Goal: Information Seeking & Learning: Learn about a topic

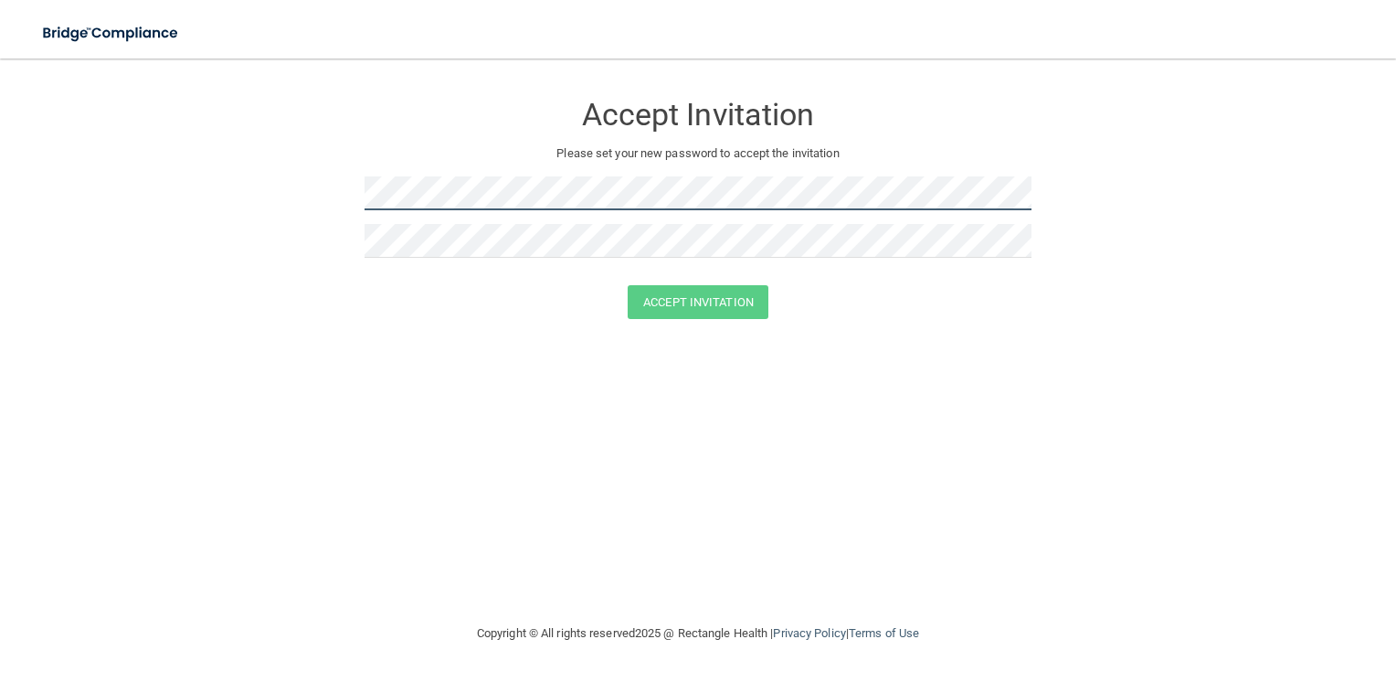
click at [275, 196] on form "Accept Invitation Please set your new password to accept the invitation Accept …" at bounding box center [698, 209] width 1323 height 264
click at [965, 548] on div "Accept Invitation Please set your new password to accept the invitation Accept …" at bounding box center [698, 340] width 1323 height 527
click at [176, 202] on form "Accept Invitation Please set your new password to accept the invitation Accept …" at bounding box center [698, 209] width 1323 height 264
click at [336, 185] on form "Accept Invitation Please set your new password to accept the invitation Passwor…" at bounding box center [698, 222] width 1323 height 291
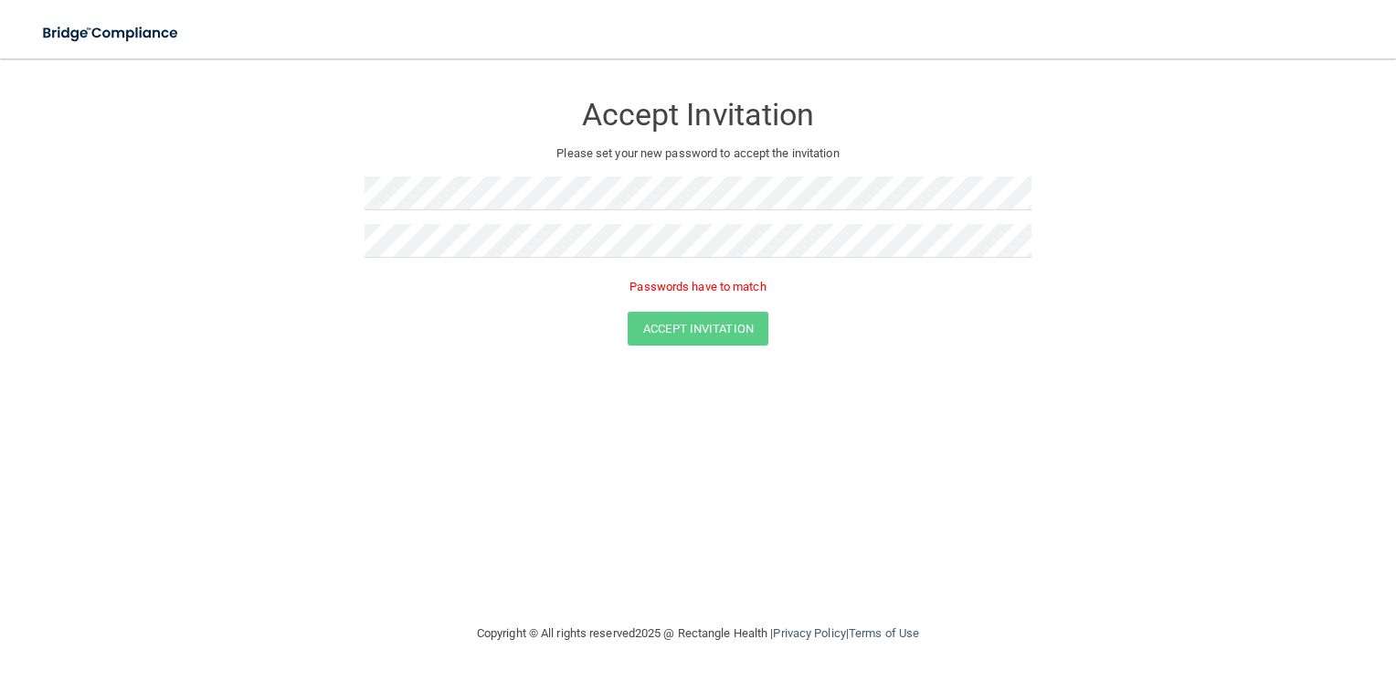
click at [357, 297] on form "Accept Invitation Please set your new password to accept the invitation Passwor…" at bounding box center [698, 222] width 1323 height 291
click at [278, 238] on form "Accept Invitation Please set your new password to accept the invitation Passwor…" at bounding box center [698, 222] width 1323 height 291
click at [661, 304] on button "Accept Invitation" at bounding box center [698, 302] width 141 height 34
click at [671, 331] on button "Accept Invitation" at bounding box center [698, 329] width 141 height 34
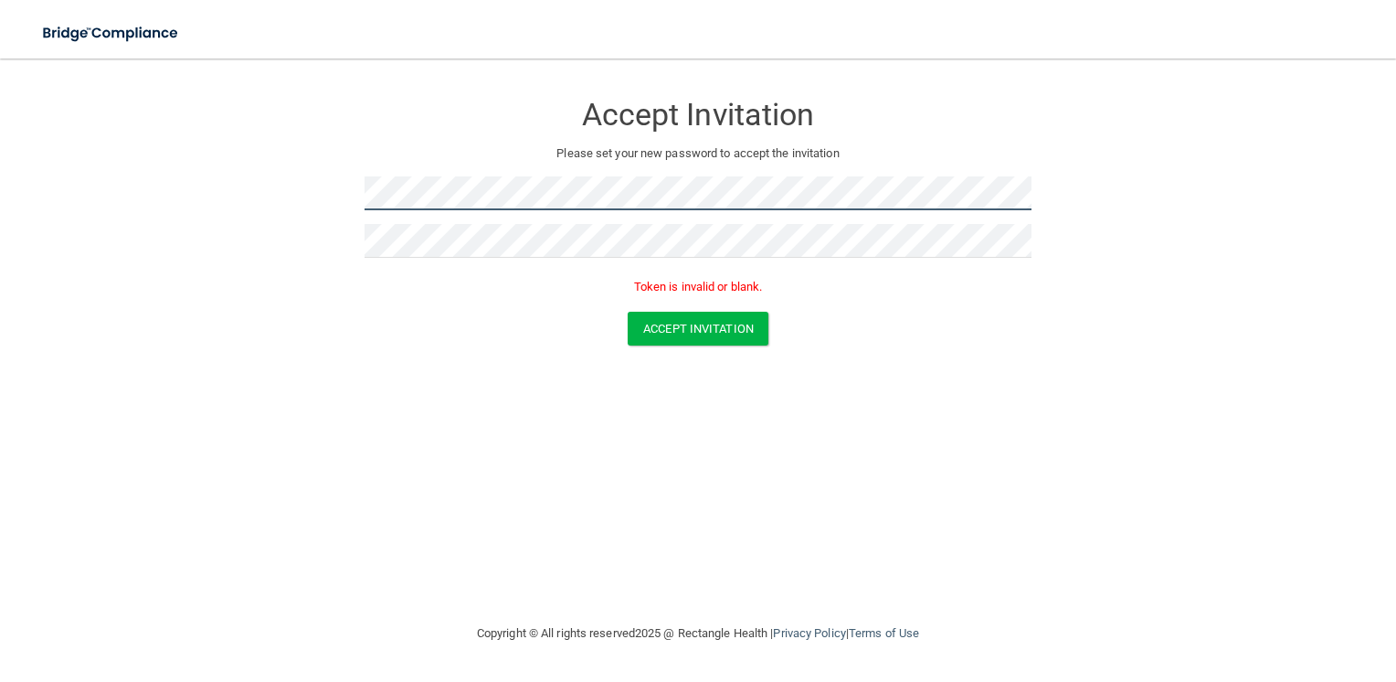
click at [277, 196] on form "Accept Invitation Please set your new password to accept the invitation Token i…" at bounding box center [698, 222] width 1323 height 291
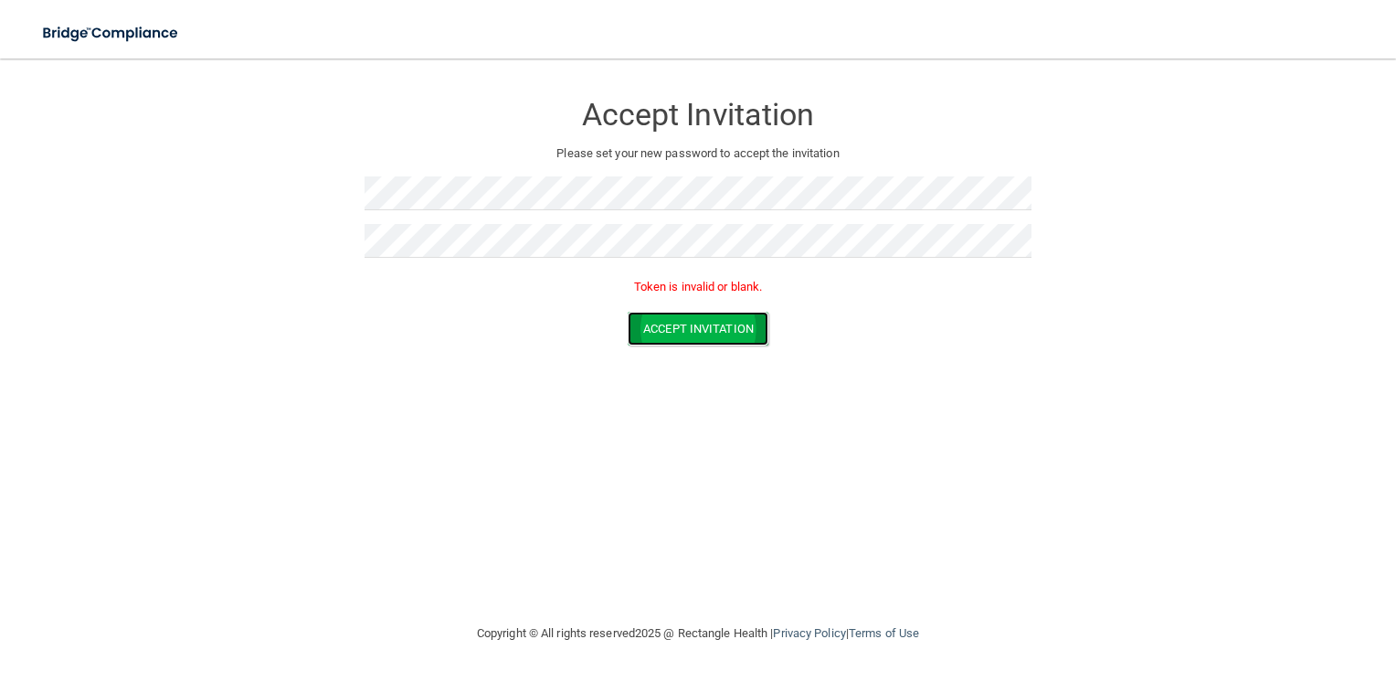
click at [728, 334] on button "Accept Invitation" at bounding box center [698, 329] width 141 height 34
click at [688, 335] on button "Accept Invitation" at bounding box center [698, 329] width 141 height 34
click at [132, 28] on img at bounding box center [111, 33] width 168 height 37
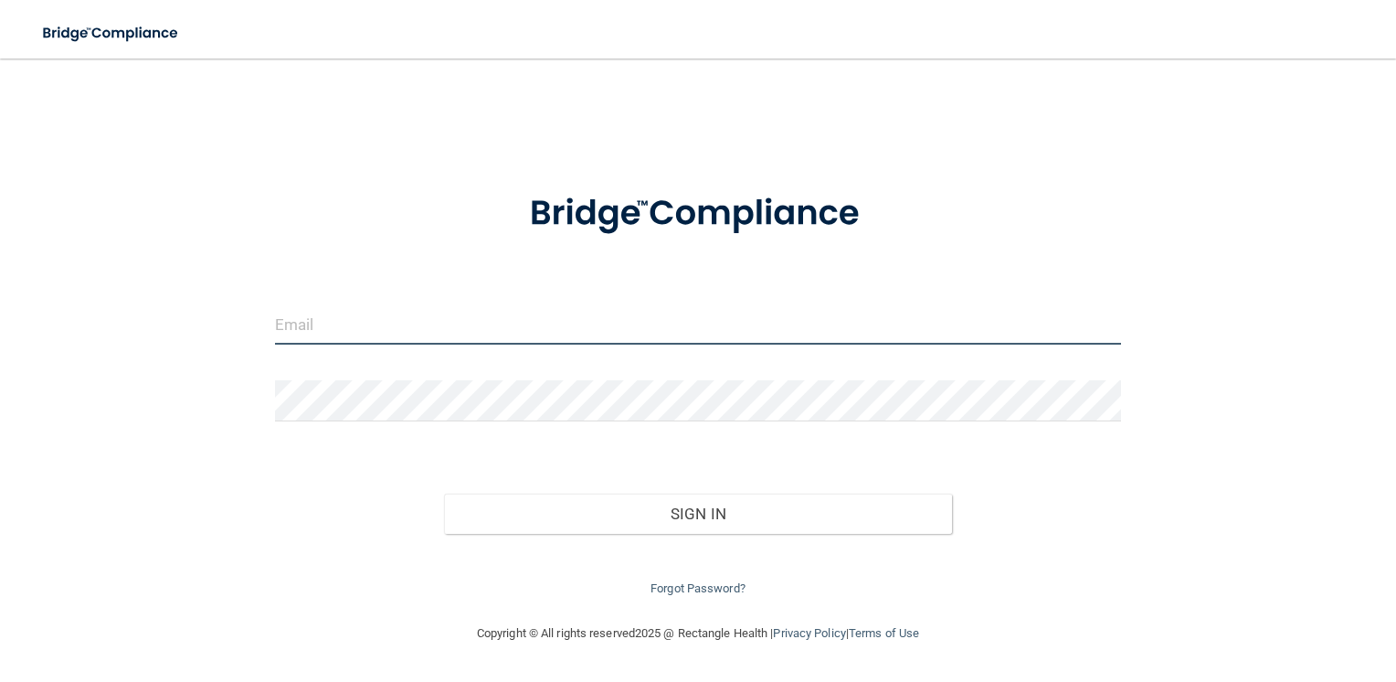
type input "[EMAIL_ADDRESS][DOMAIN_NAME]"
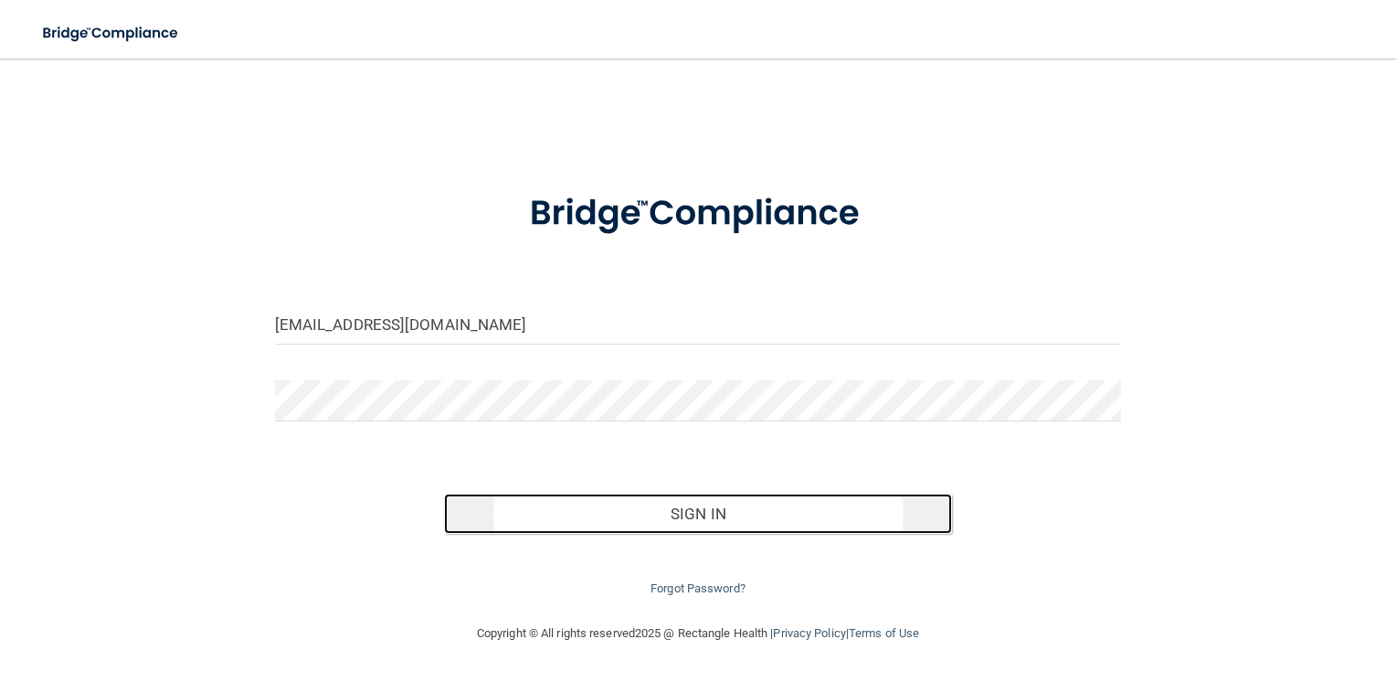
click at [712, 510] on button "Sign In" at bounding box center [698, 513] width 508 height 40
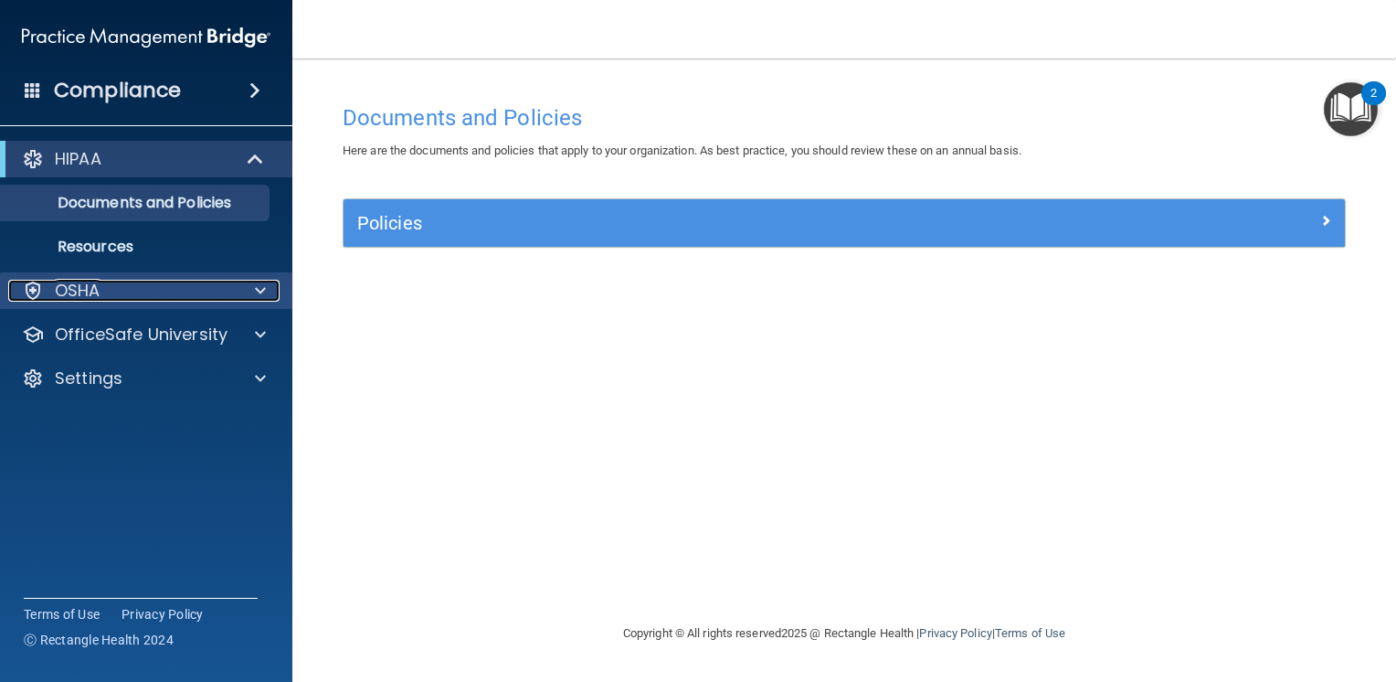
click at [170, 299] on div "OSHA" at bounding box center [121, 291] width 227 height 22
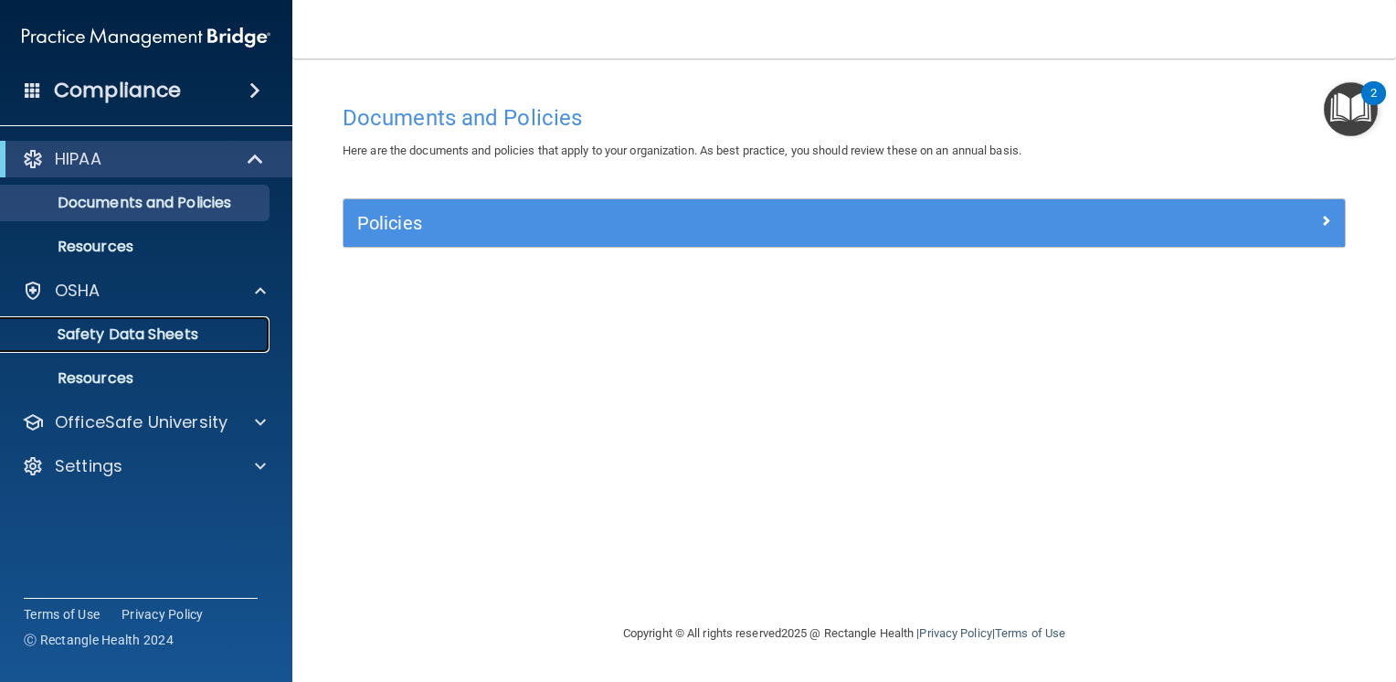
click at [153, 343] on p "Safety Data Sheets" at bounding box center [136, 334] width 249 height 18
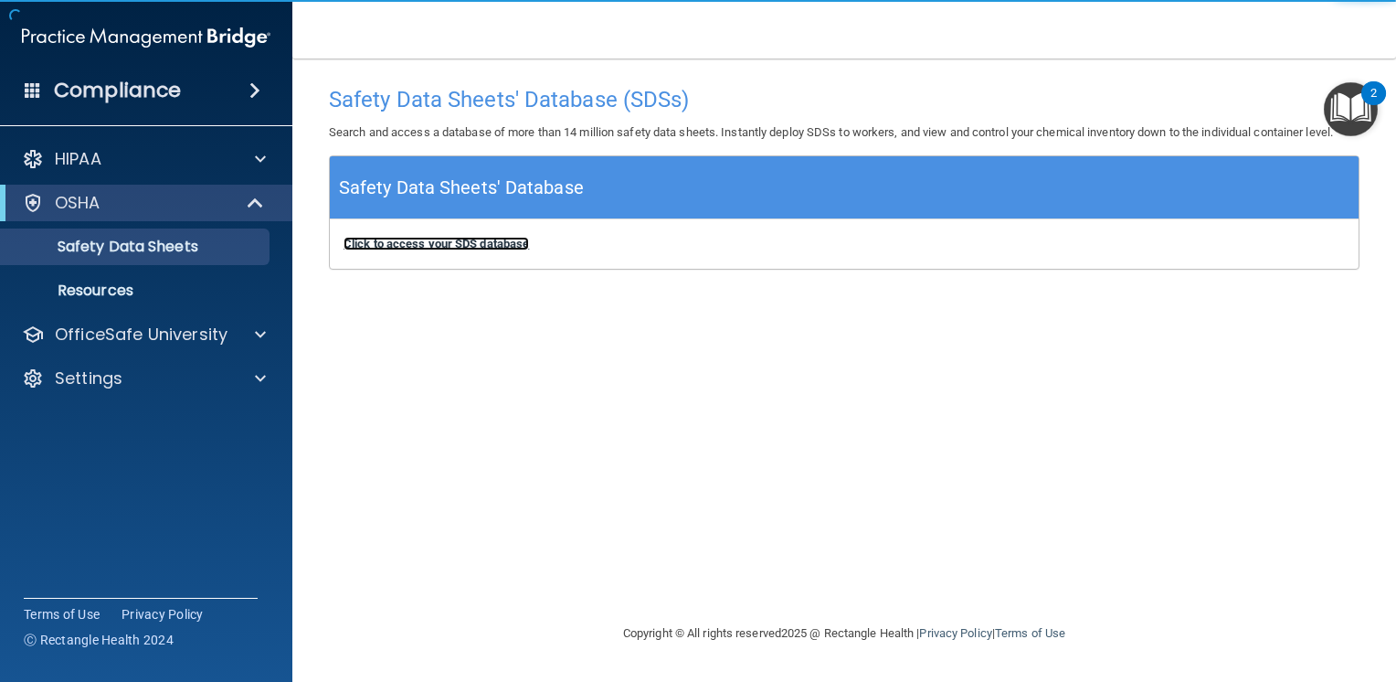
click at [450, 237] on b "Click to access your SDS database" at bounding box center [436, 244] width 185 height 14
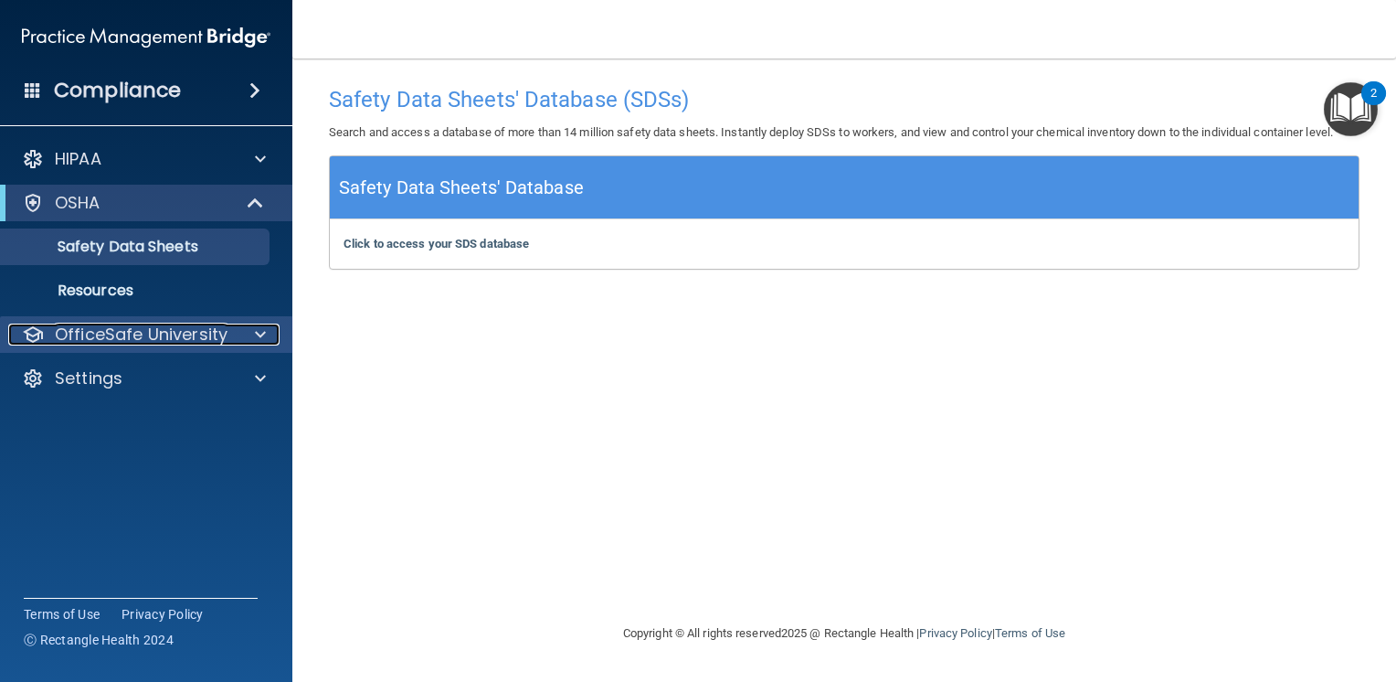
click at [133, 333] on p "OfficeSafe University" at bounding box center [141, 334] width 173 height 22
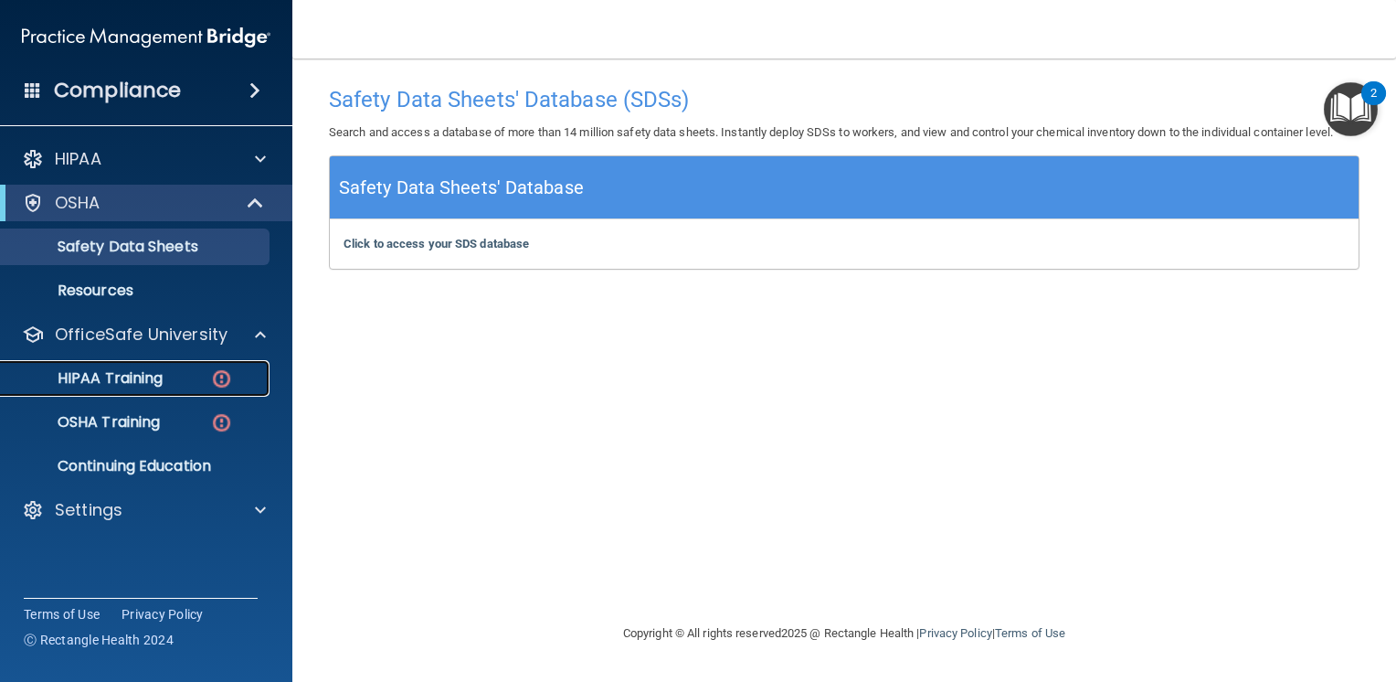
click at [152, 381] on p "HIPAA Training" at bounding box center [87, 378] width 151 height 18
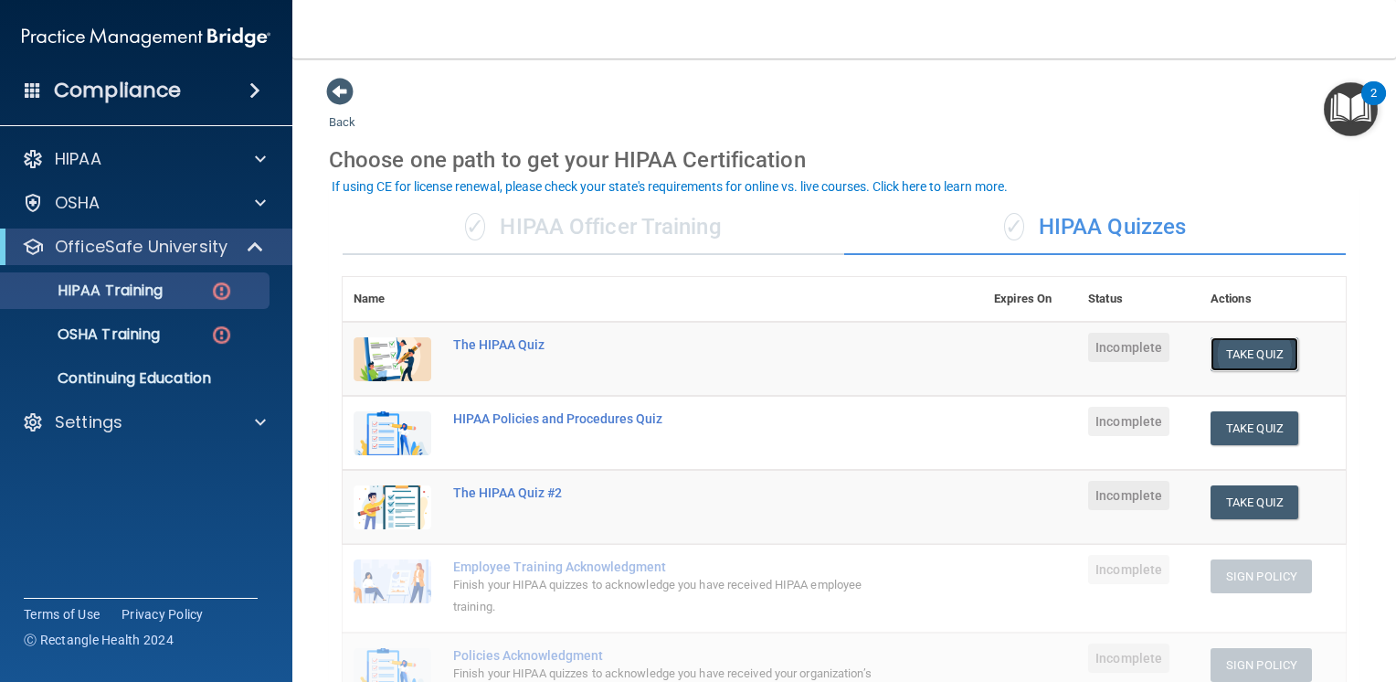
click at [1246, 354] on button "Take Quiz" at bounding box center [1255, 354] width 88 height 34
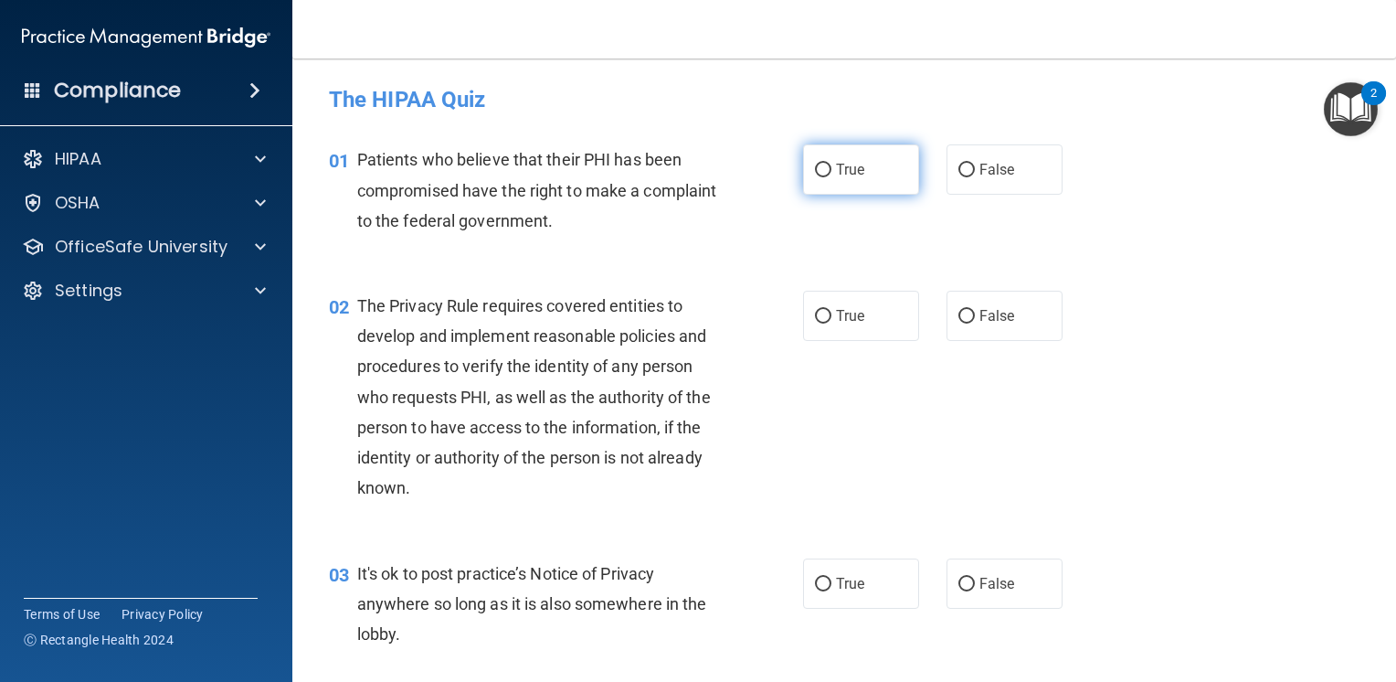
click at [881, 158] on label "True" at bounding box center [861, 169] width 116 height 50
click at [831, 164] on input "True" at bounding box center [823, 171] width 16 height 14
radio input "true"
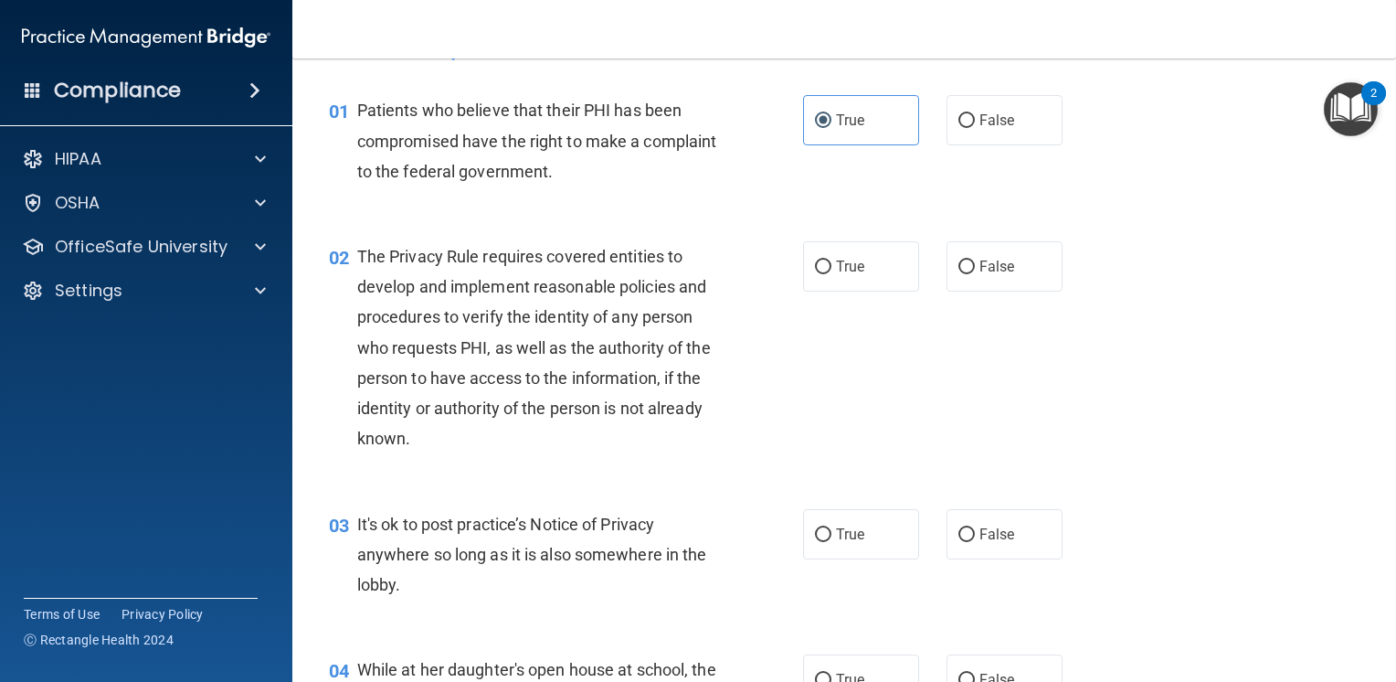
scroll to position [91, 0]
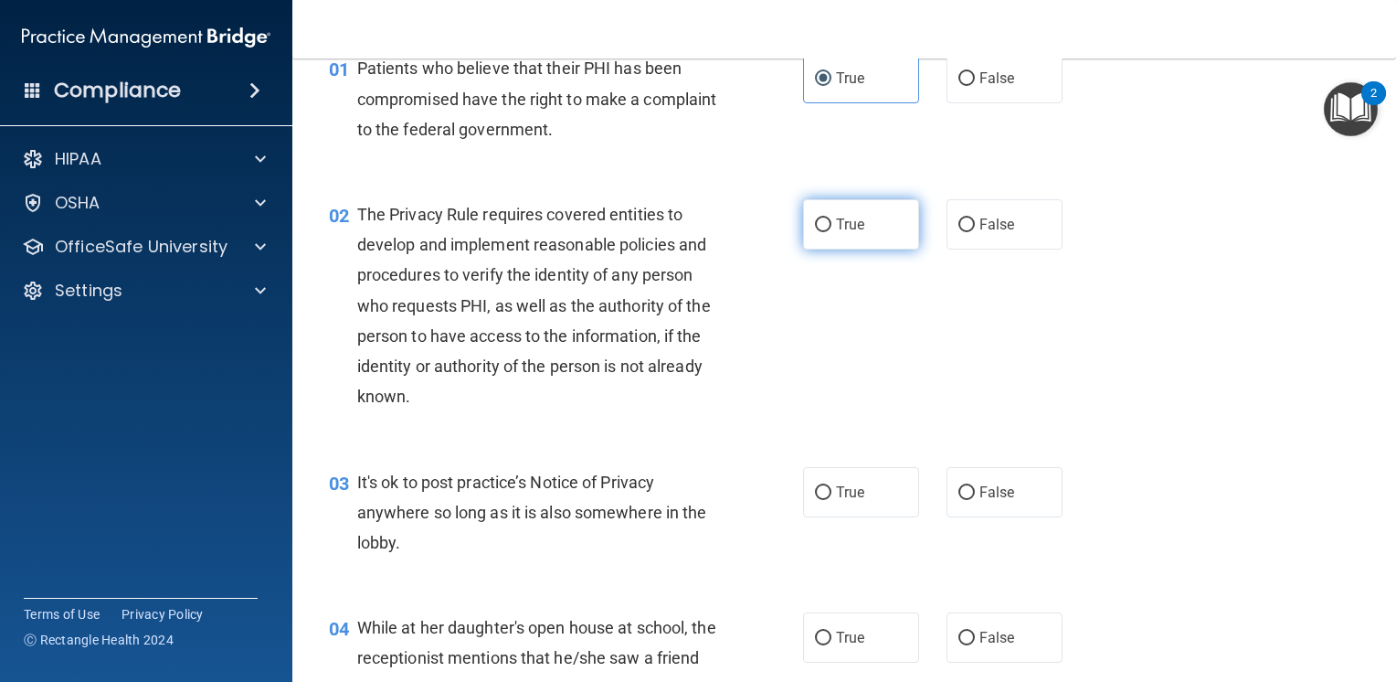
click at [839, 238] on label "True" at bounding box center [861, 224] width 116 height 50
click at [831, 232] on input "True" at bounding box center [823, 225] width 16 height 14
radio input "true"
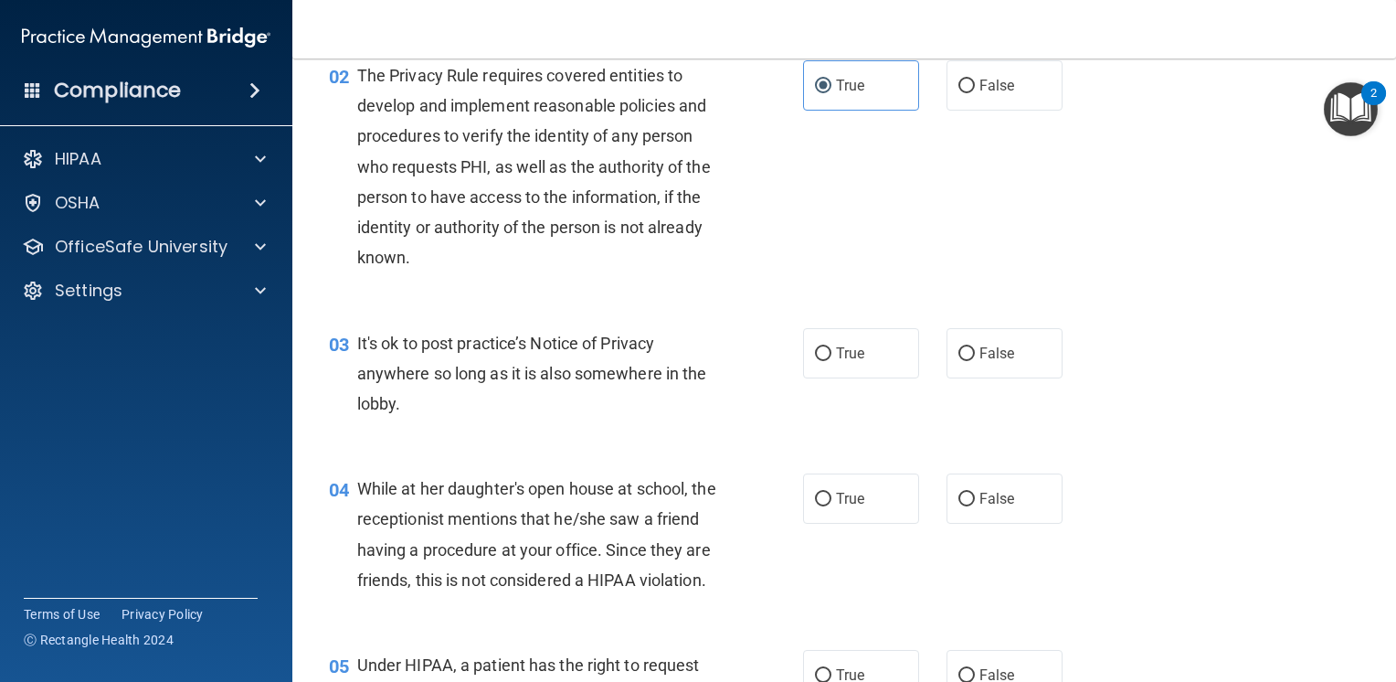
scroll to position [274, 0]
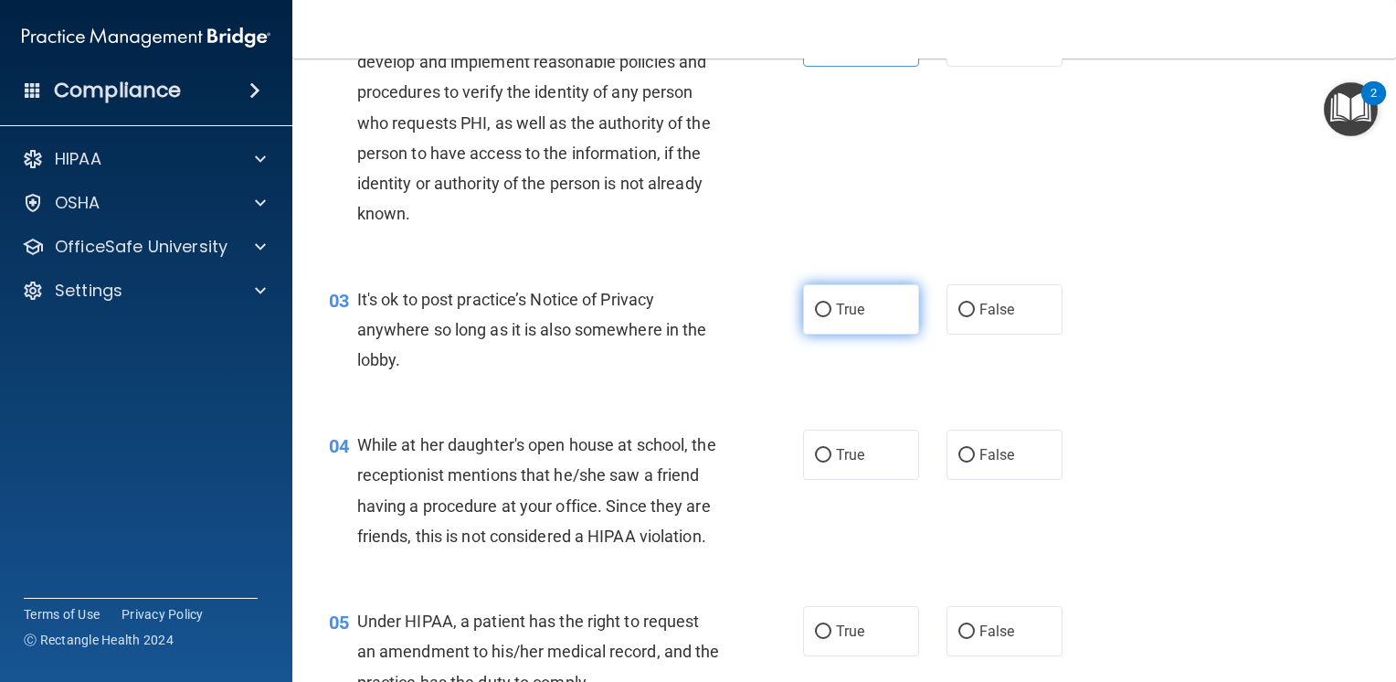
click at [869, 308] on label "True" at bounding box center [861, 309] width 116 height 50
click at [831, 308] on input "True" at bounding box center [823, 310] width 16 height 14
radio input "true"
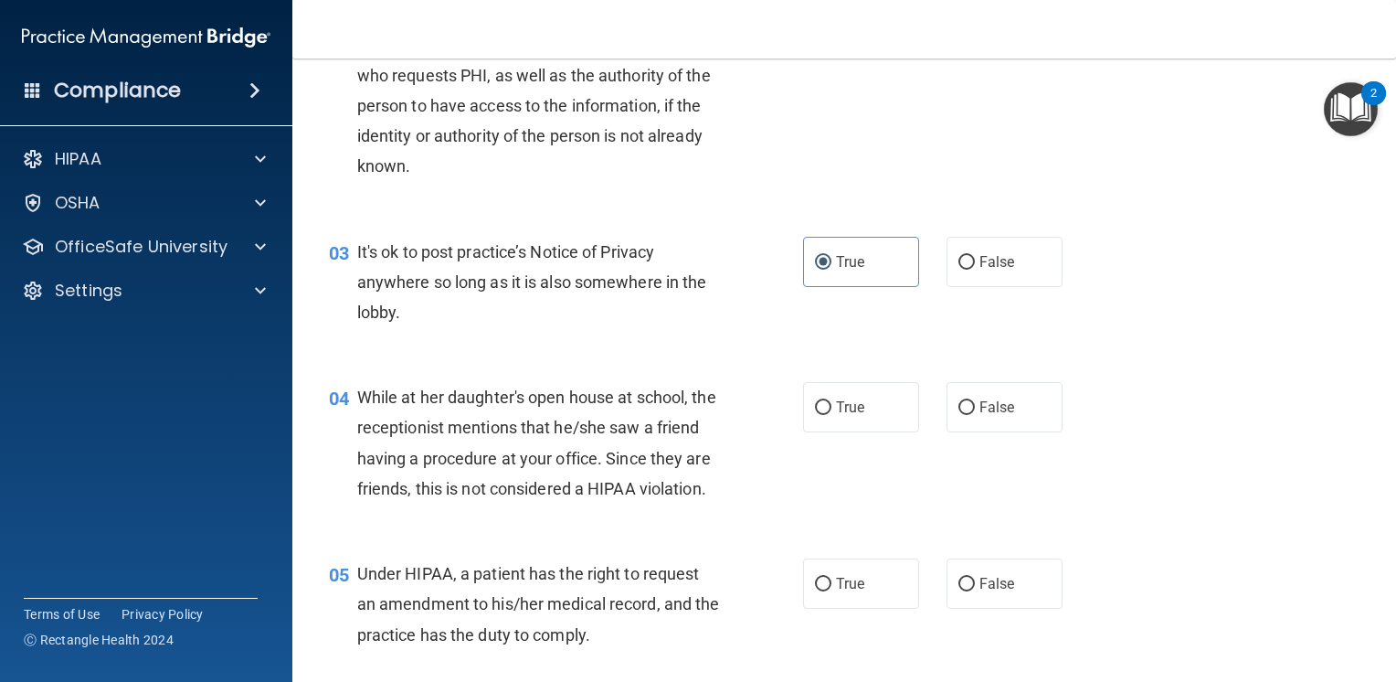
scroll to position [365, 0]
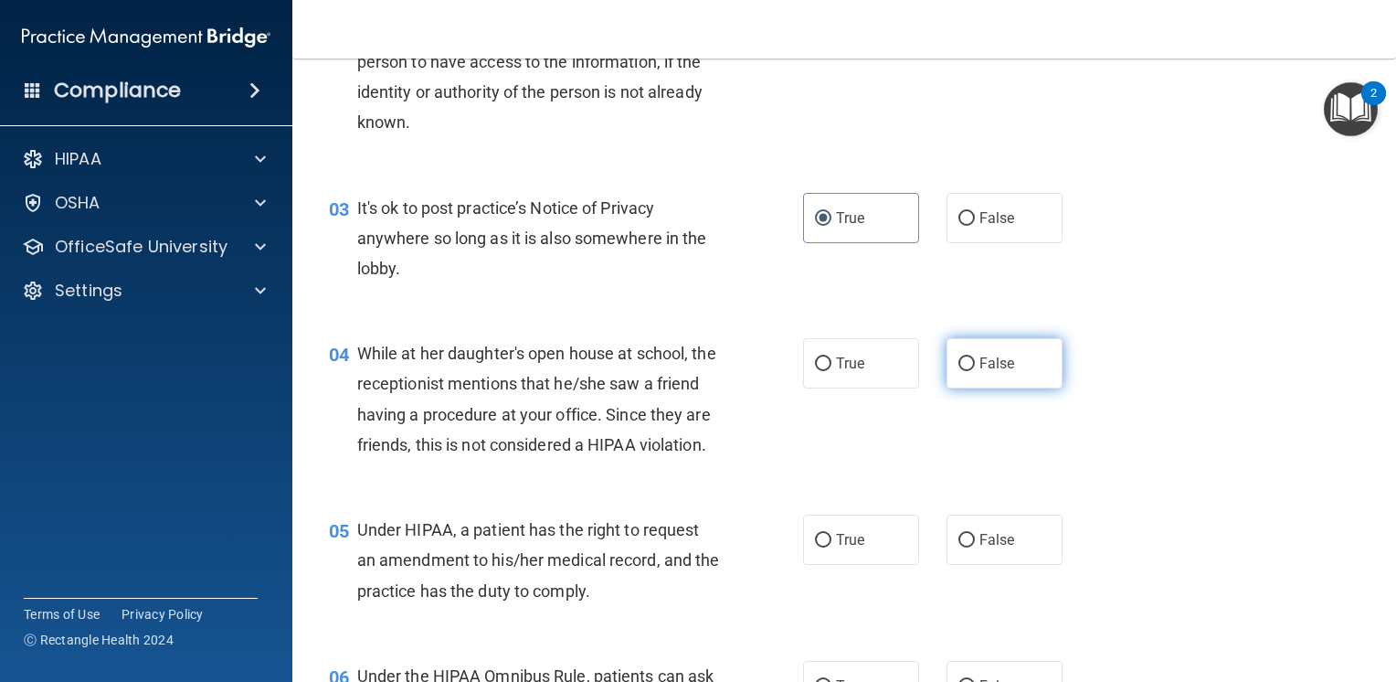
click at [1004, 374] on label "False" at bounding box center [1005, 363] width 116 height 50
click at [975, 371] on input "False" at bounding box center [966, 364] width 16 height 14
radio input "true"
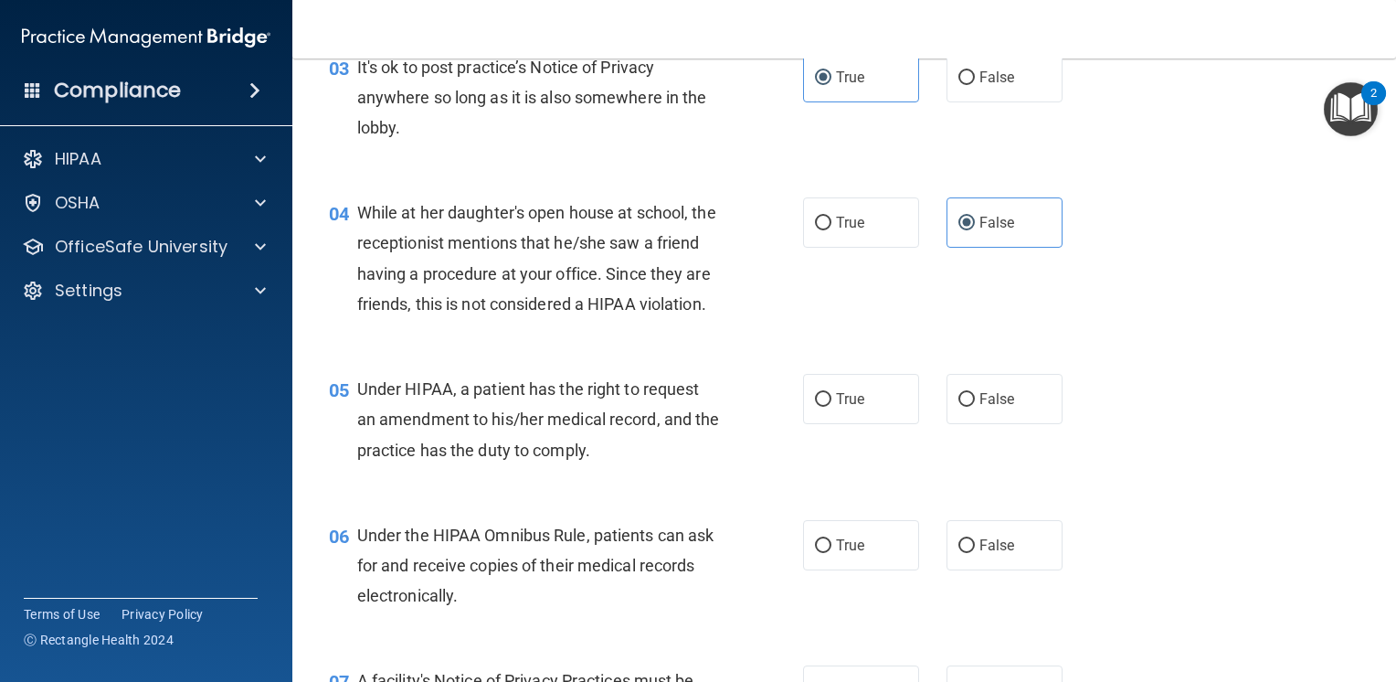
scroll to position [548, 0]
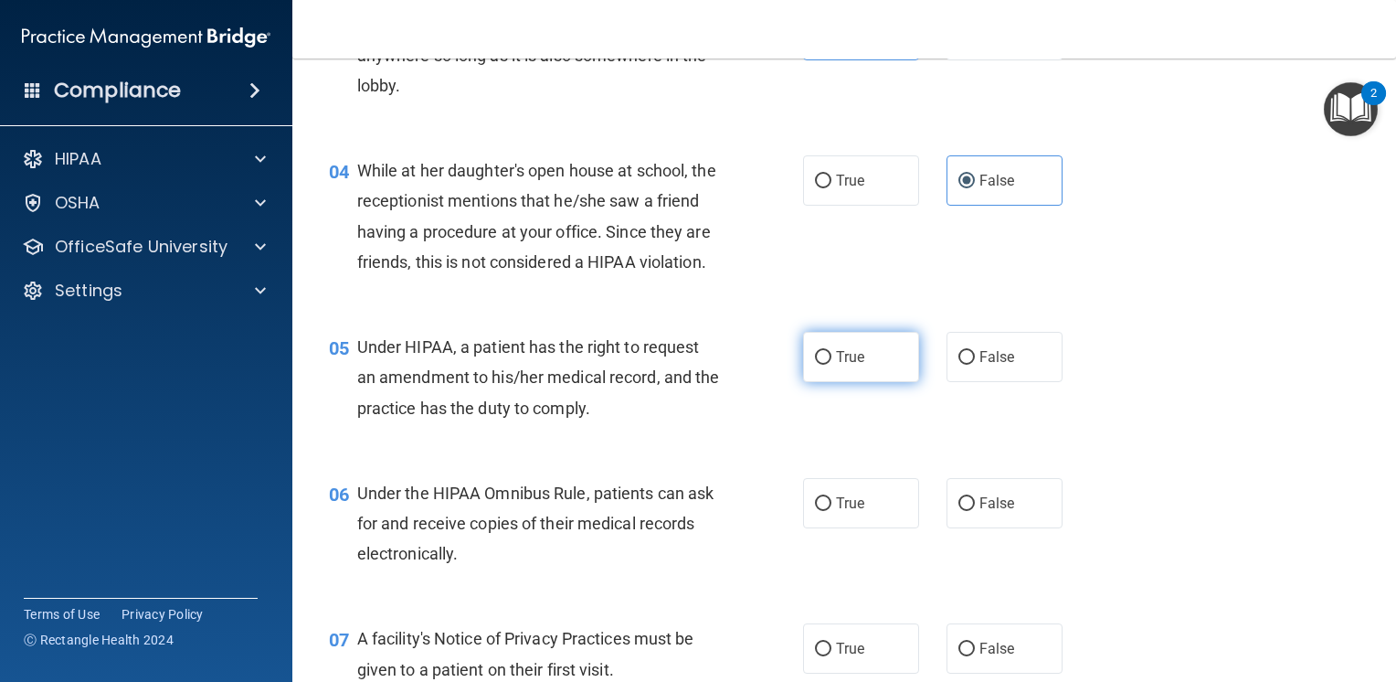
click at [855, 365] on span "True" at bounding box center [850, 356] width 28 height 17
click at [831, 365] on input "True" at bounding box center [823, 358] width 16 height 14
radio input "true"
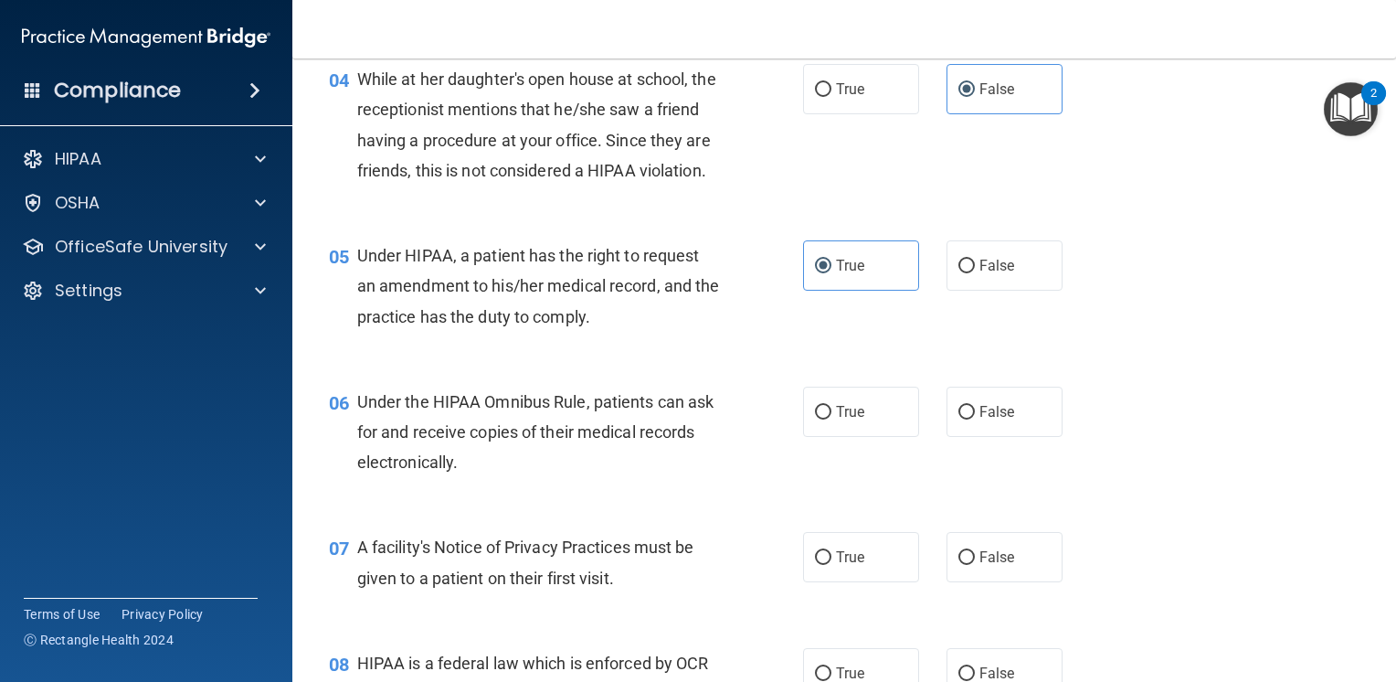
scroll to position [731, 0]
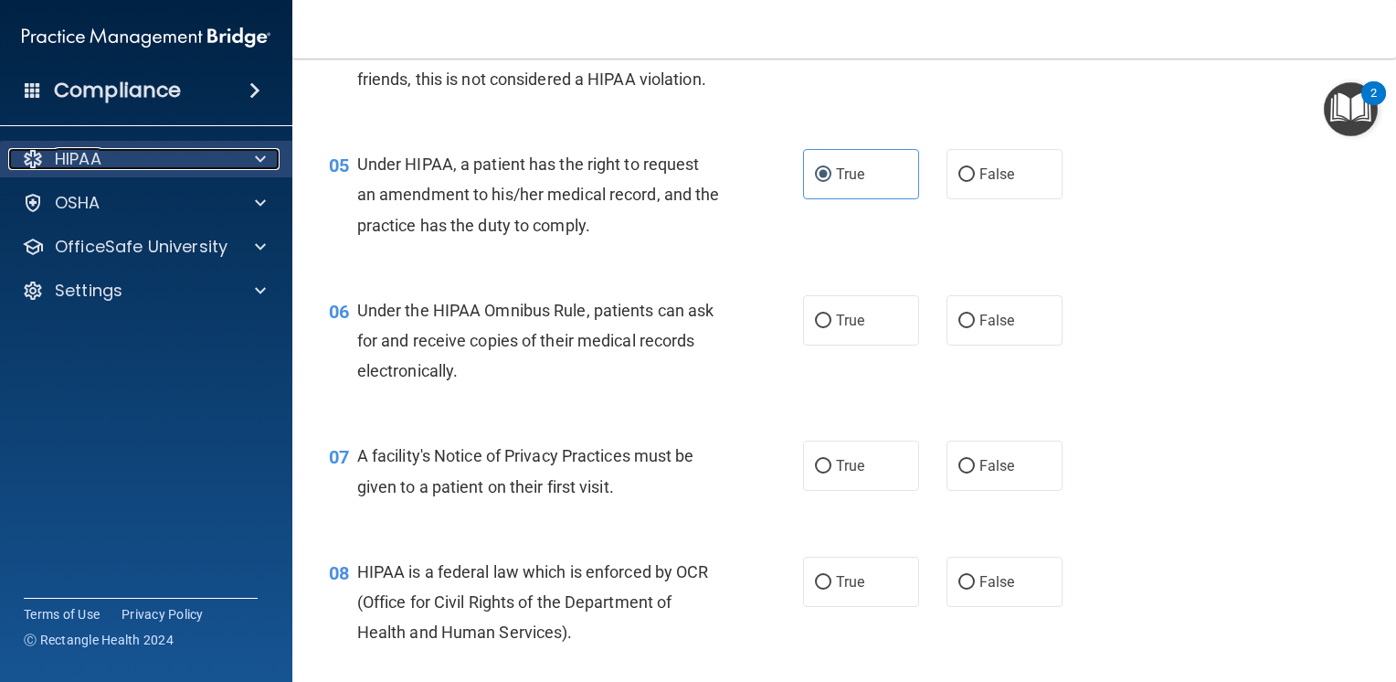
click at [232, 151] on div "HIPAA" at bounding box center [121, 159] width 227 height 22
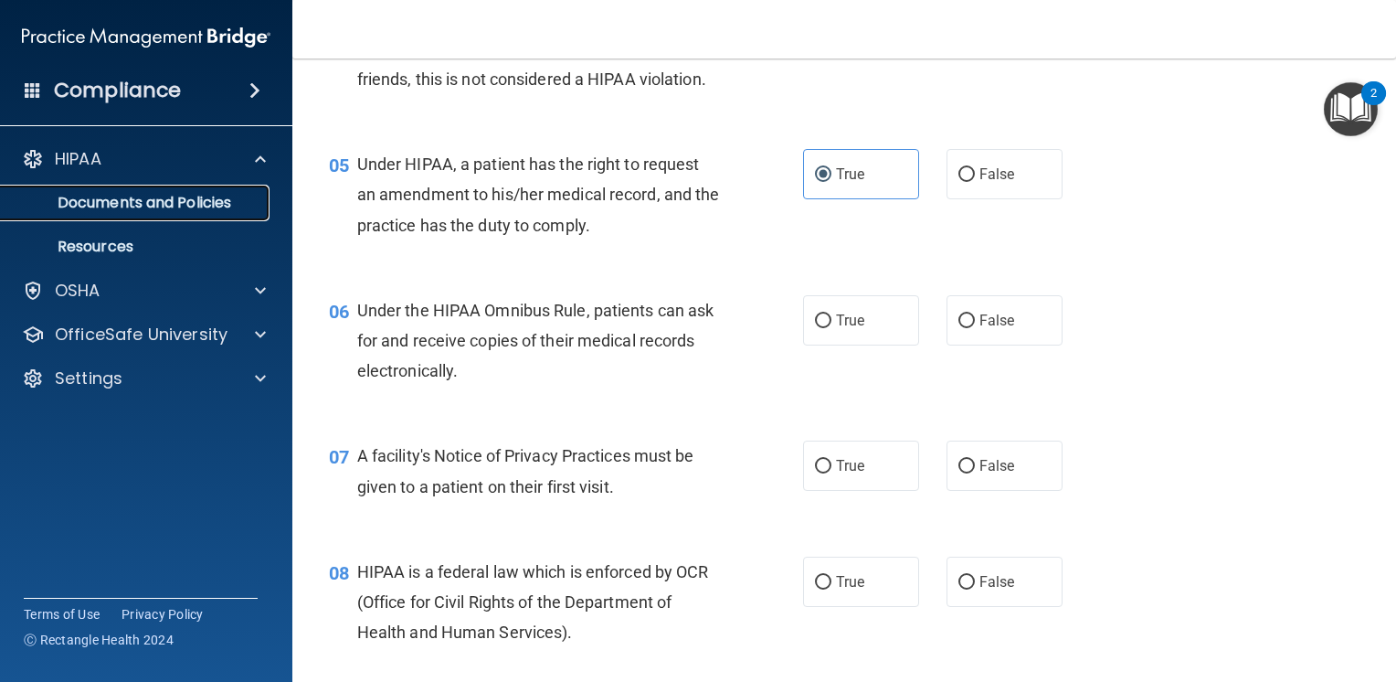
click at [201, 209] on p "Documents and Policies" at bounding box center [136, 203] width 249 height 18
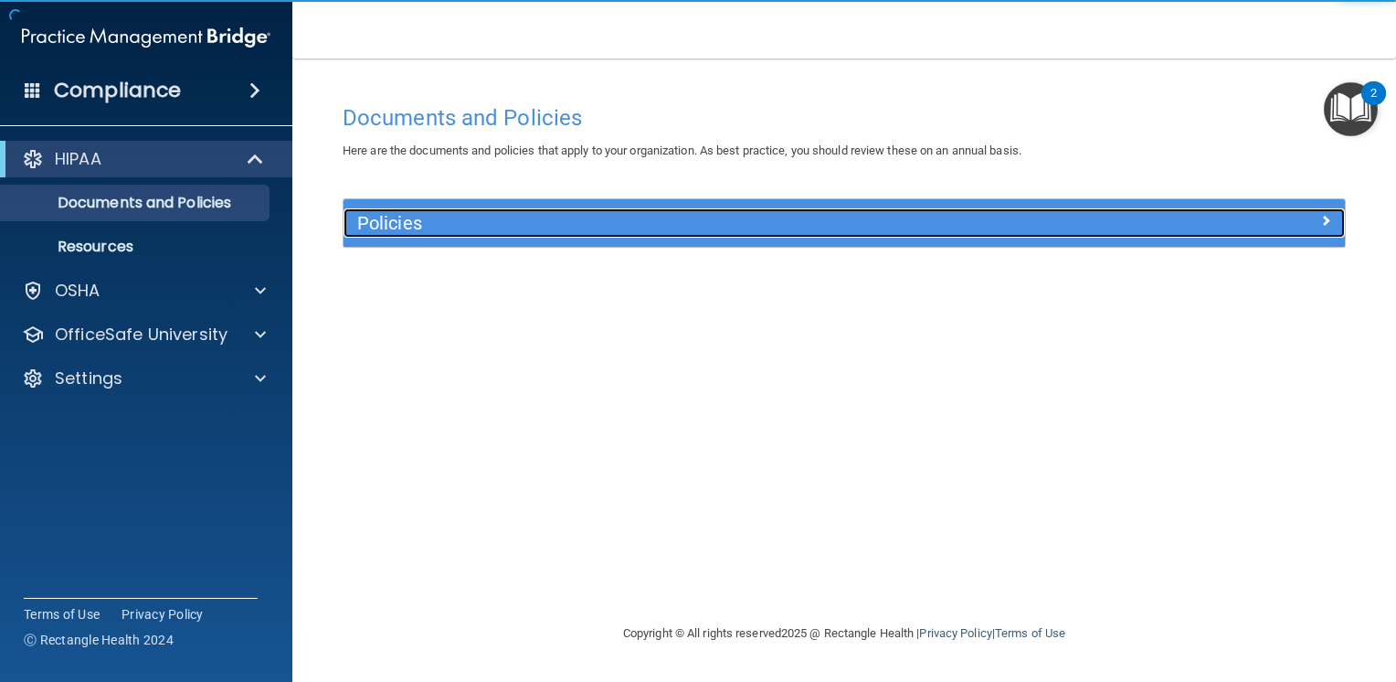
click at [412, 228] on h5 "Policies" at bounding box center [719, 223] width 724 height 20
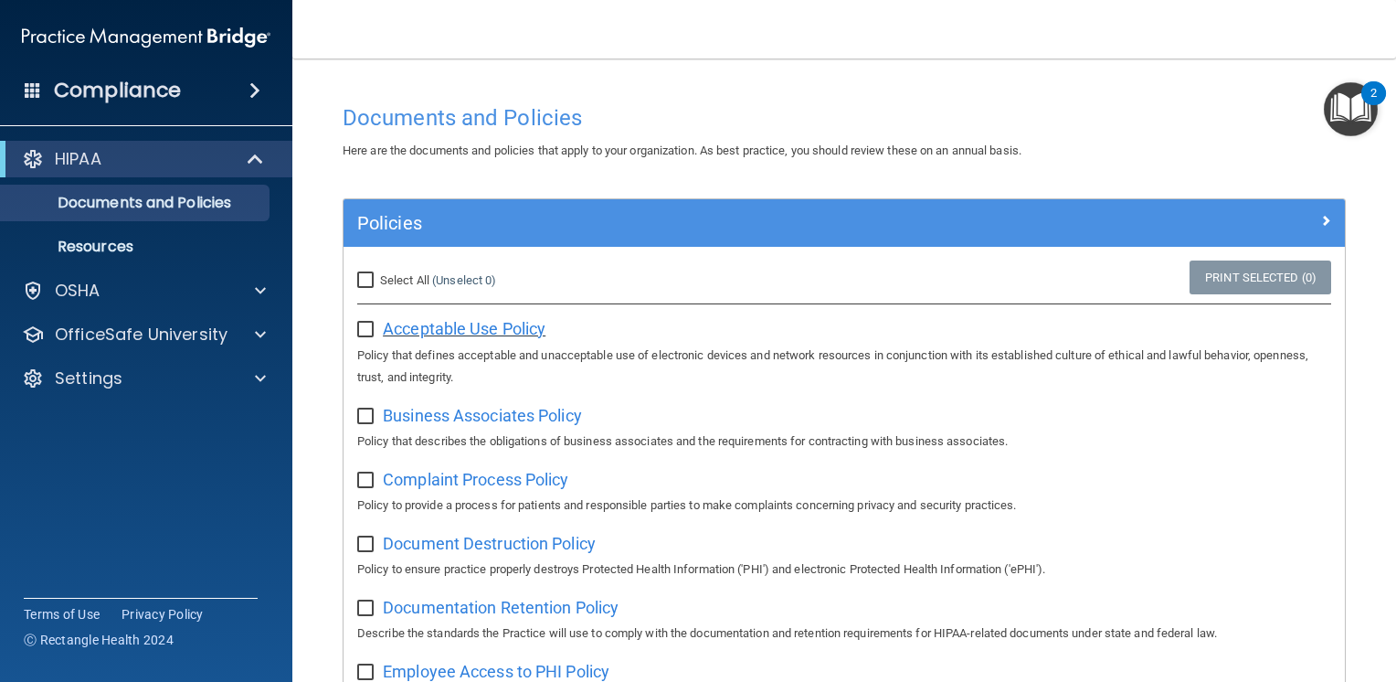
click at [455, 323] on span "Acceptable Use Policy" at bounding box center [464, 328] width 163 height 19
click at [212, 163] on div "HIPAA" at bounding box center [121, 159] width 226 height 22
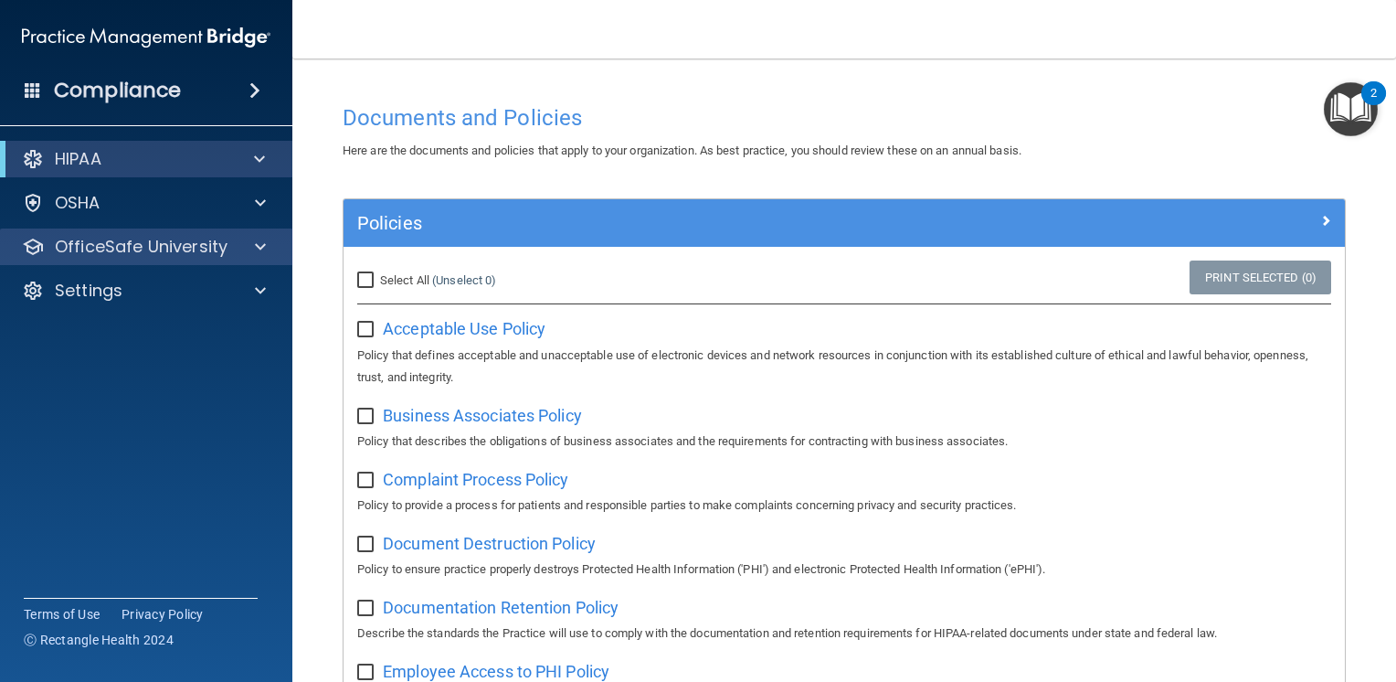
click at [212, 262] on div "OfficeSafe University" at bounding box center [146, 246] width 293 height 37
click at [228, 253] on div "OfficeSafe University" at bounding box center [121, 247] width 227 height 22
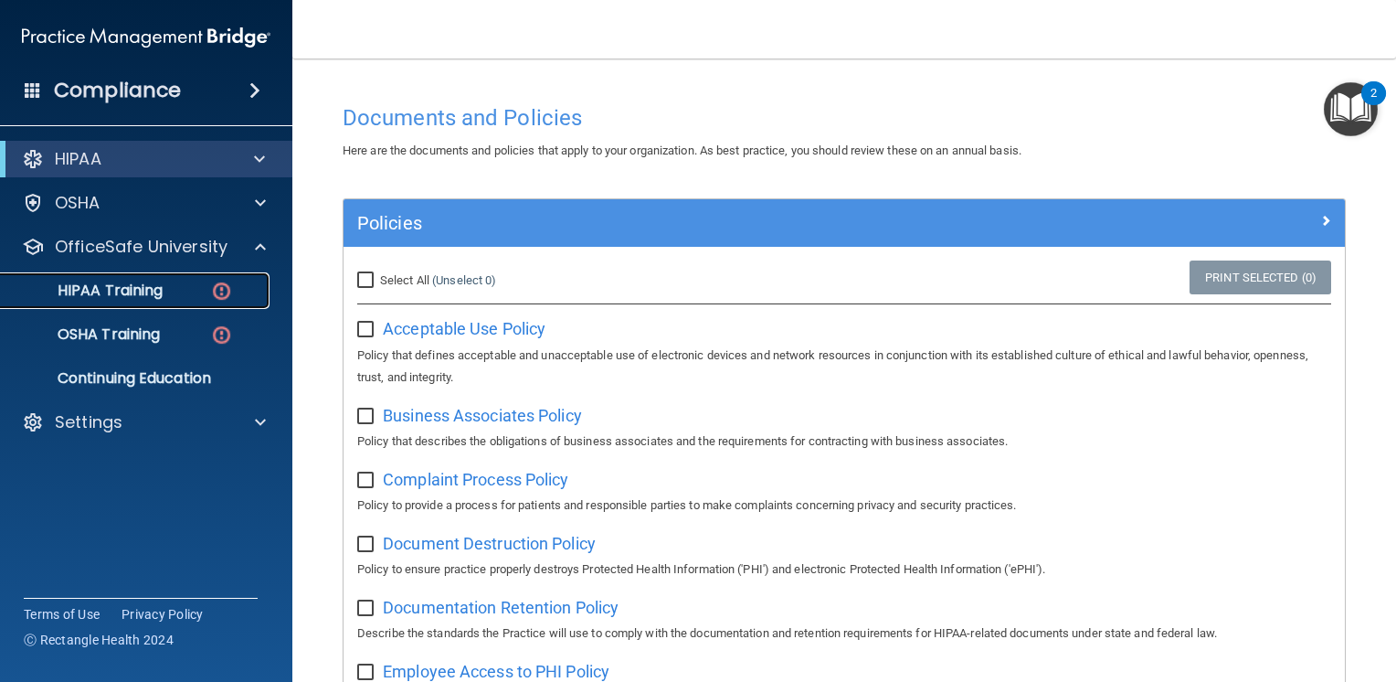
click at [170, 301] on link "HIPAA Training" at bounding box center [126, 290] width 288 height 37
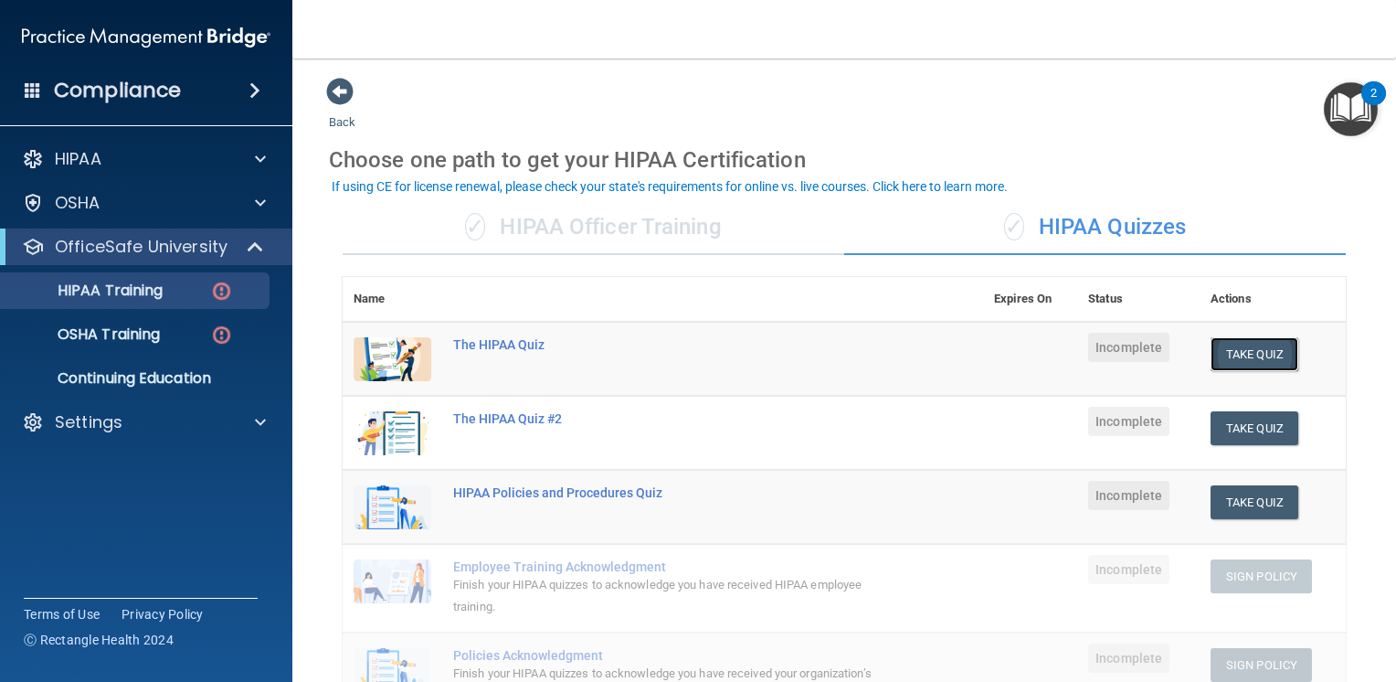
click at [1218, 343] on button "Take Quiz" at bounding box center [1255, 354] width 88 height 34
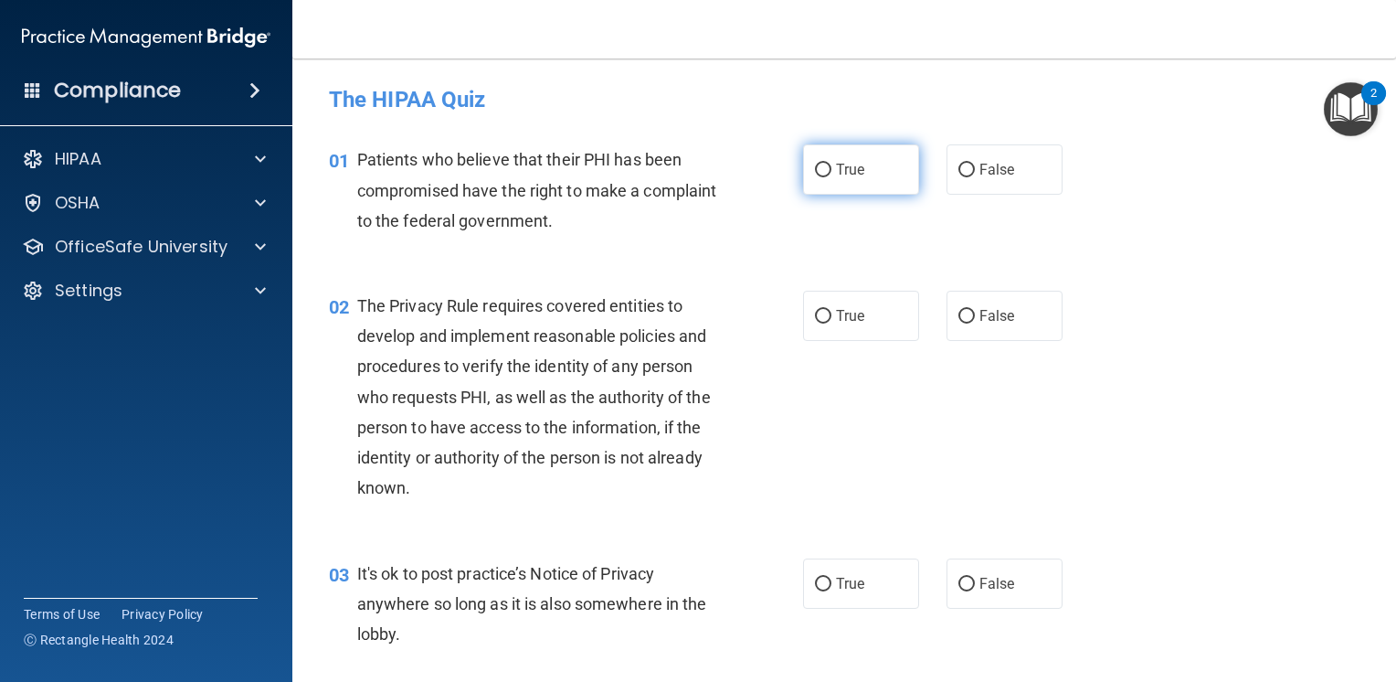
click at [836, 170] on span "True" at bounding box center [850, 169] width 28 height 17
click at [831, 170] on input "True" at bounding box center [823, 171] width 16 height 14
radio input "true"
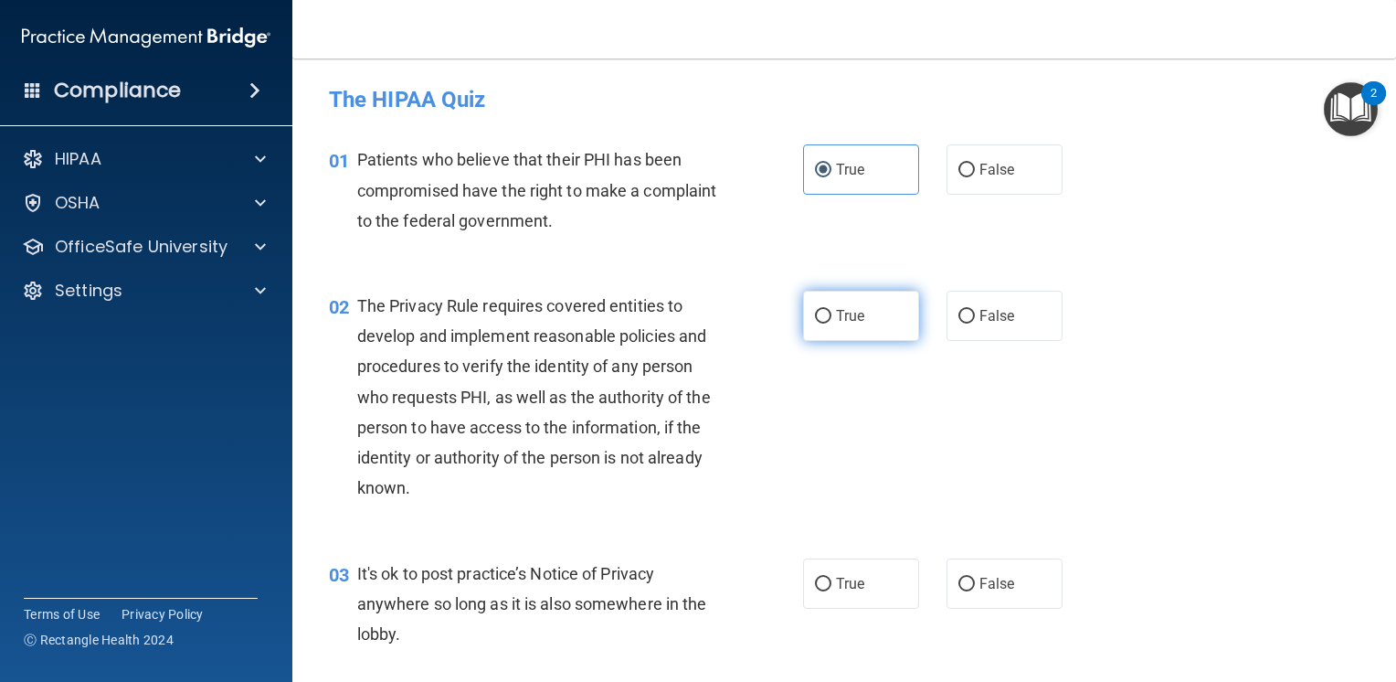
click at [816, 319] on input "True" at bounding box center [823, 317] width 16 height 14
radio input "true"
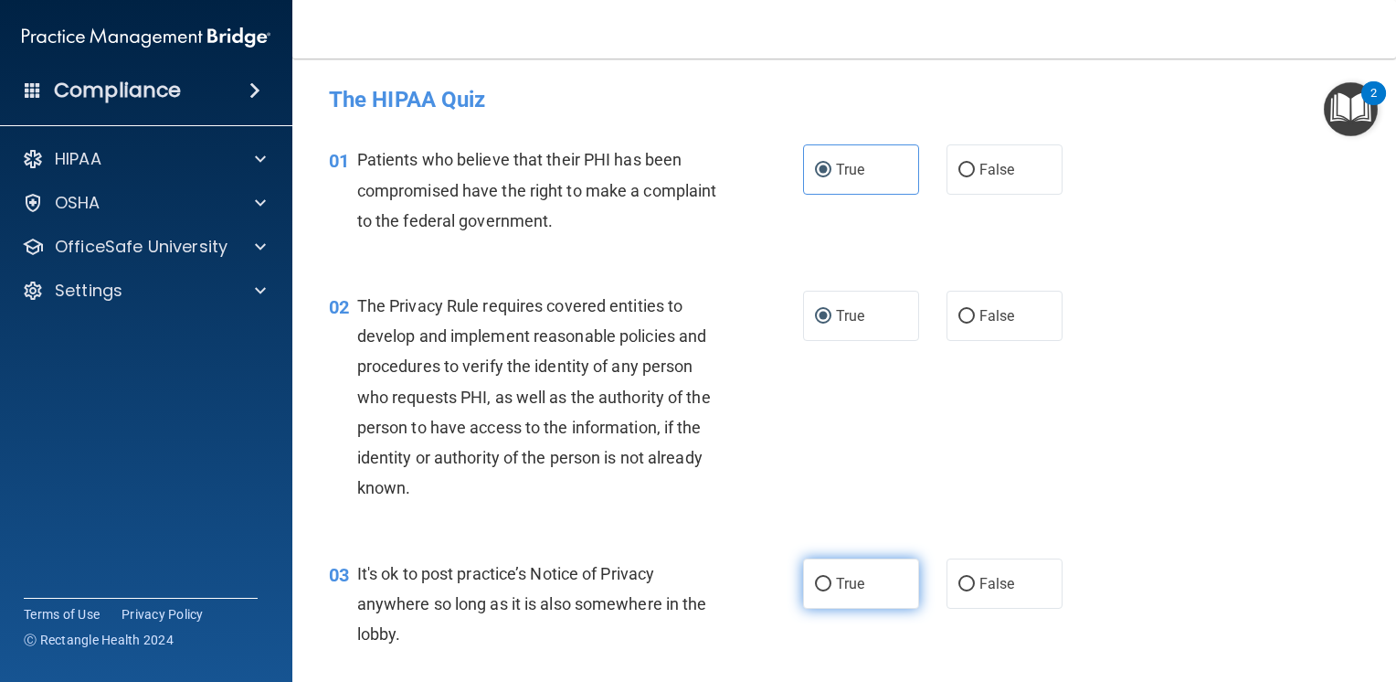
click at [841, 566] on label "True" at bounding box center [861, 583] width 116 height 50
click at [831, 577] on input "True" at bounding box center [823, 584] width 16 height 14
radio input "true"
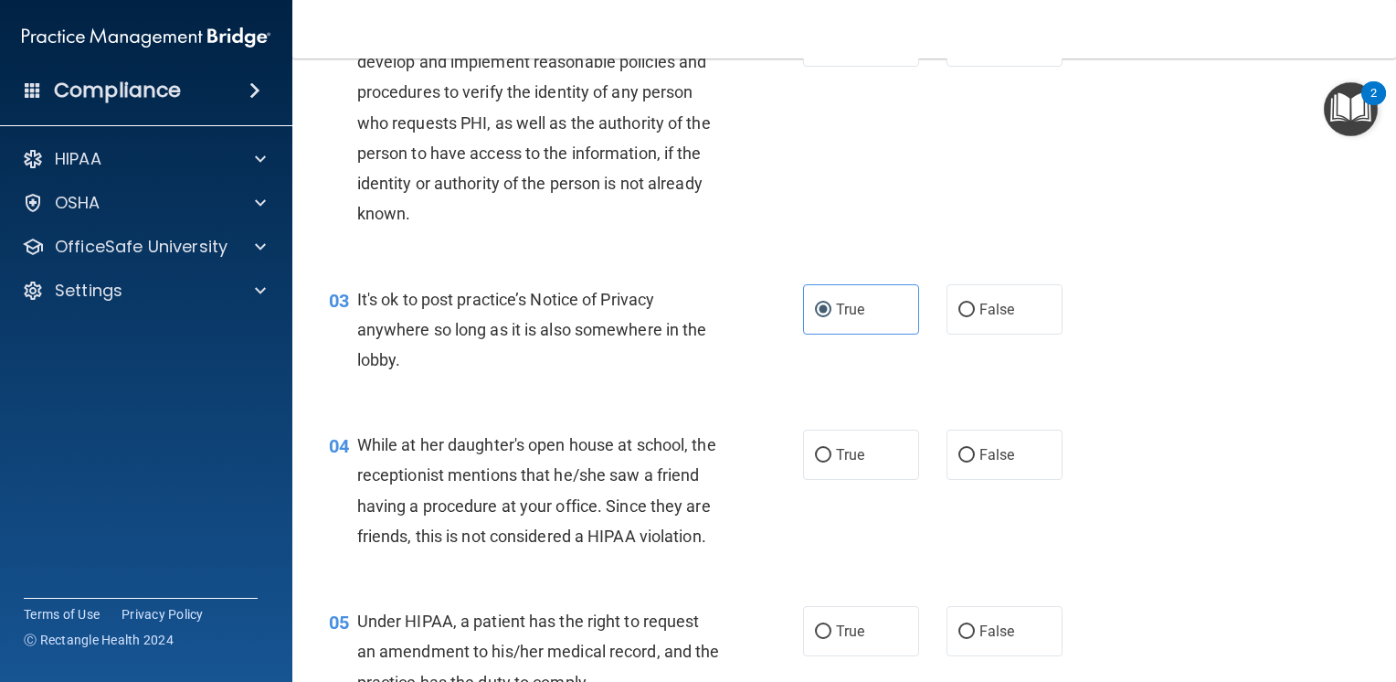
scroll to position [365, 0]
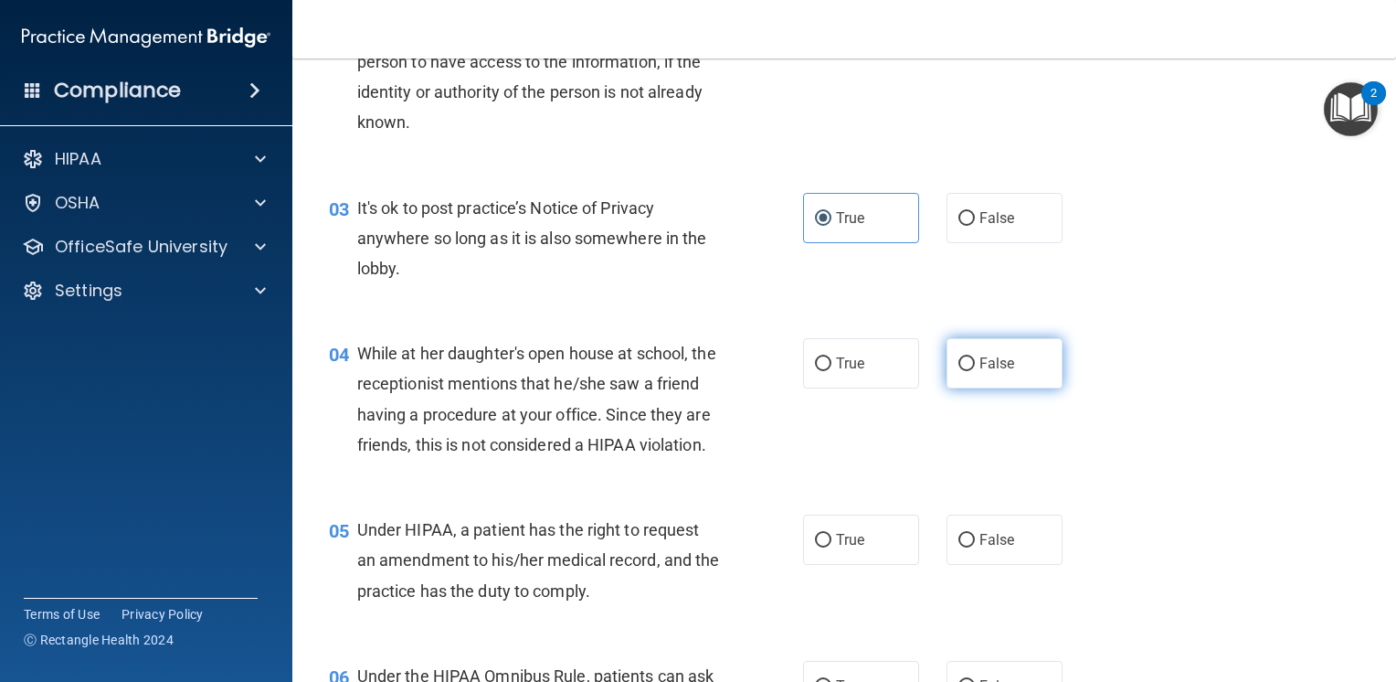
click at [994, 350] on label "False" at bounding box center [1005, 363] width 116 height 50
click at [975, 357] on input "False" at bounding box center [966, 364] width 16 height 14
radio input "true"
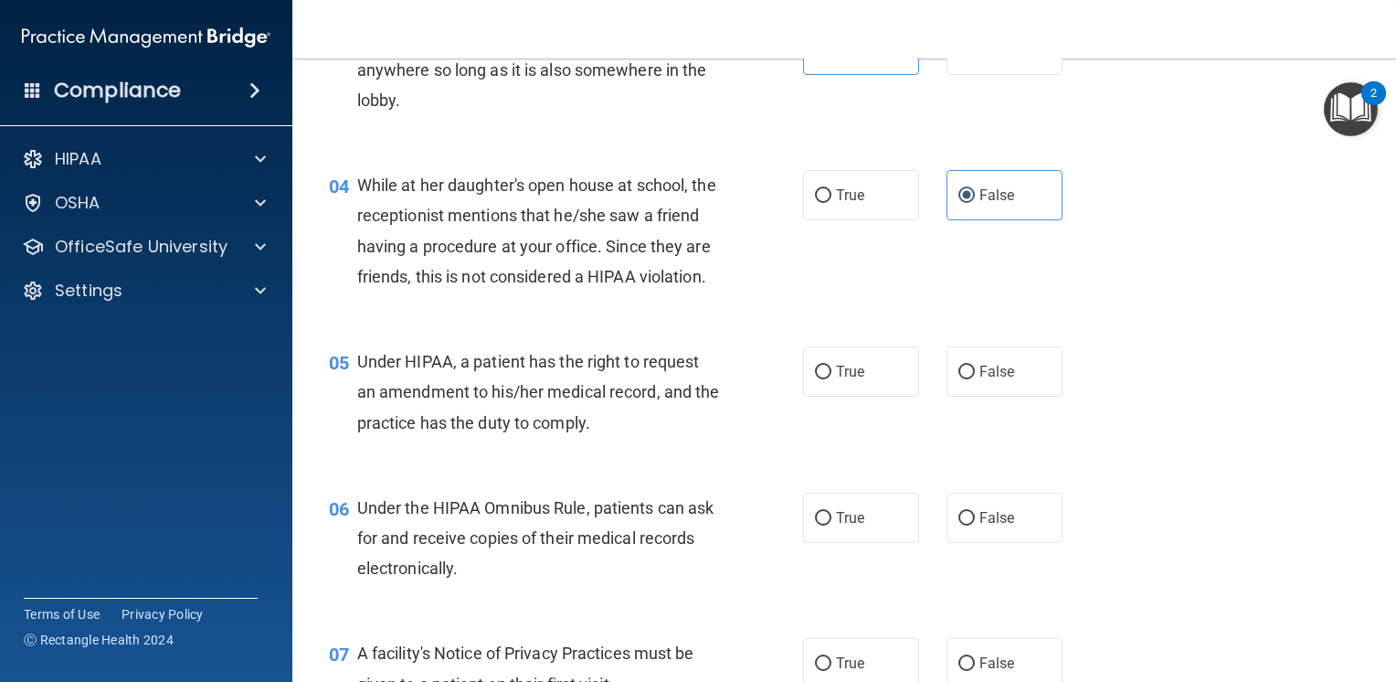
scroll to position [548, 0]
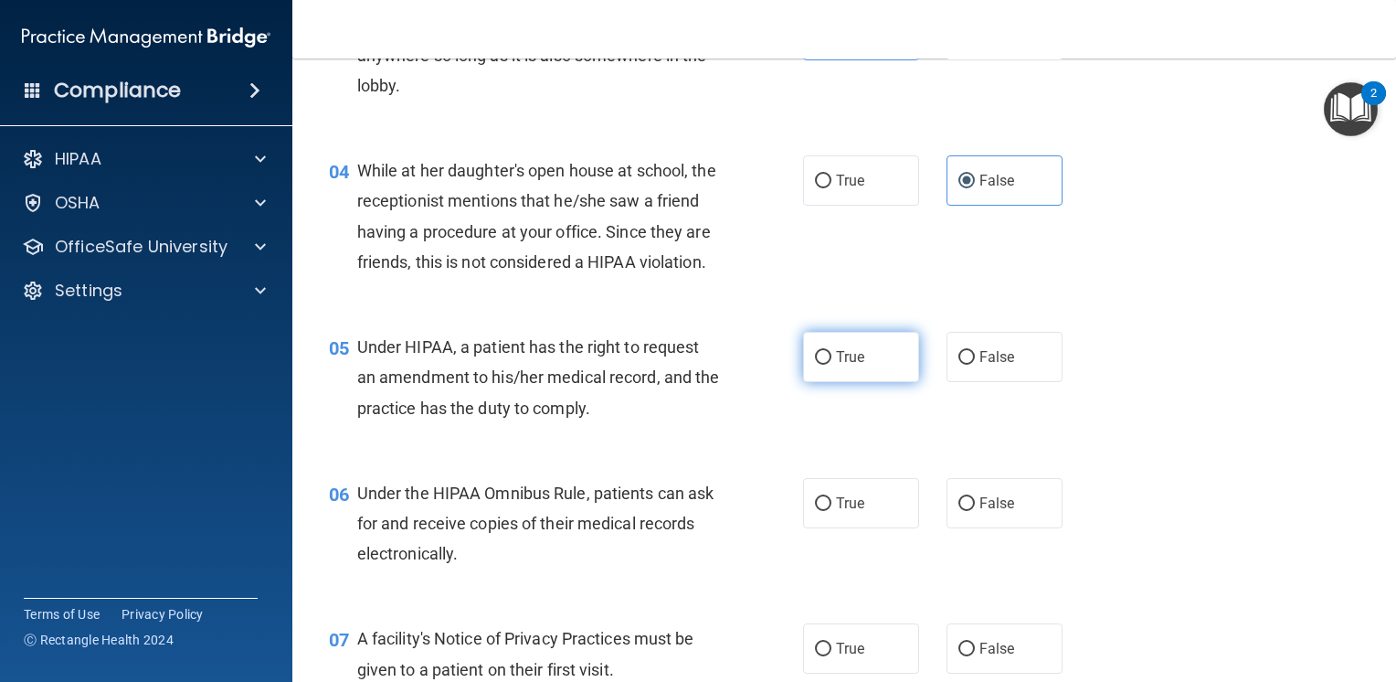
click at [858, 382] on label "True" at bounding box center [861, 357] width 116 height 50
click at [831, 365] on input "True" at bounding box center [823, 358] width 16 height 14
radio input "true"
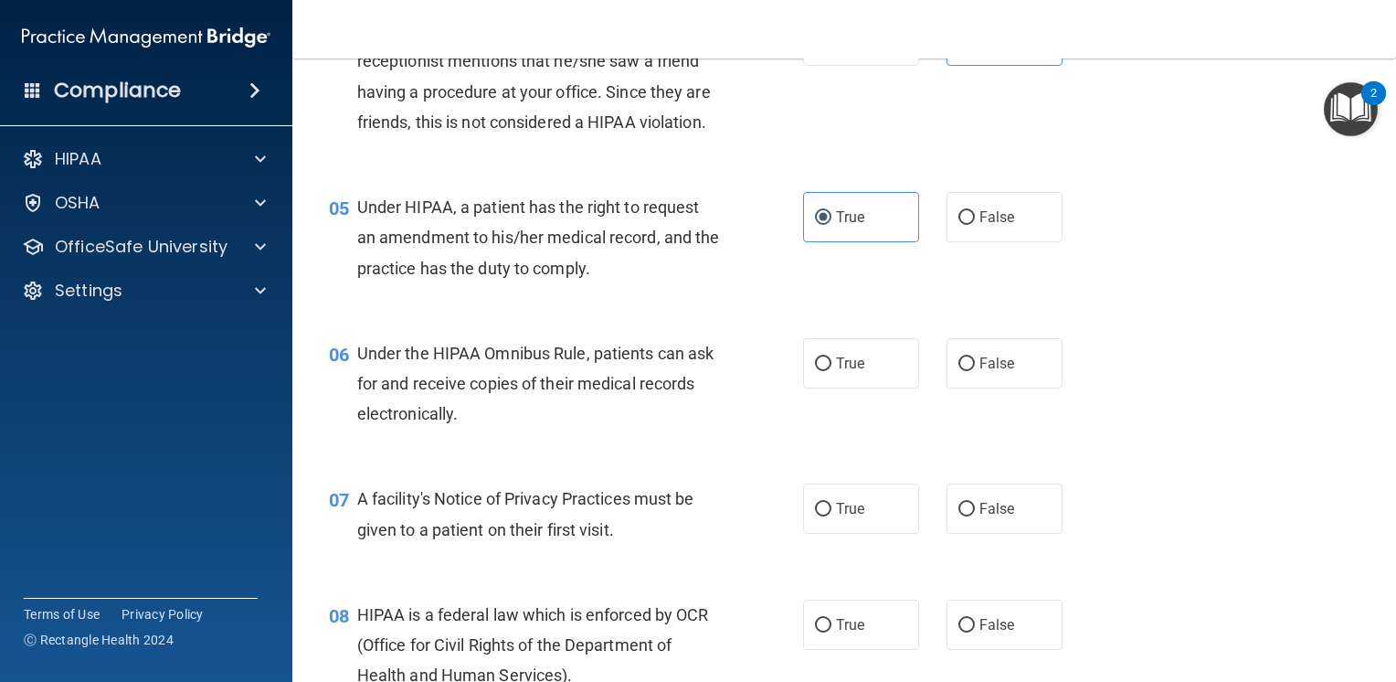
scroll to position [731, 0]
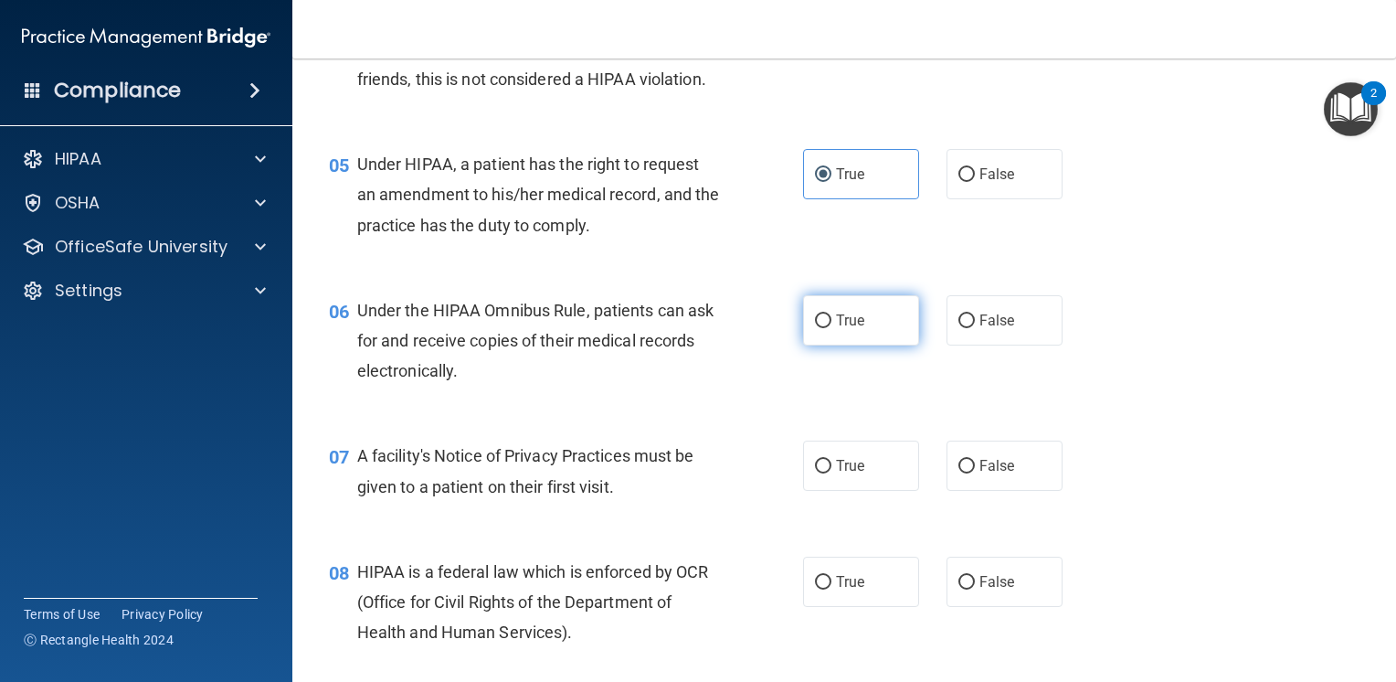
click at [870, 345] on label "True" at bounding box center [861, 320] width 116 height 50
click at [831, 328] on input "True" at bounding box center [823, 321] width 16 height 14
radio input "true"
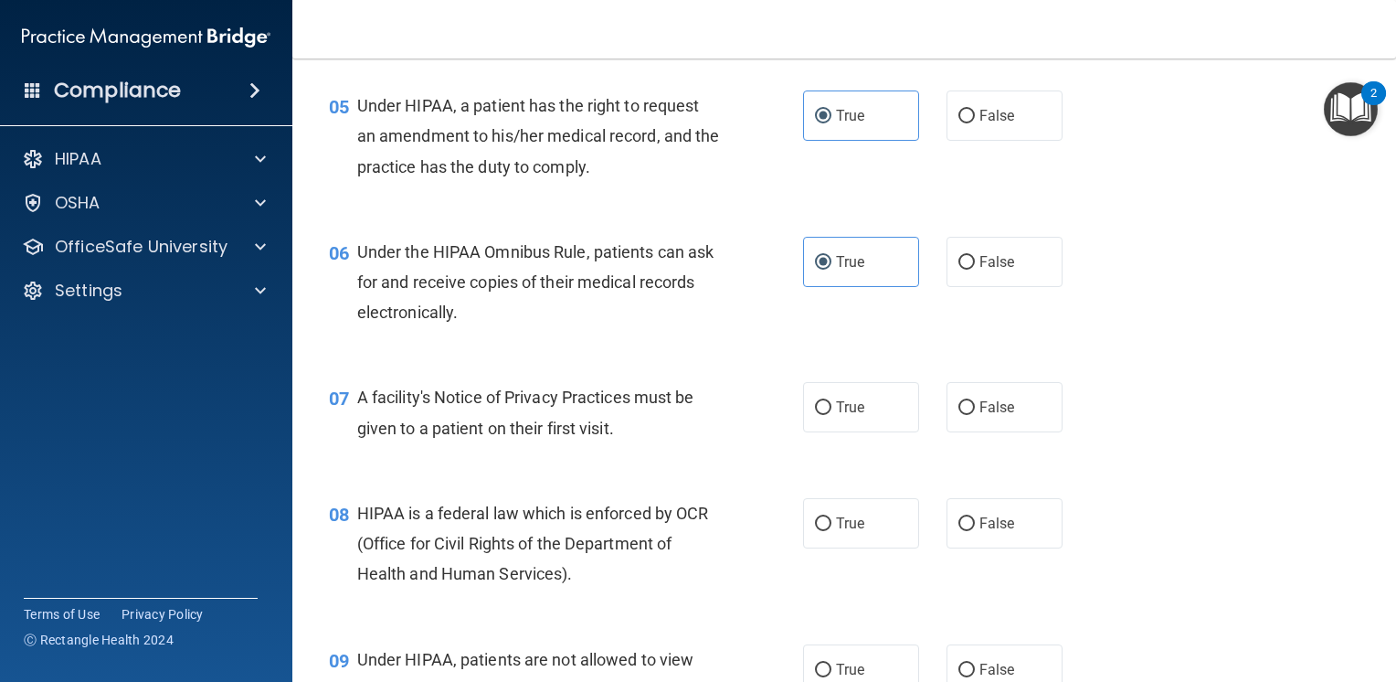
scroll to position [822, 0]
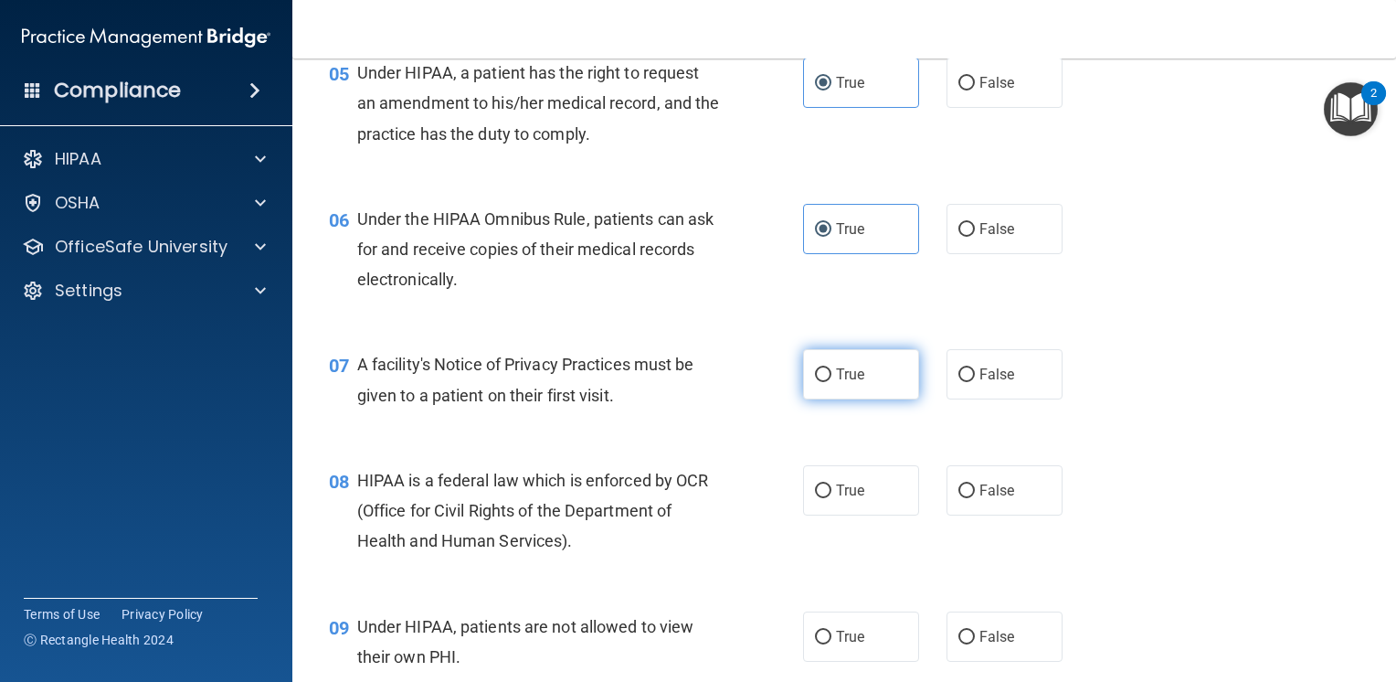
click at [818, 399] on label "True" at bounding box center [861, 374] width 116 height 50
click at [818, 382] on input "True" at bounding box center [823, 375] width 16 height 14
radio input "true"
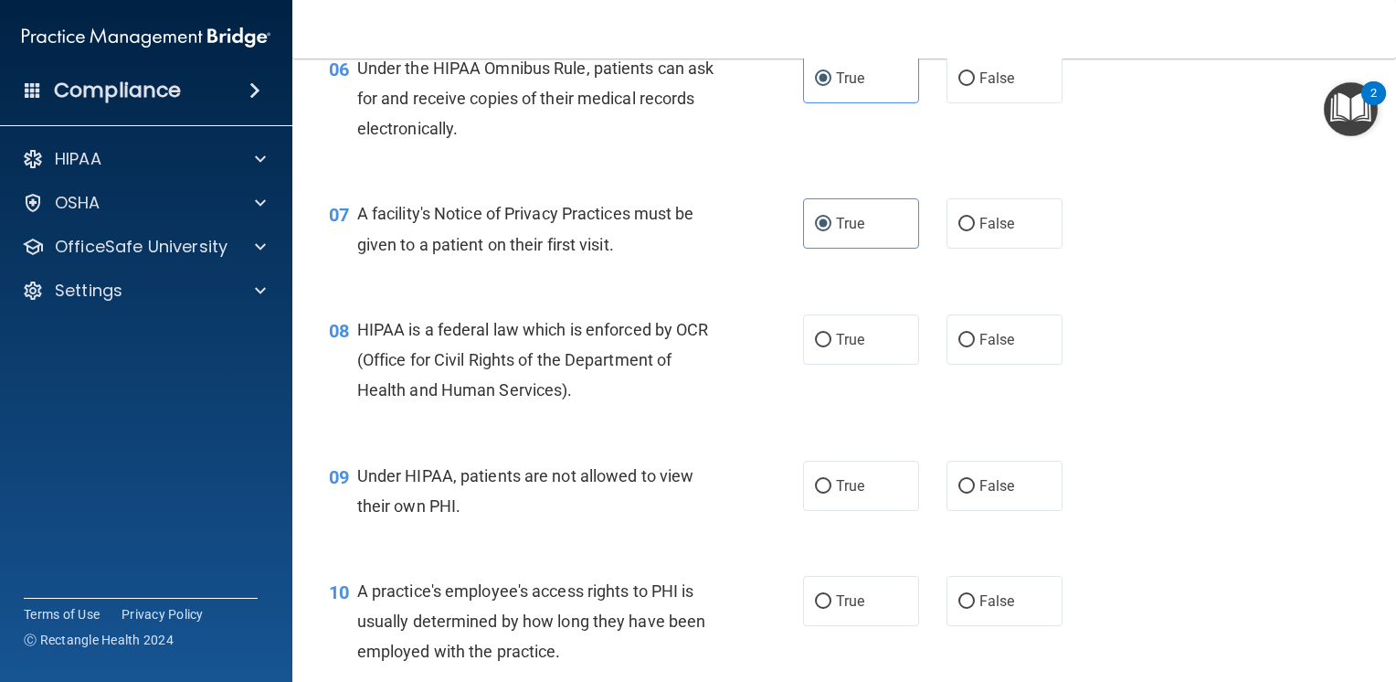
scroll to position [1005, 0]
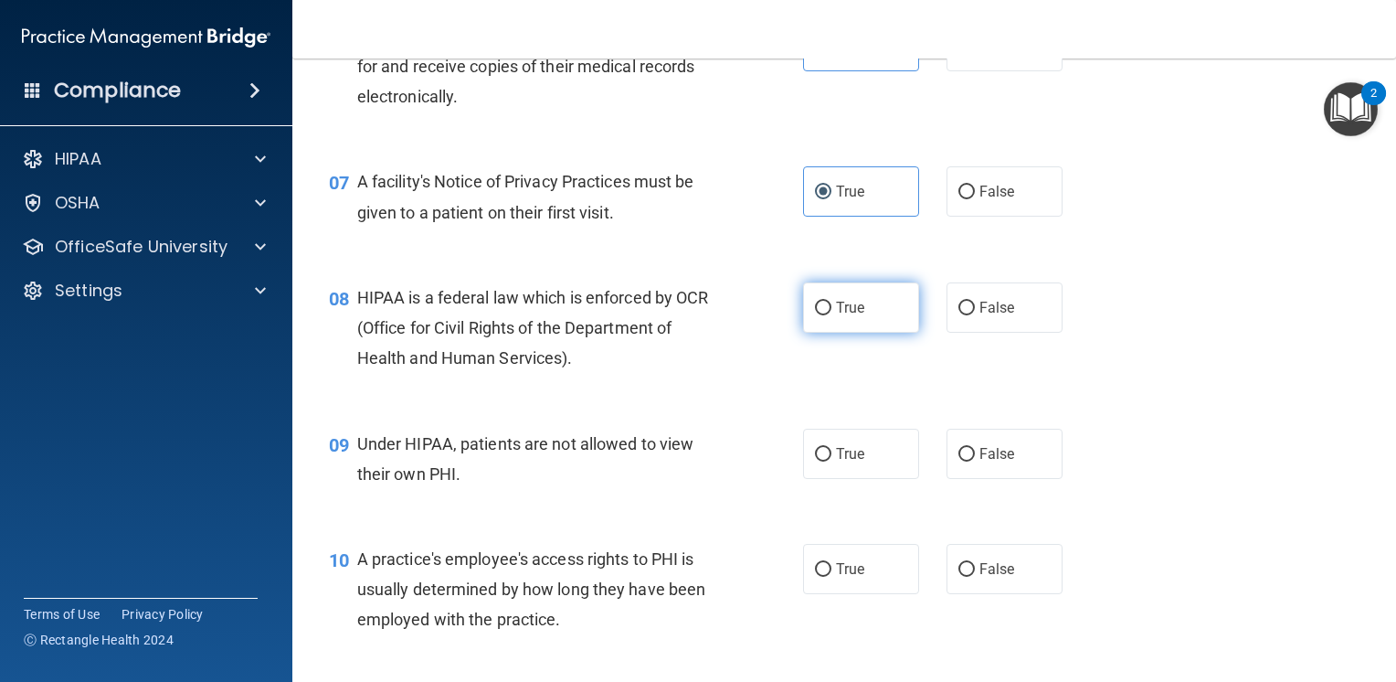
click at [841, 316] on span "True" at bounding box center [850, 307] width 28 height 17
click at [831, 315] on input "True" at bounding box center [823, 309] width 16 height 14
radio input "true"
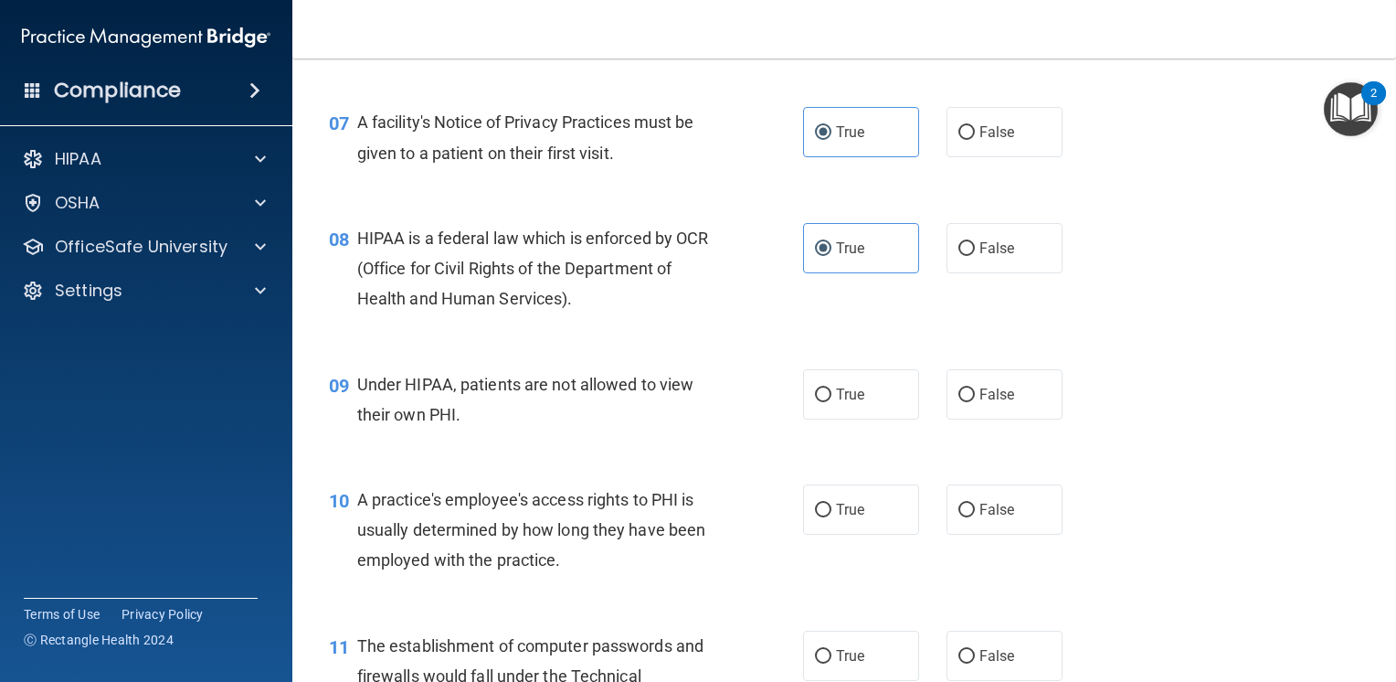
scroll to position [1096, 0]
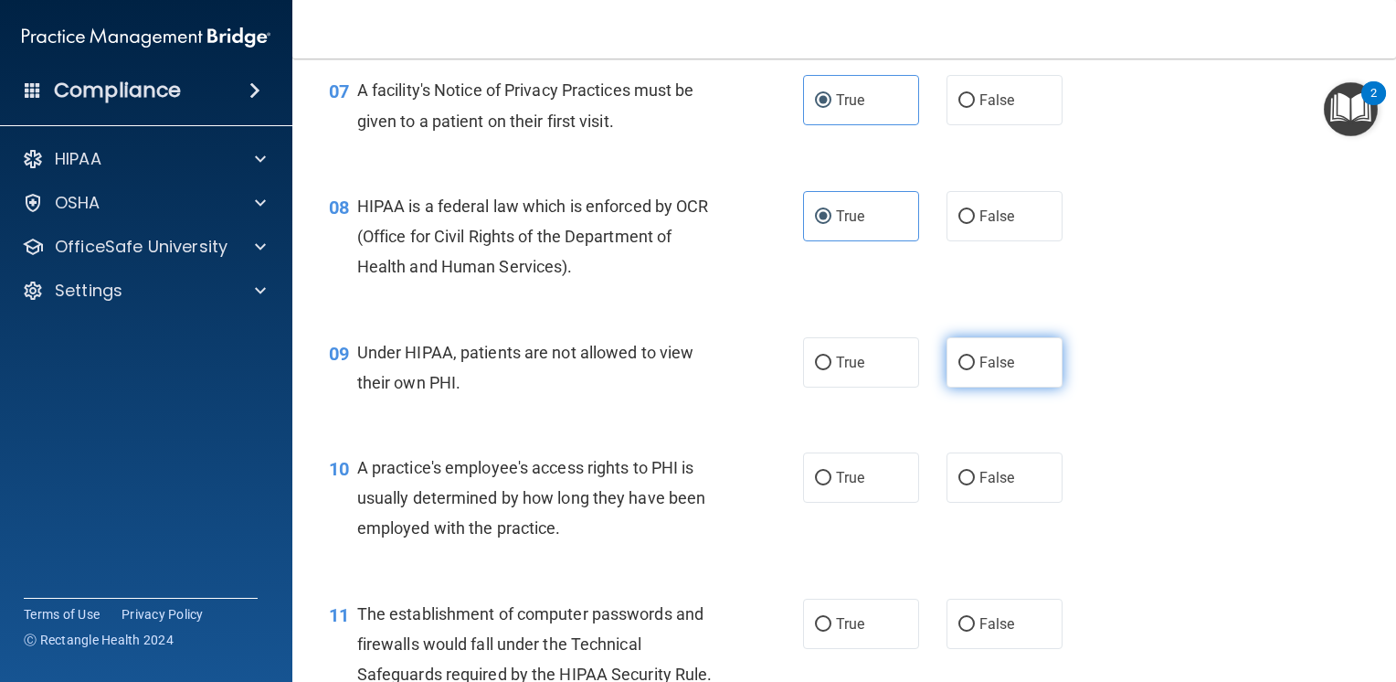
click at [983, 371] on span "False" at bounding box center [997, 362] width 36 height 17
click at [975, 370] on input "False" at bounding box center [966, 363] width 16 height 14
radio input "true"
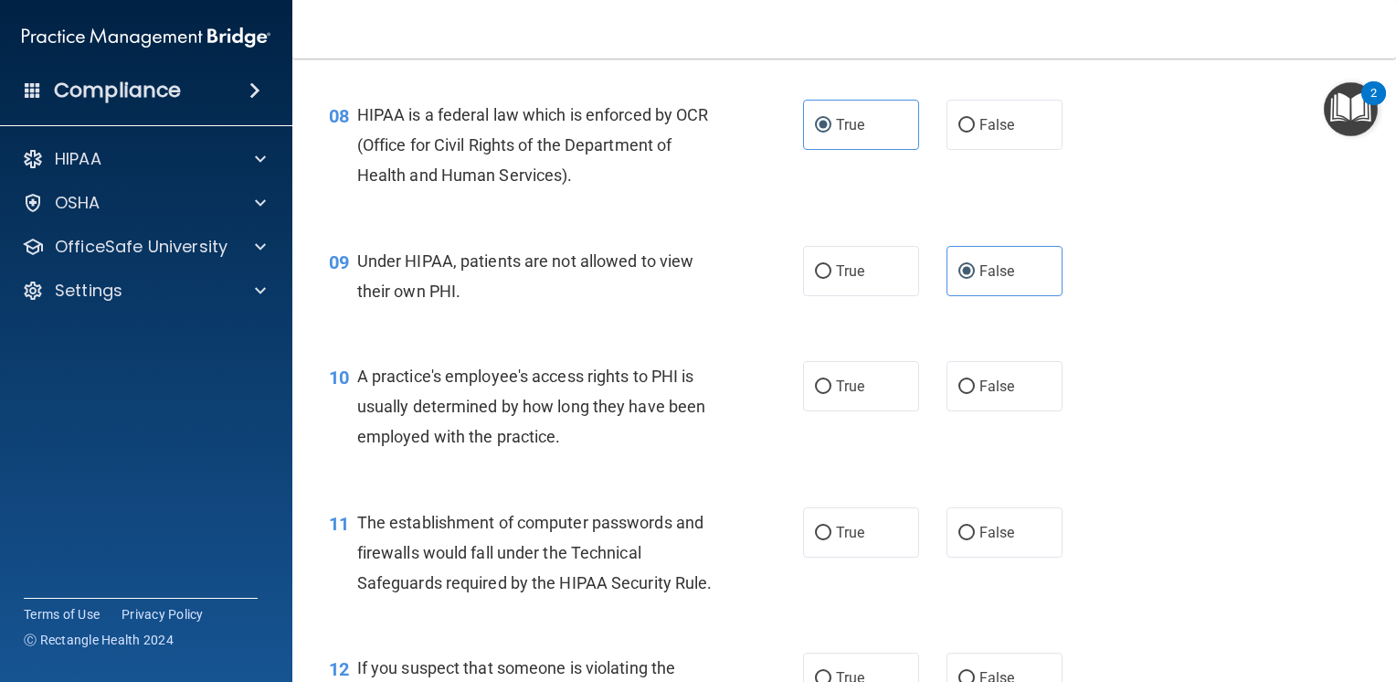
scroll to position [1279, 0]
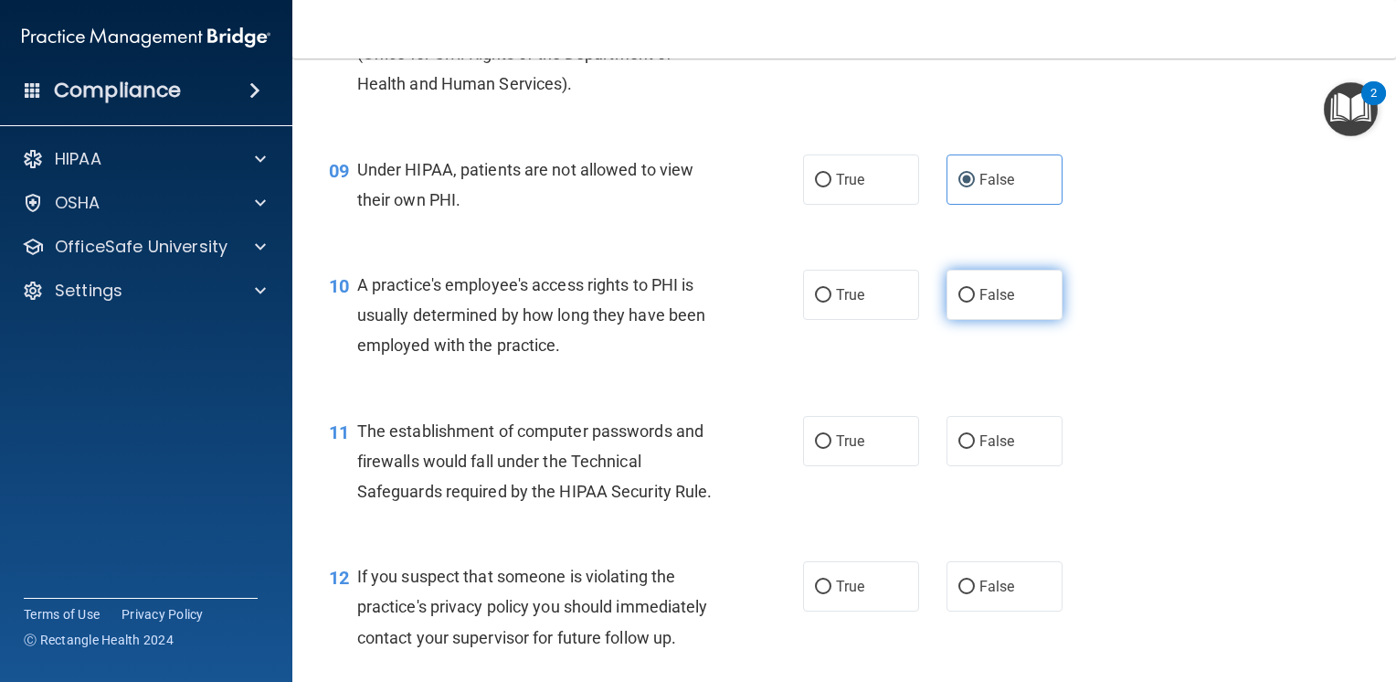
click at [986, 303] on span "False" at bounding box center [997, 294] width 36 height 17
click at [975, 302] on input "False" at bounding box center [966, 296] width 16 height 14
radio input "true"
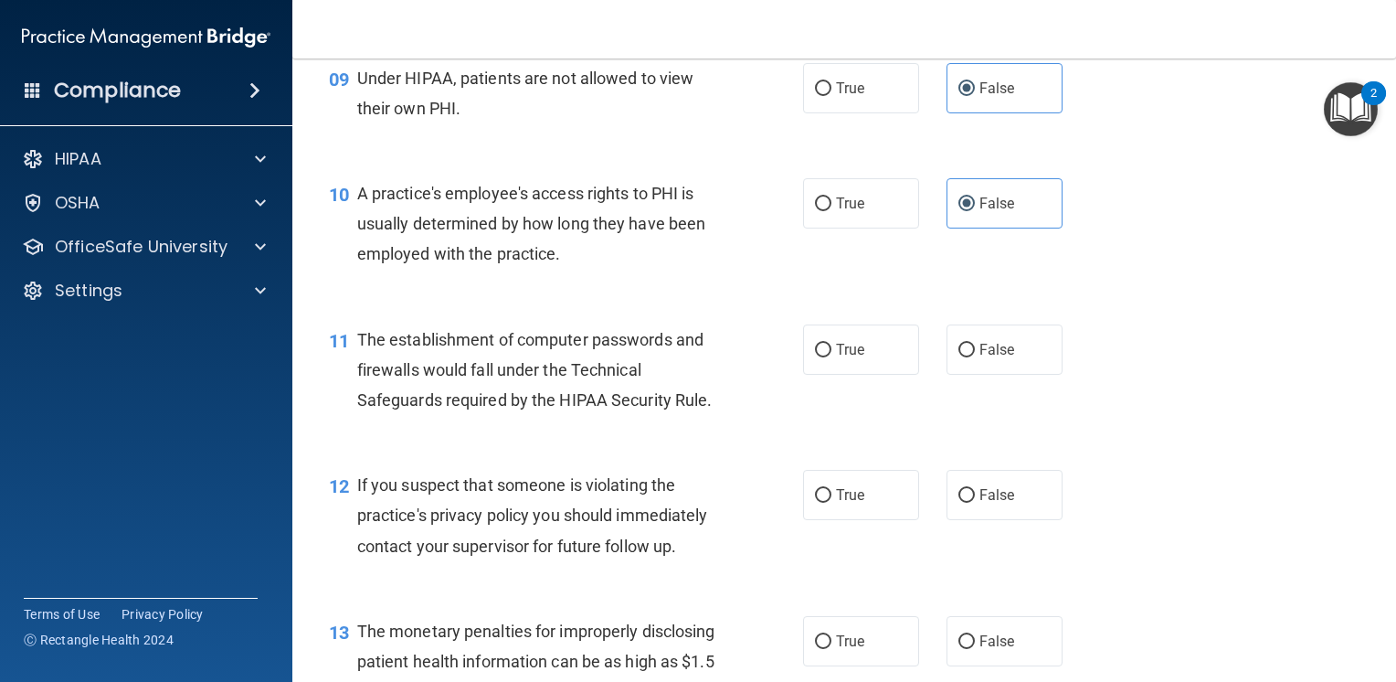
scroll to position [1462, 0]
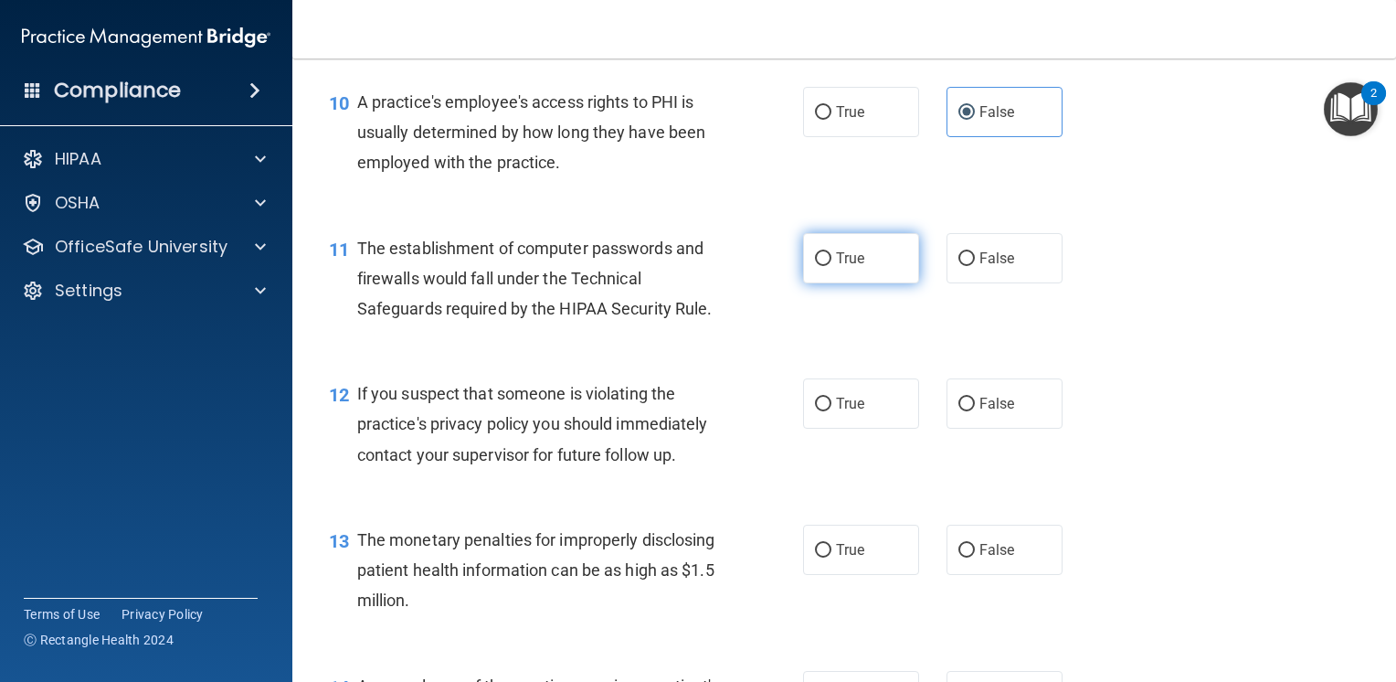
click at [855, 267] on span "True" at bounding box center [850, 257] width 28 height 17
click at [831, 266] on input "True" at bounding box center [823, 259] width 16 height 14
radio input "true"
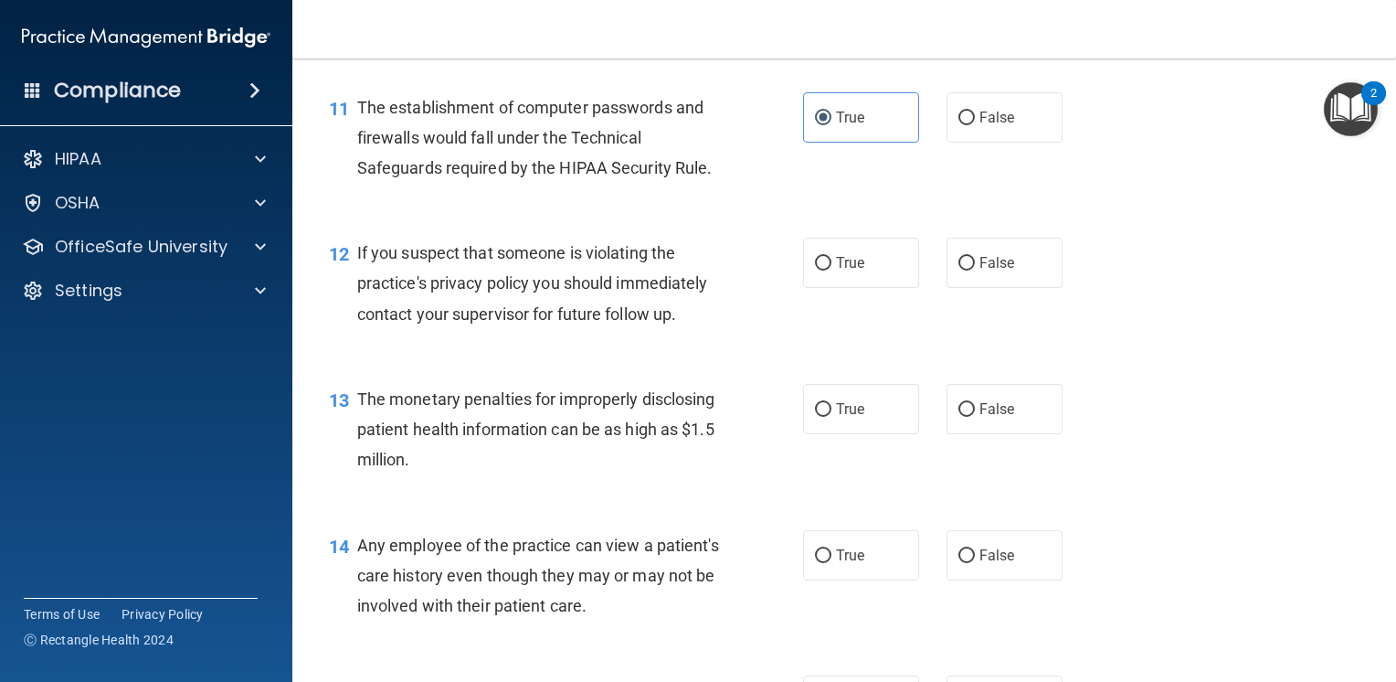
scroll to position [1645, 0]
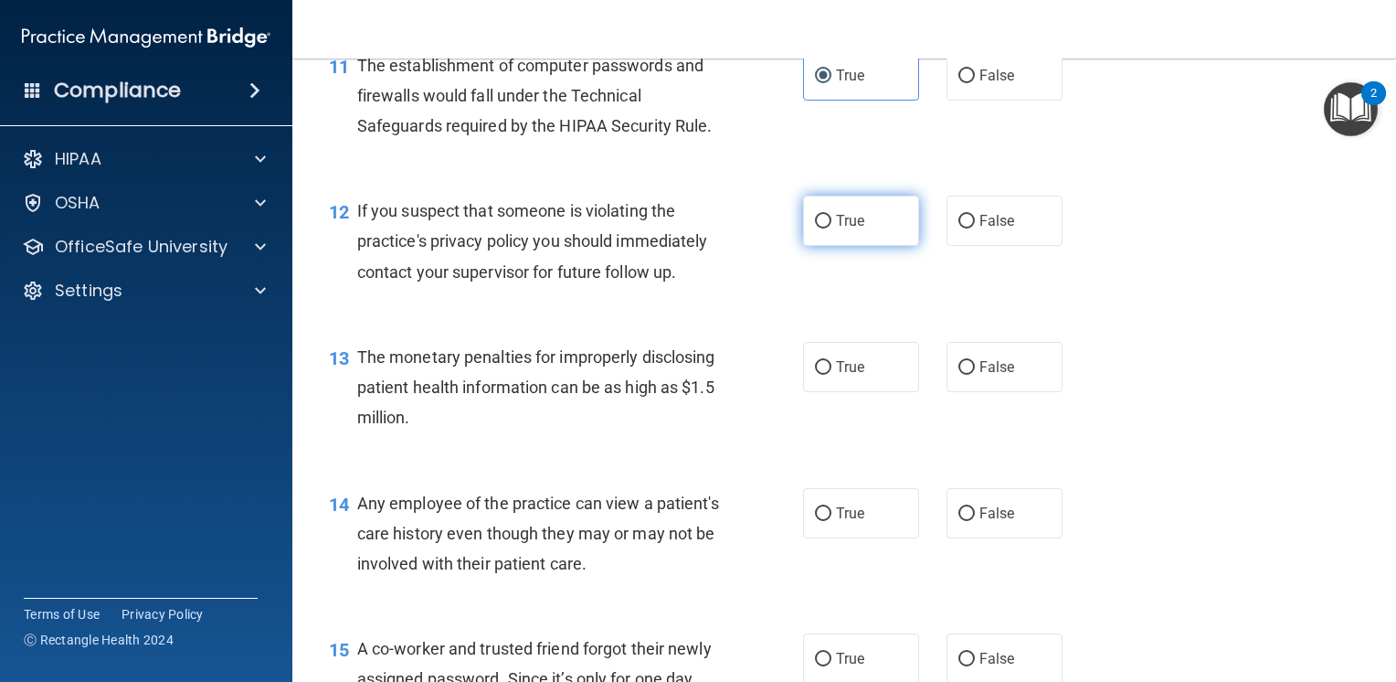
click at [863, 246] on label "True" at bounding box center [861, 221] width 116 height 50
click at [831, 228] on input "True" at bounding box center [823, 222] width 16 height 14
radio input "true"
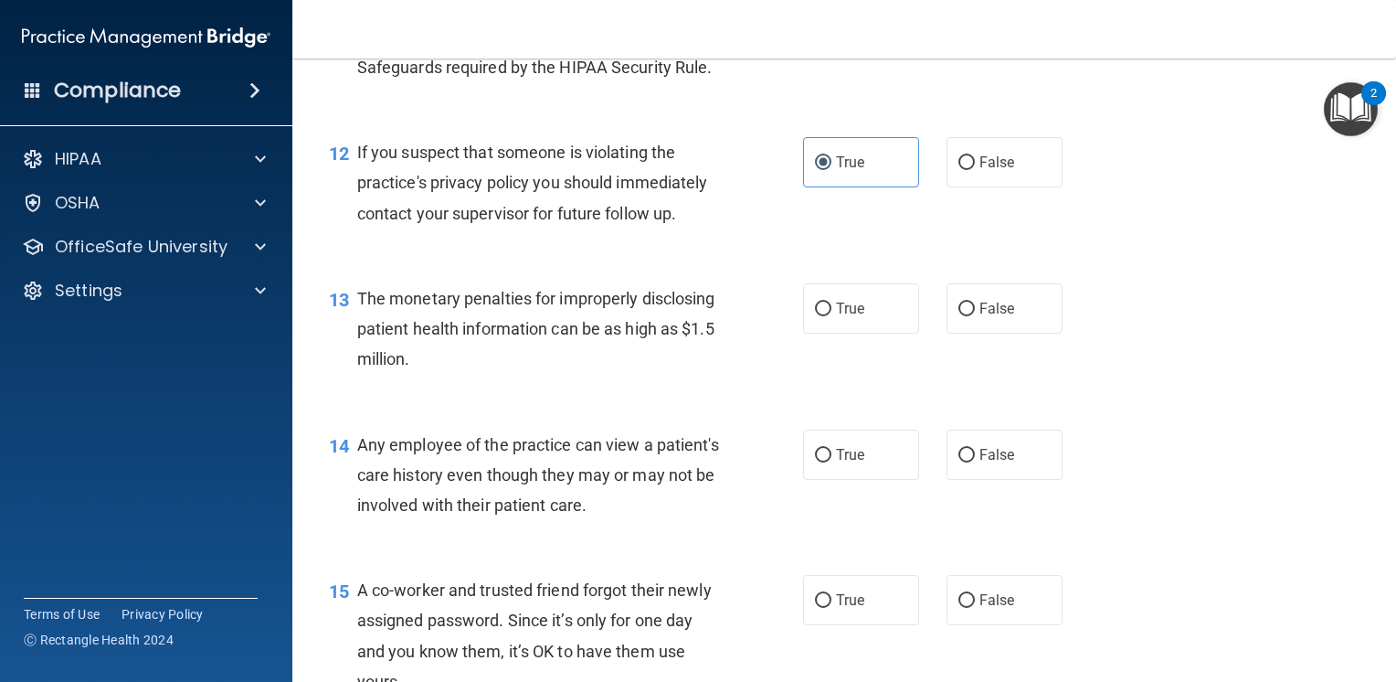
scroll to position [1736, 0]
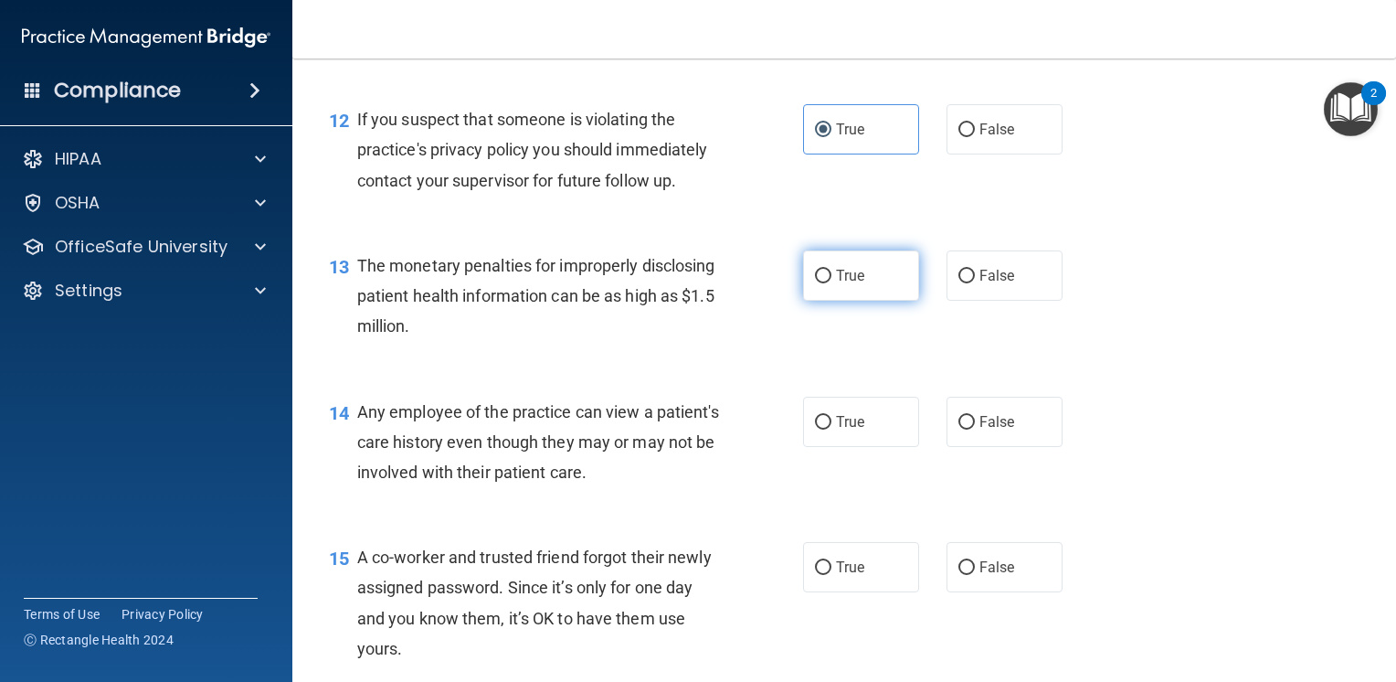
click at [815, 283] on input "True" at bounding box center [823, 277] width 16 height 14
radio input "true"
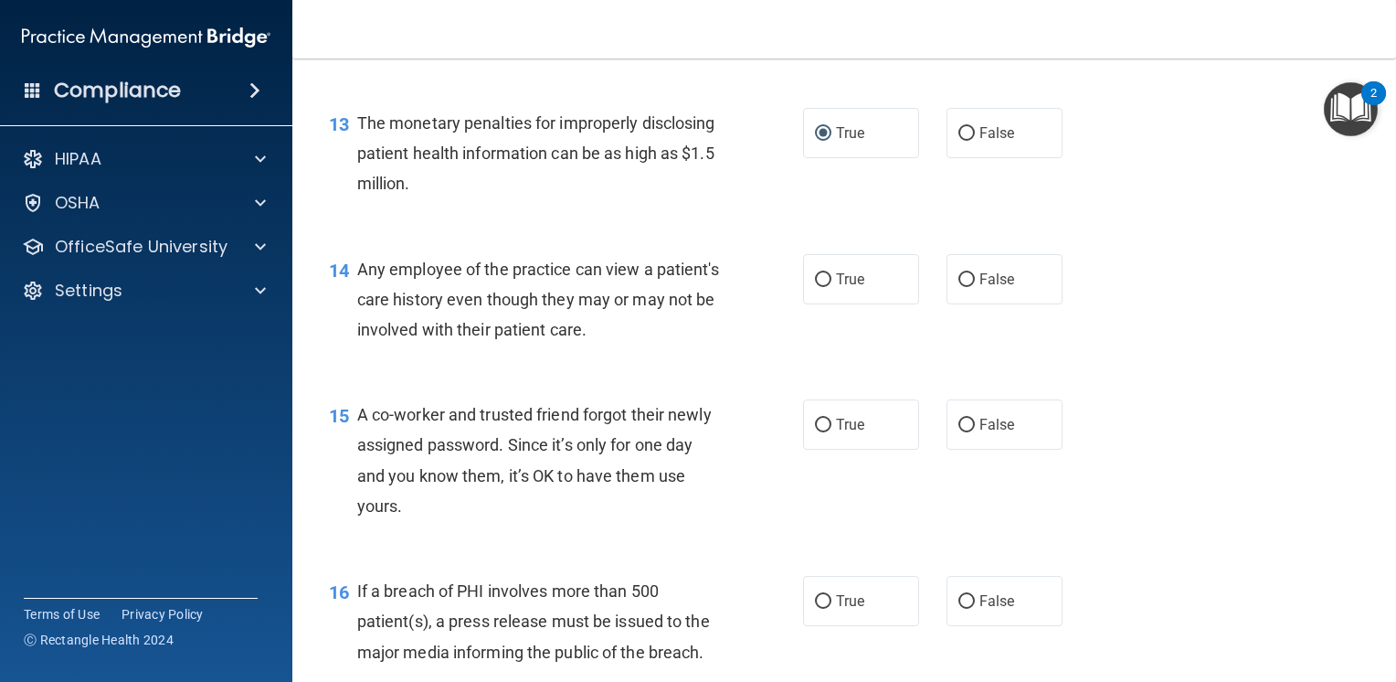
scroll to position [1919, 0]
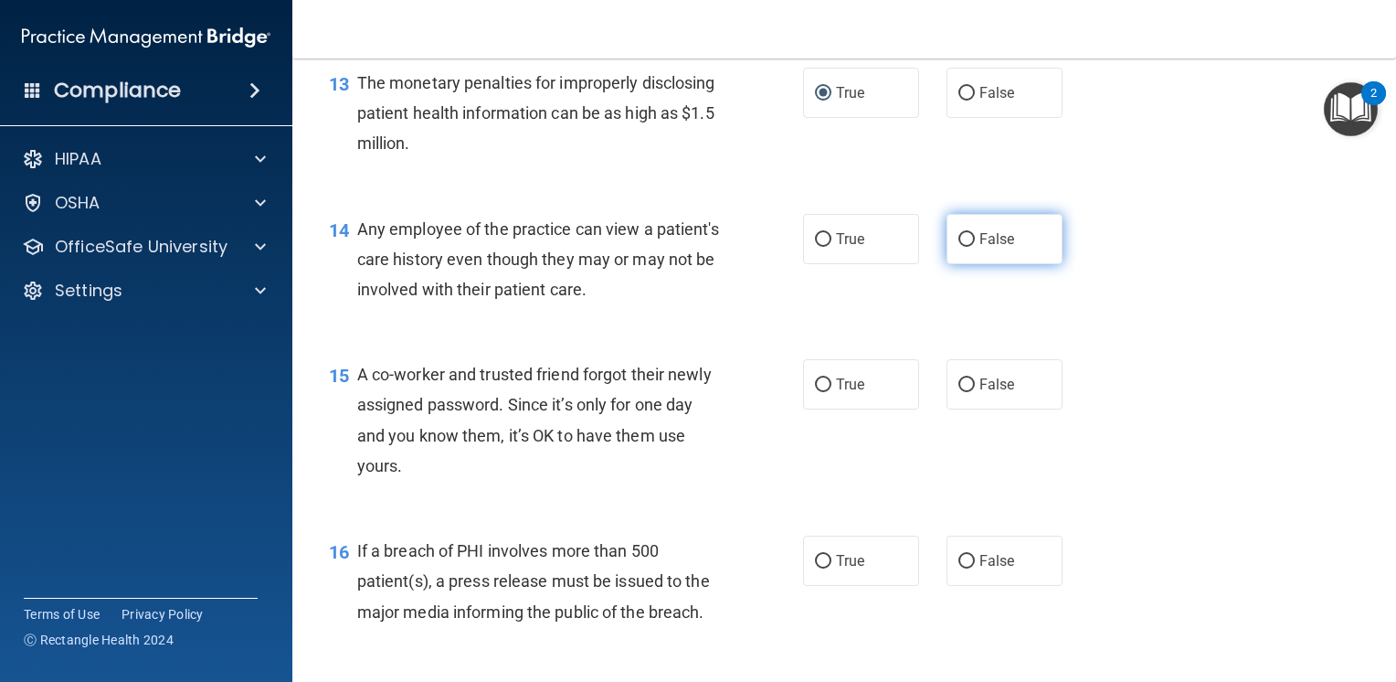
click at [979, 248] on span "False" at bounding box center [997, 238] width 36 height 17
click at [975, 247] on input "False" at bounding box center [966, 240] width 16 height 14
radio input "true"
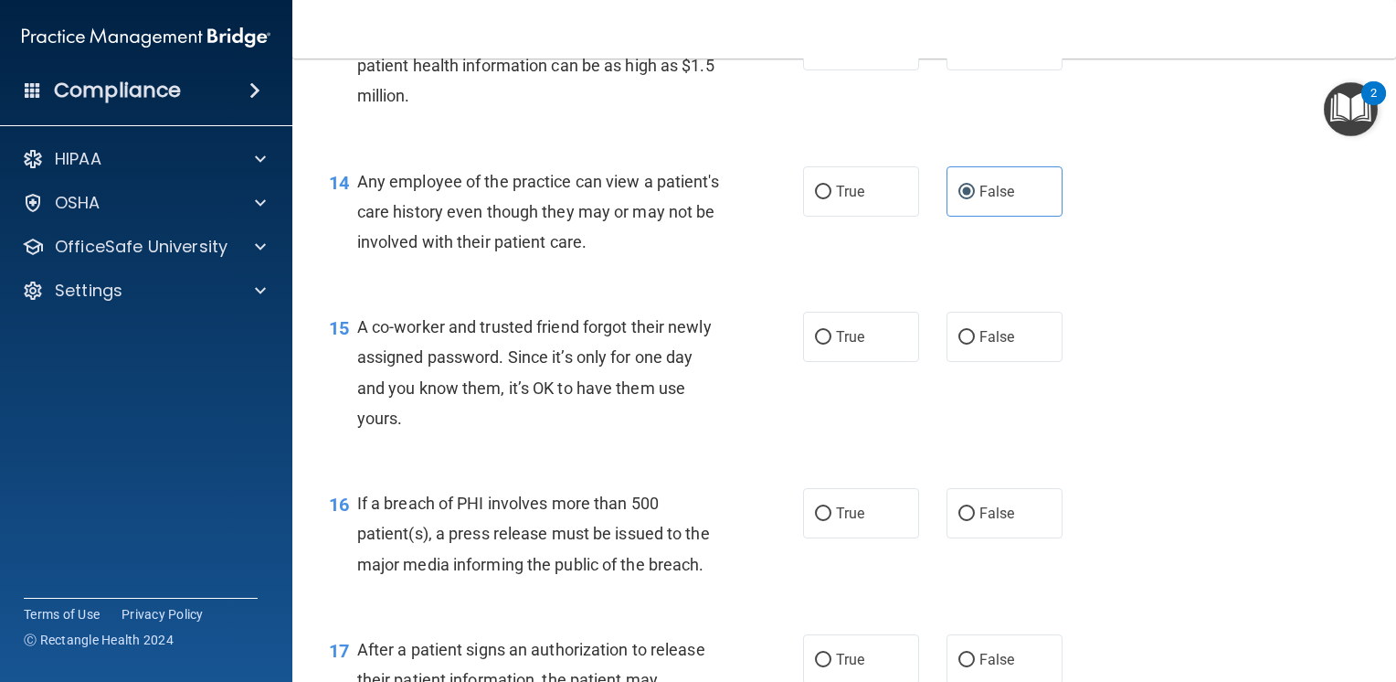
scroll to position [2010, 0]
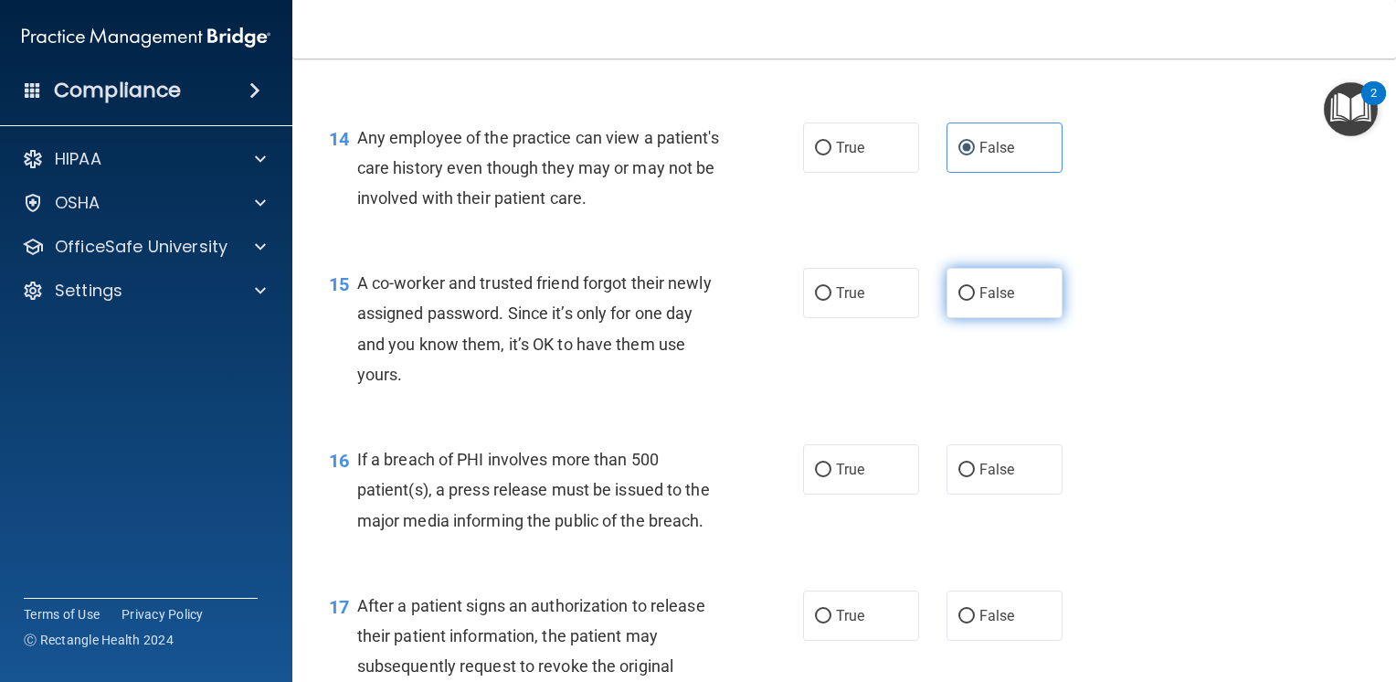
click at [965, 301] on input "False" at bounding box center [966, 294] width 16 height 14
radio input "true"
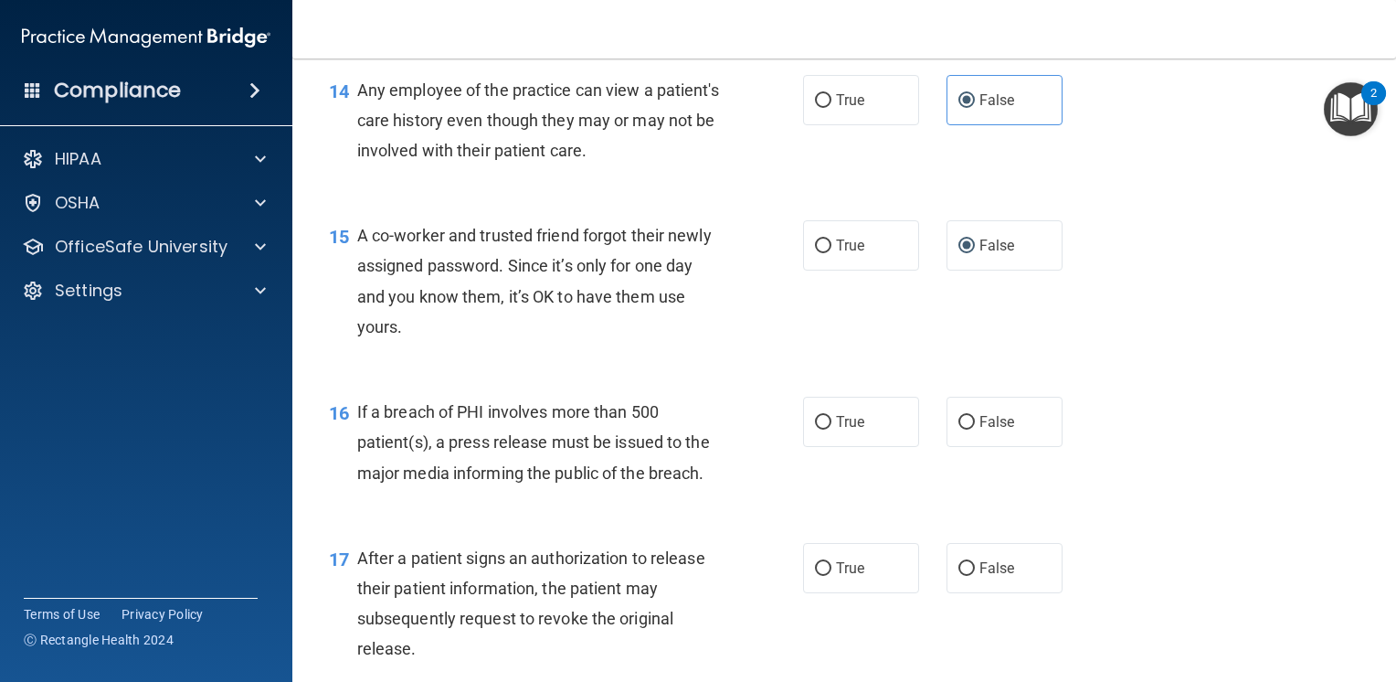
scroll to position [2101, 0]
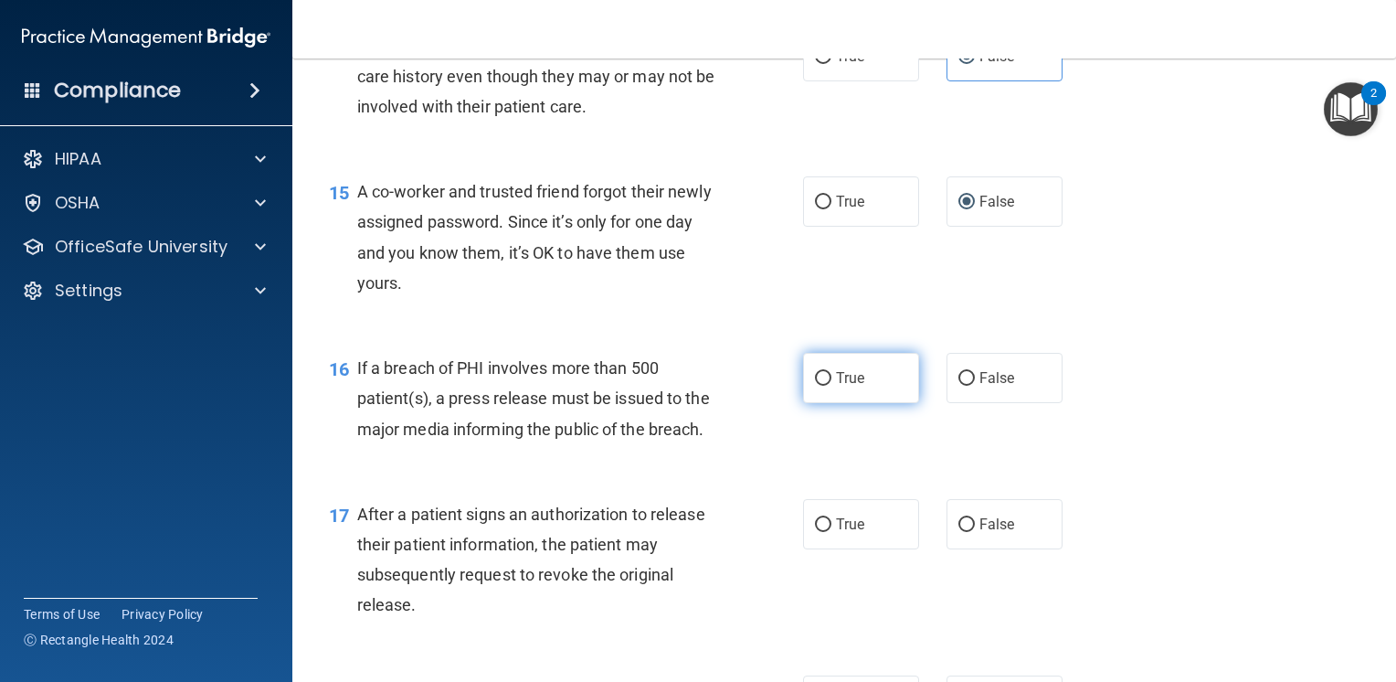
click at [820, 403] on label "True" at bounding box center [861, 378] width 116 height 50
click at [820, 386] on input "True" at bounding box center [823, 379] width 16 height 14
radio input "true"
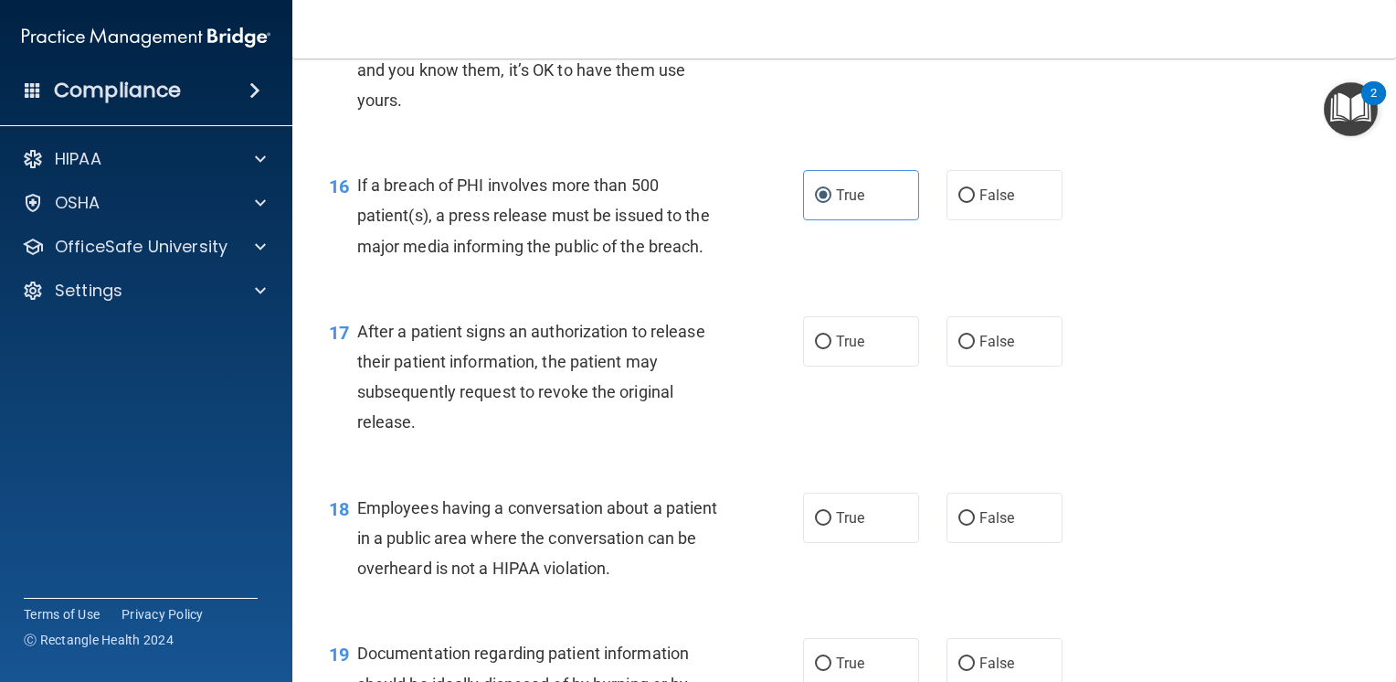
scroll to position [2376, 0]
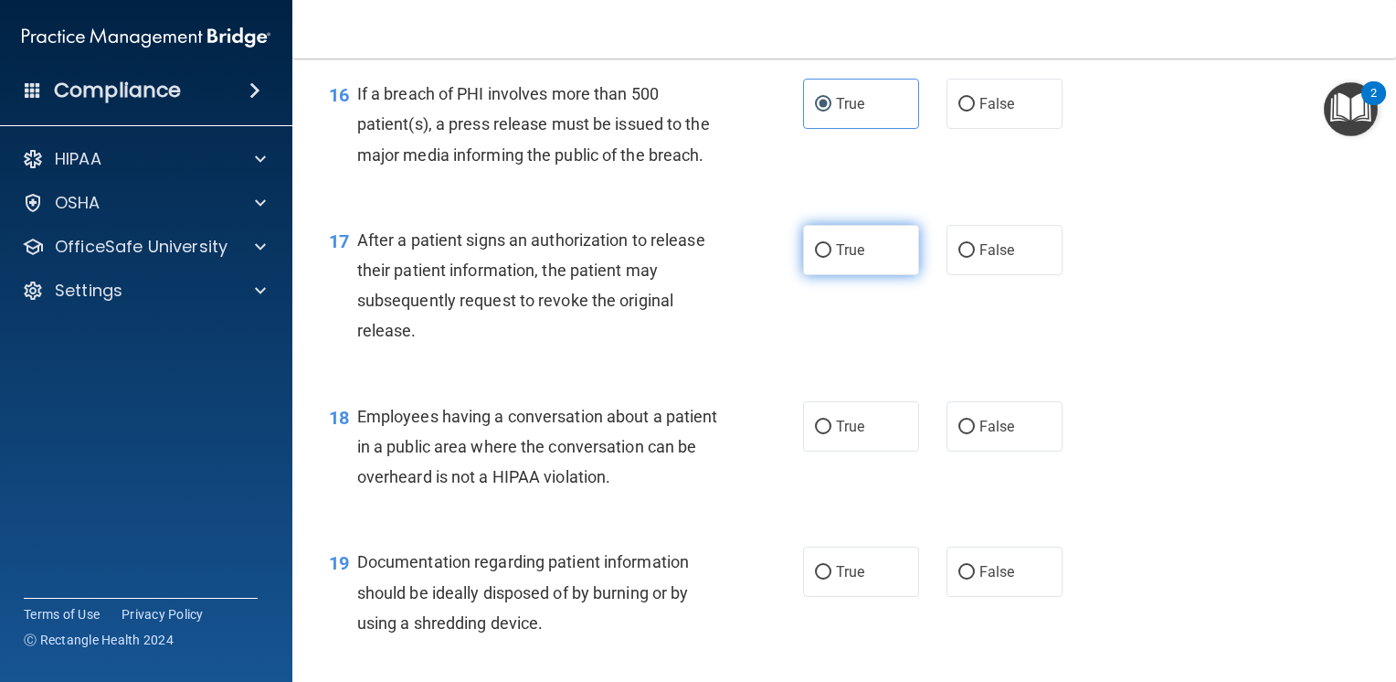
click at [863, 275] on label "True" at bounding box center [861, 250] width 116 height 50
click at [831, 258] on input "True" at bounding box center [823, 251] width 16 height 14
radio input "true"
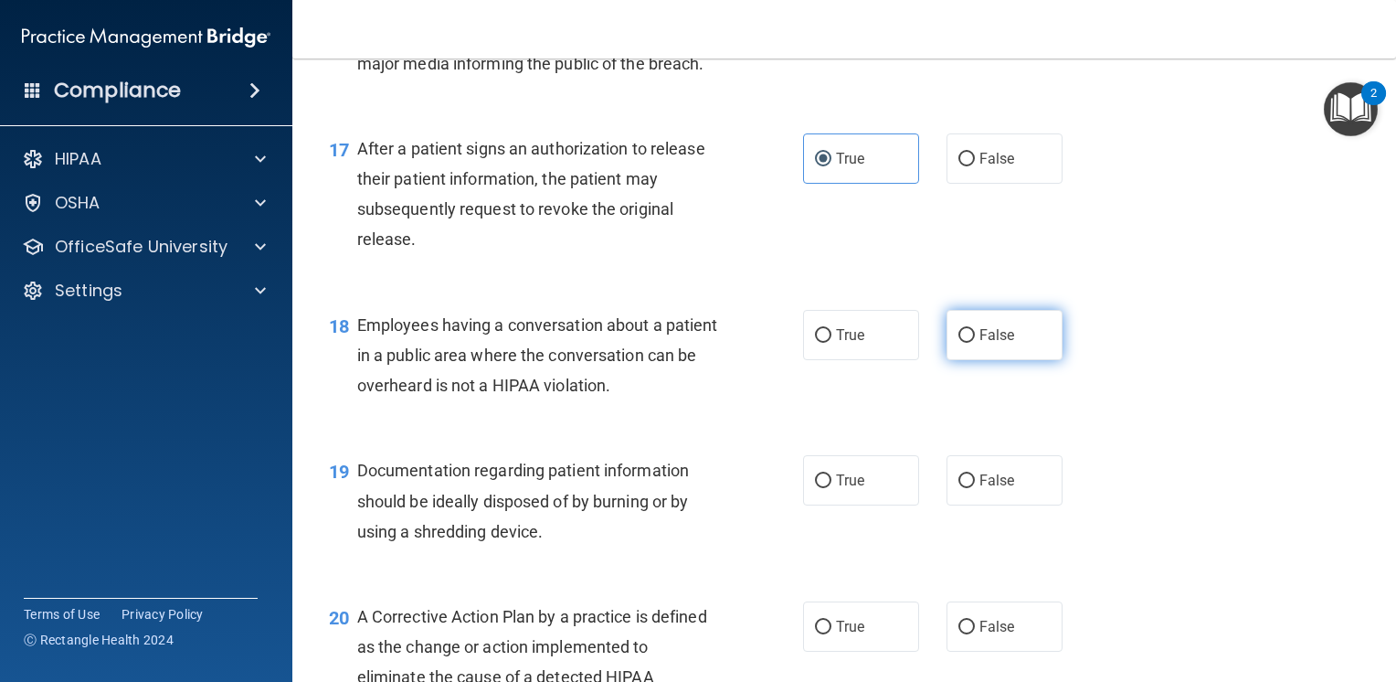
click at [966, 360] on label "False" at bounding box center [1005, 335] width 116 height 50
click at [966, 343] on input "False" at bounding box center [966, 336] width 16 height 14
radio input "true"
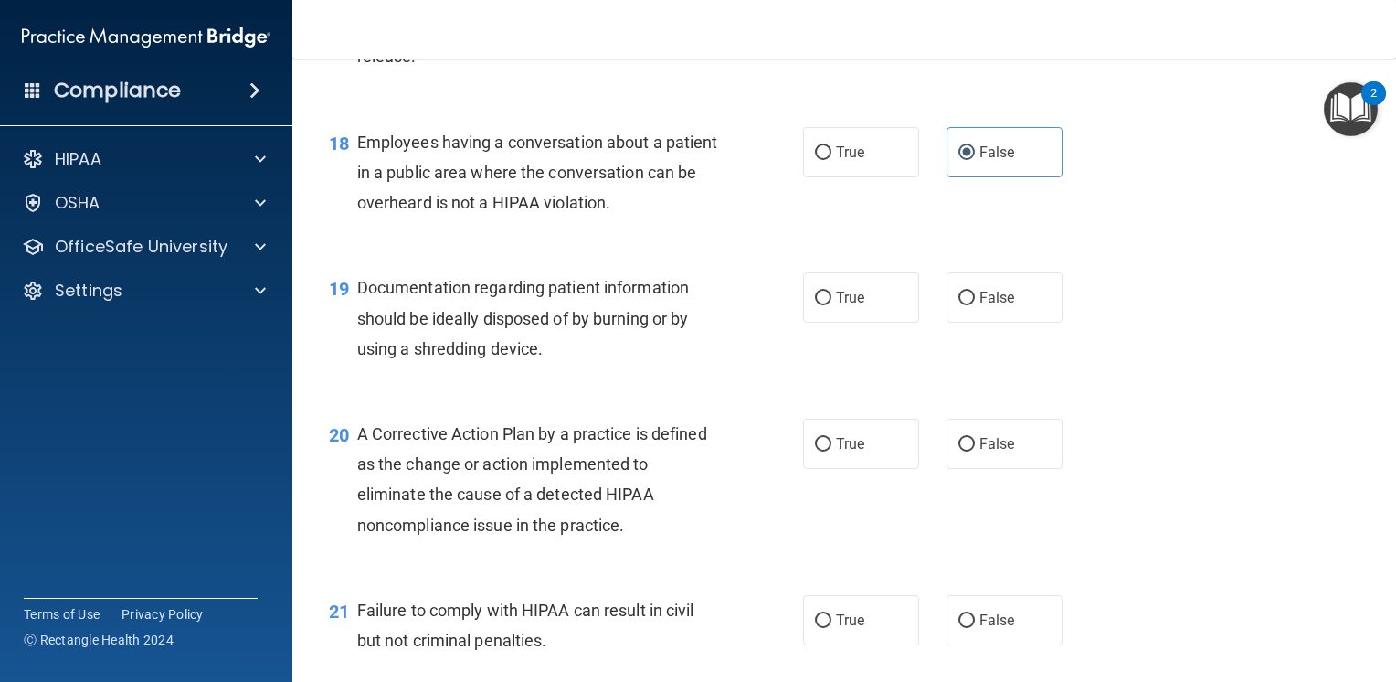
scroll to position [2741, 0]
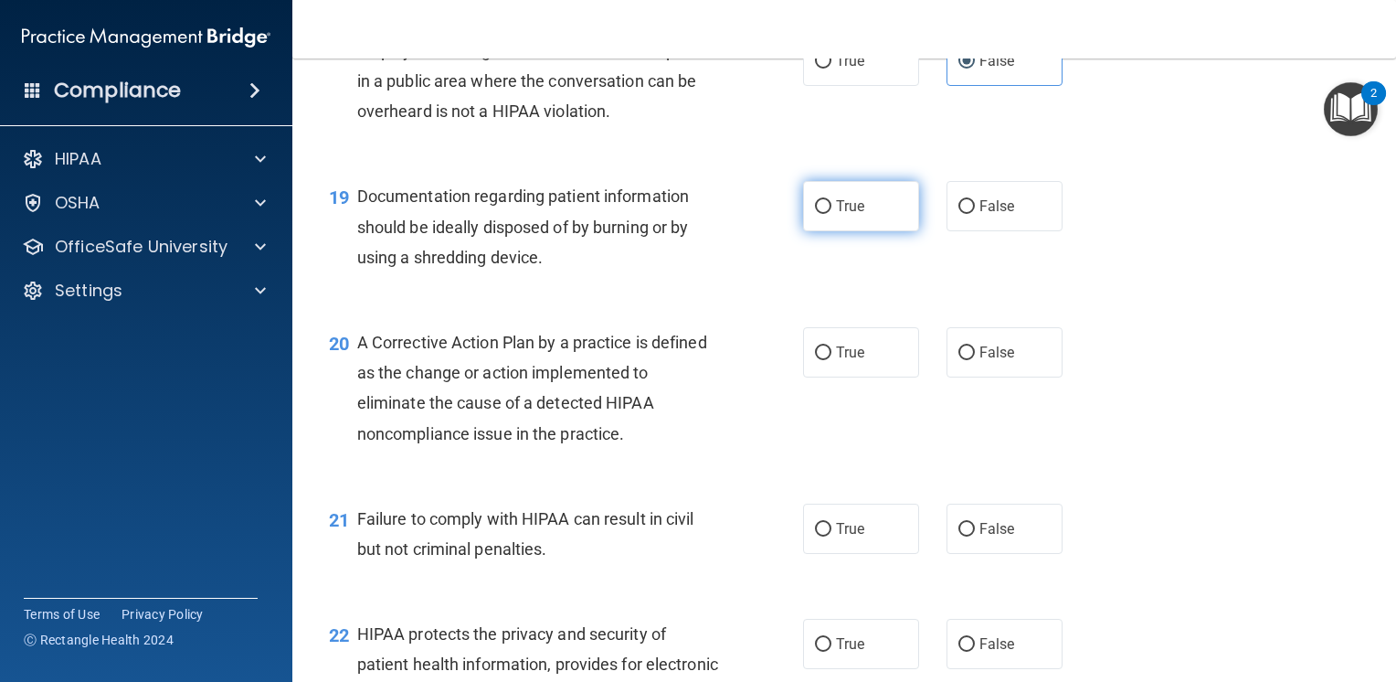
click at [870, 231] on label "True" at bounding box center [861, 206] width 116 height 50
click at [831, 214] on input "True" at bounding box center [823, 207] width 16 height 14
radio input "true"
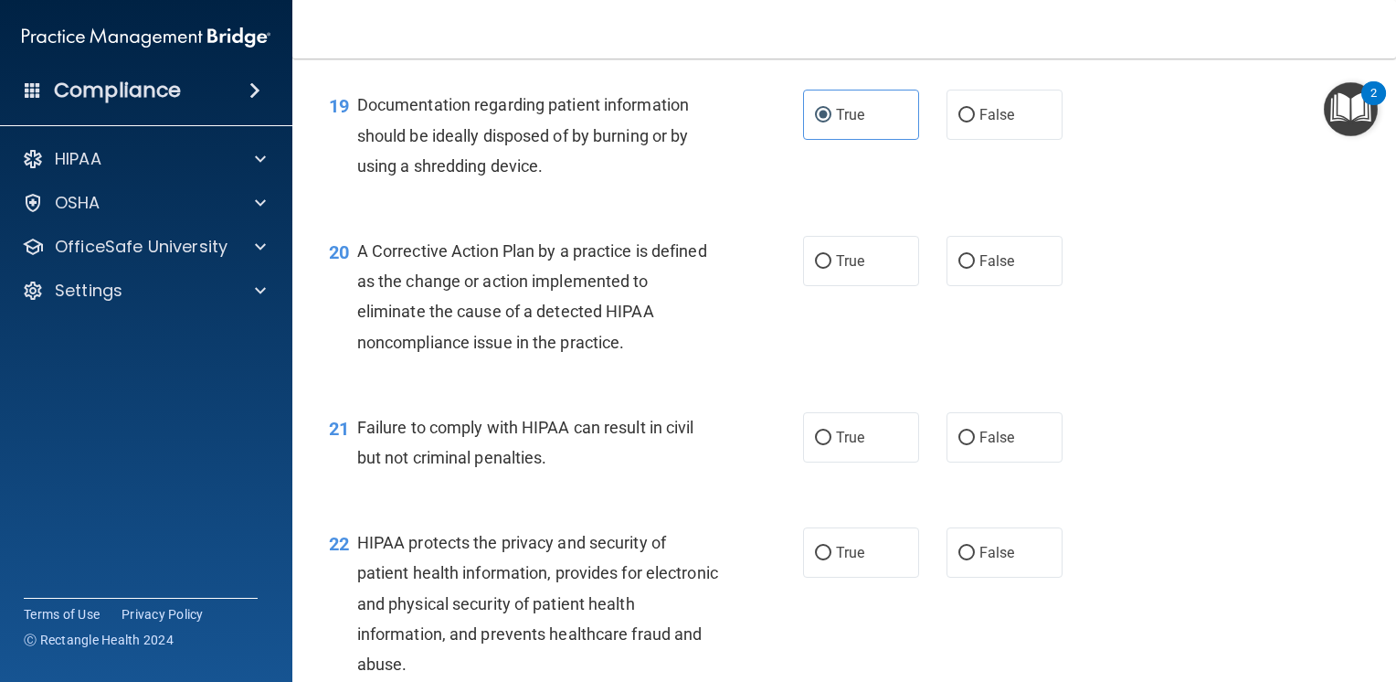
scroll to position [2924, 0]
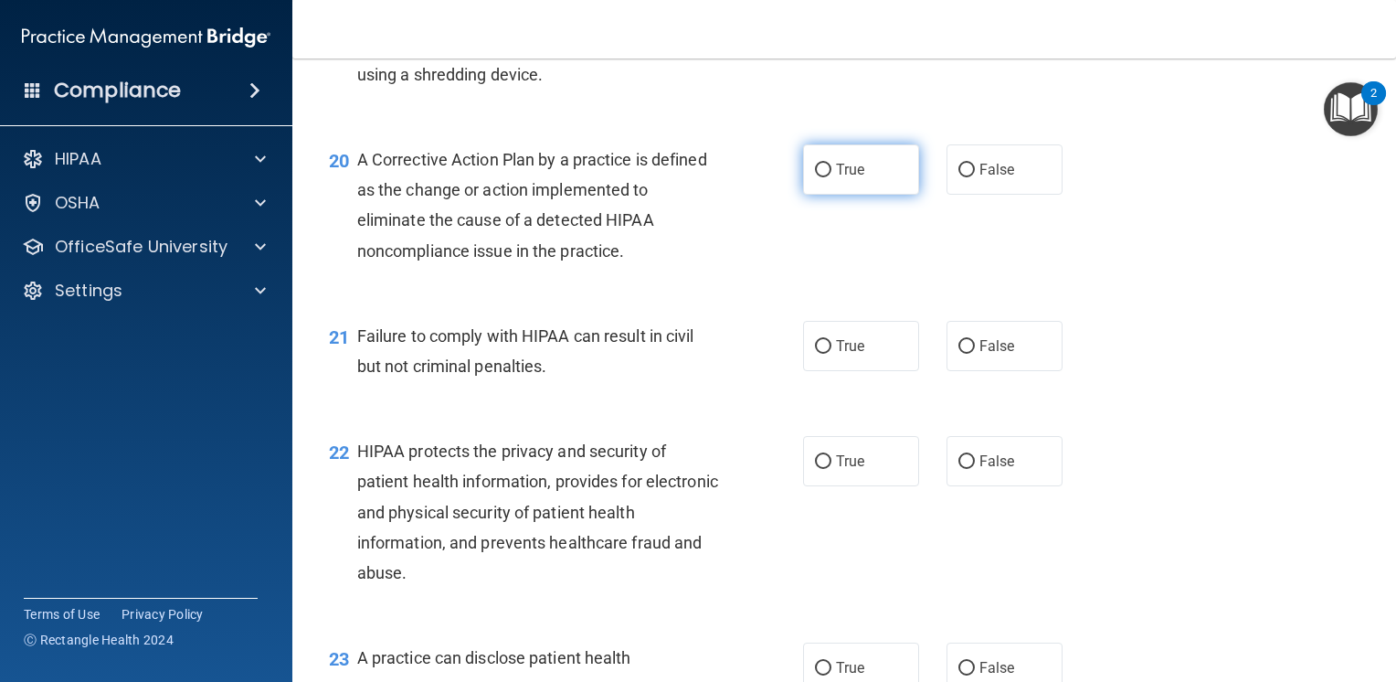
click at [859, 195] on label "True" at bounding box center [861, 169] width 116 height 50
click at [831, 177] on input "True" at bounding box center [823, 171] width 16 height 14
radio input "true"
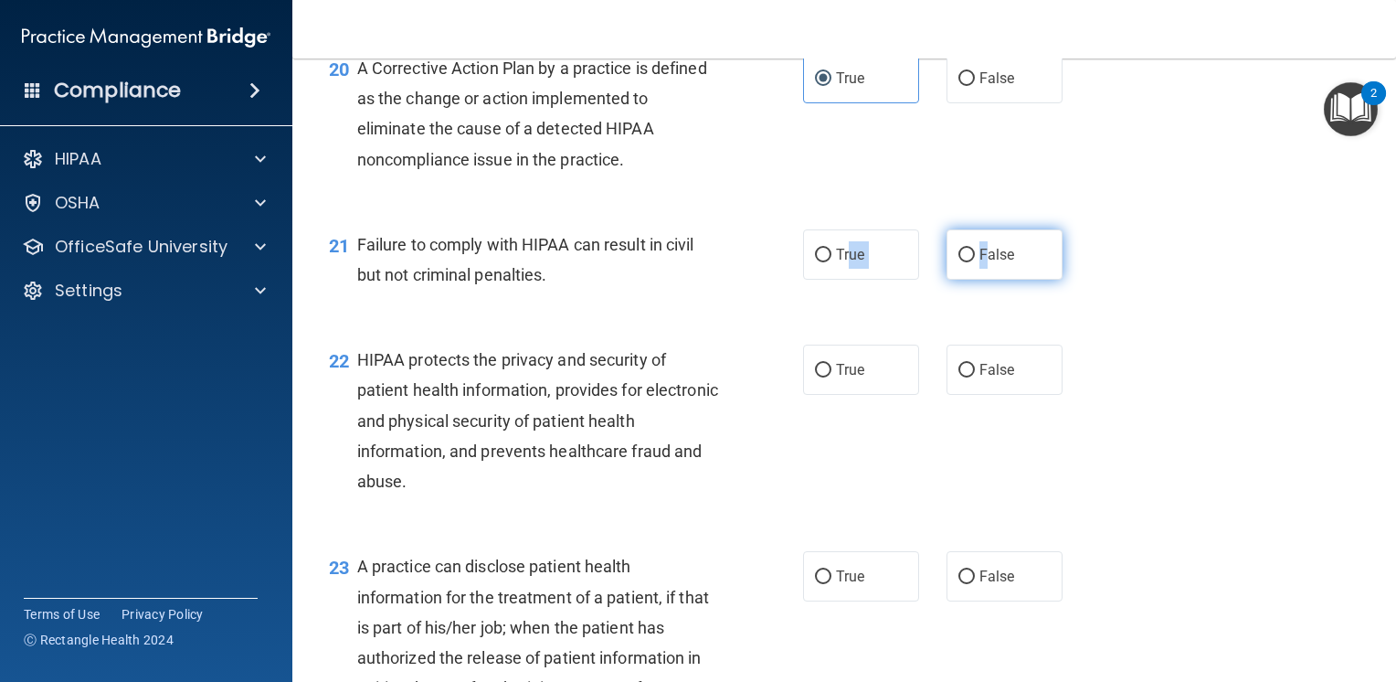
drag, startPoint x: 843, startPoint y: 281, endPoint x: 982, endPoint y: 286, distance: 139.0
click at [982, 280] on div "True False" at bounding box center [942, 254] width 279 height 50
click at [982, 263] on span "False" at bounding box center [997, 254] width 36 height 17
click at [975, 262] on input "False" at bounding box center [966, 256] width 16 height 14
radio input "true"
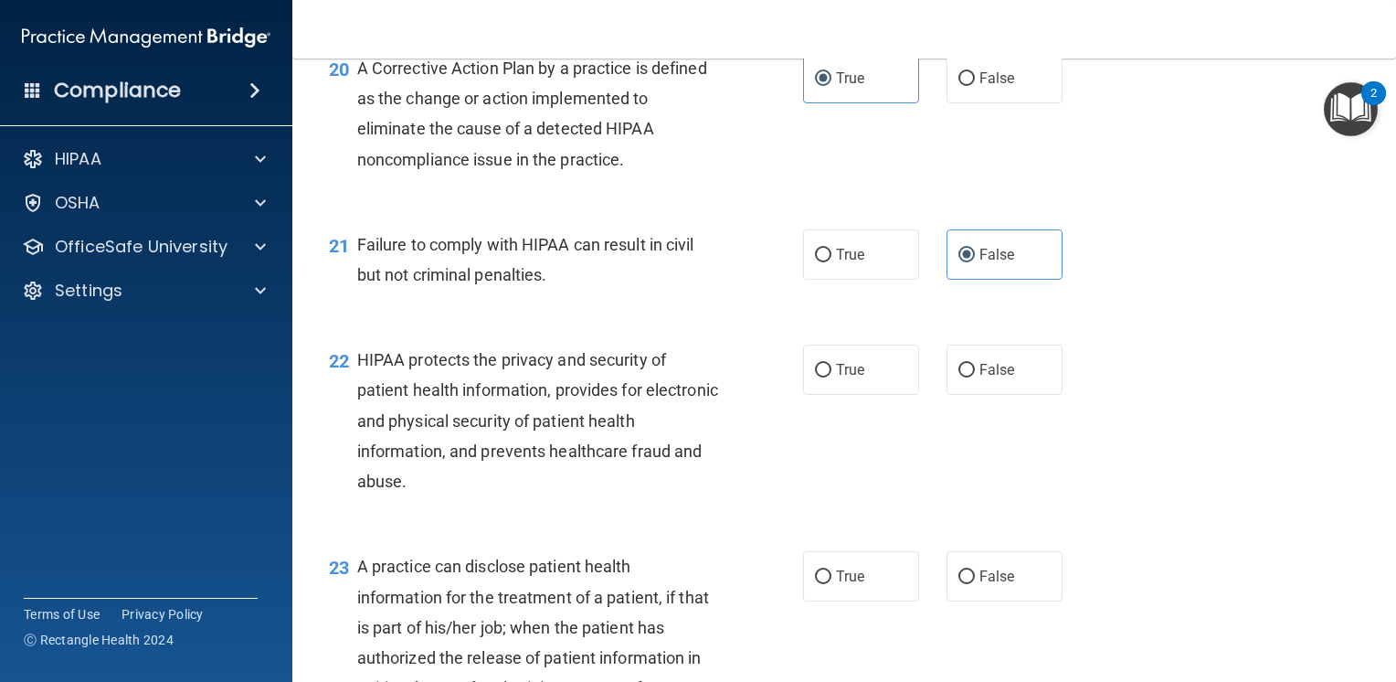
click at [725, 290] on div "Failure to comply with HIPAA can result in civil but not criminal penalties." at bounding box center [545, 259] width 376 height 60
click at [848, 378] on span "True" at bounding box center [850, 369] width 28 height 17
click at [831, 377] on input "True" at bounding box center [823, 371] width 16 height 14
radio input "true"
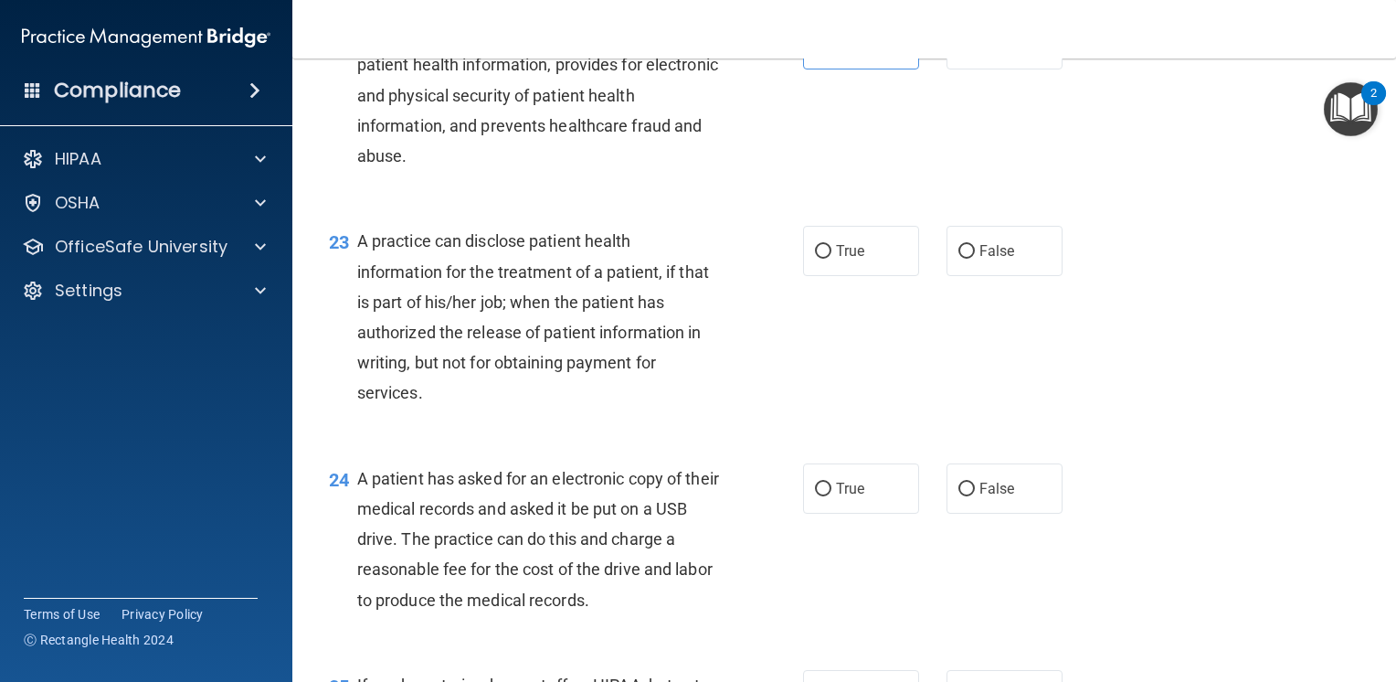
scroll to position [3381, 0]
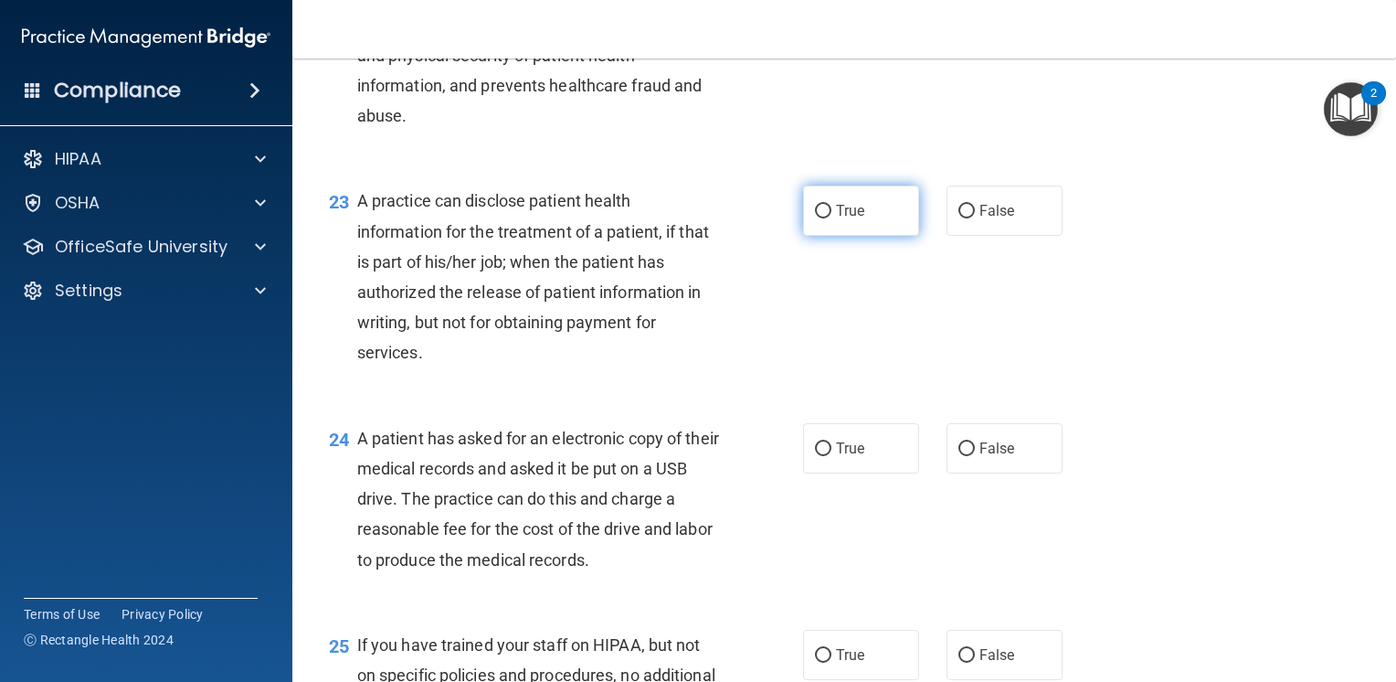
click at [871, 236] on label "True" at bounding box center [861, 210] width 116 height 50
click at [831, 218] on input "True" at bounding box center [823, 212] width 16 height 14
radio input "true"
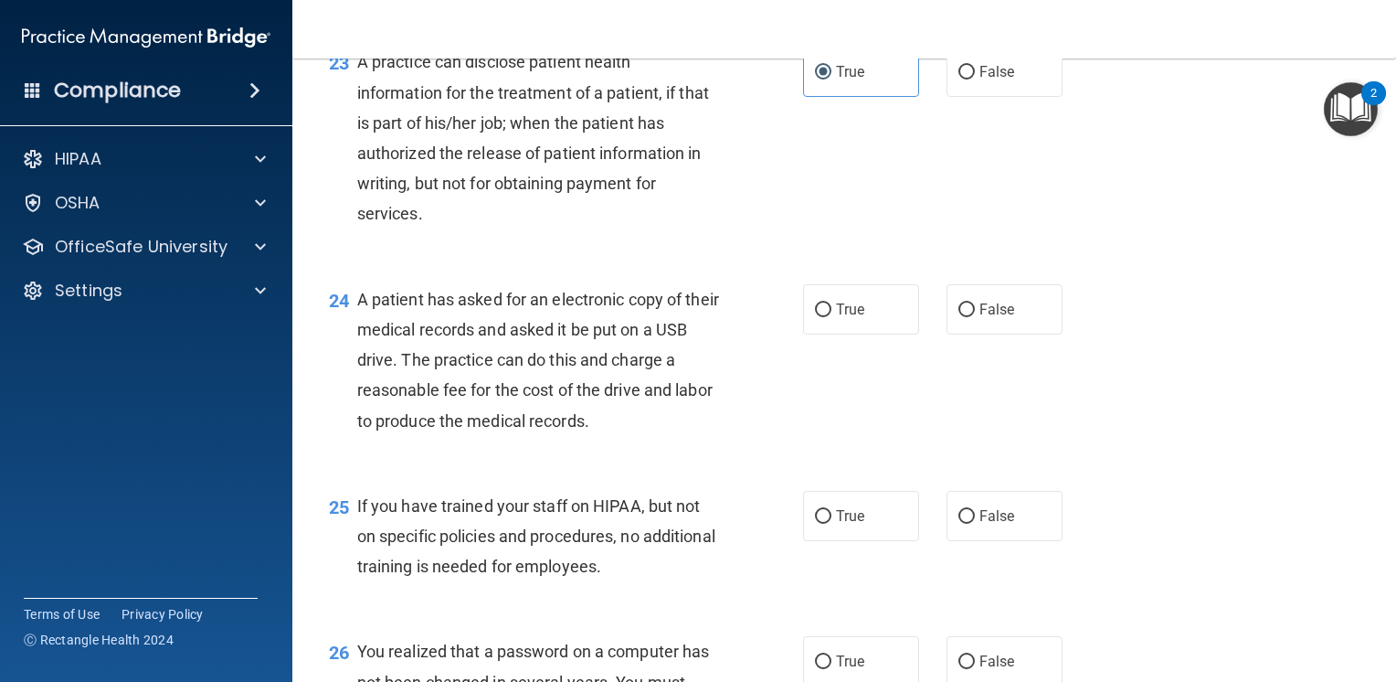
scroll to position [3563, 0]
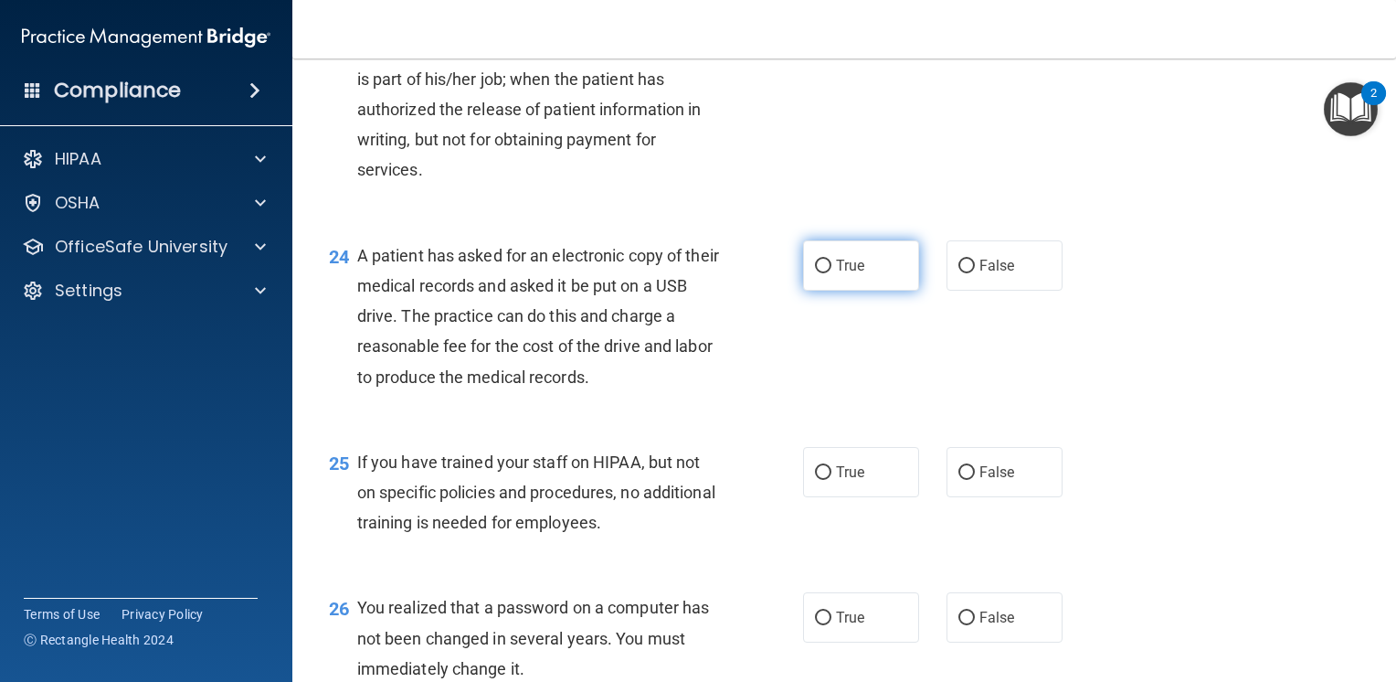
click at [836, 274] on span "True" at bounding box center [850, 265] width 28 height 17
click at [831, 273] on input "True" at bounding box center [823, 266] width 16 height 14
radio input "true"
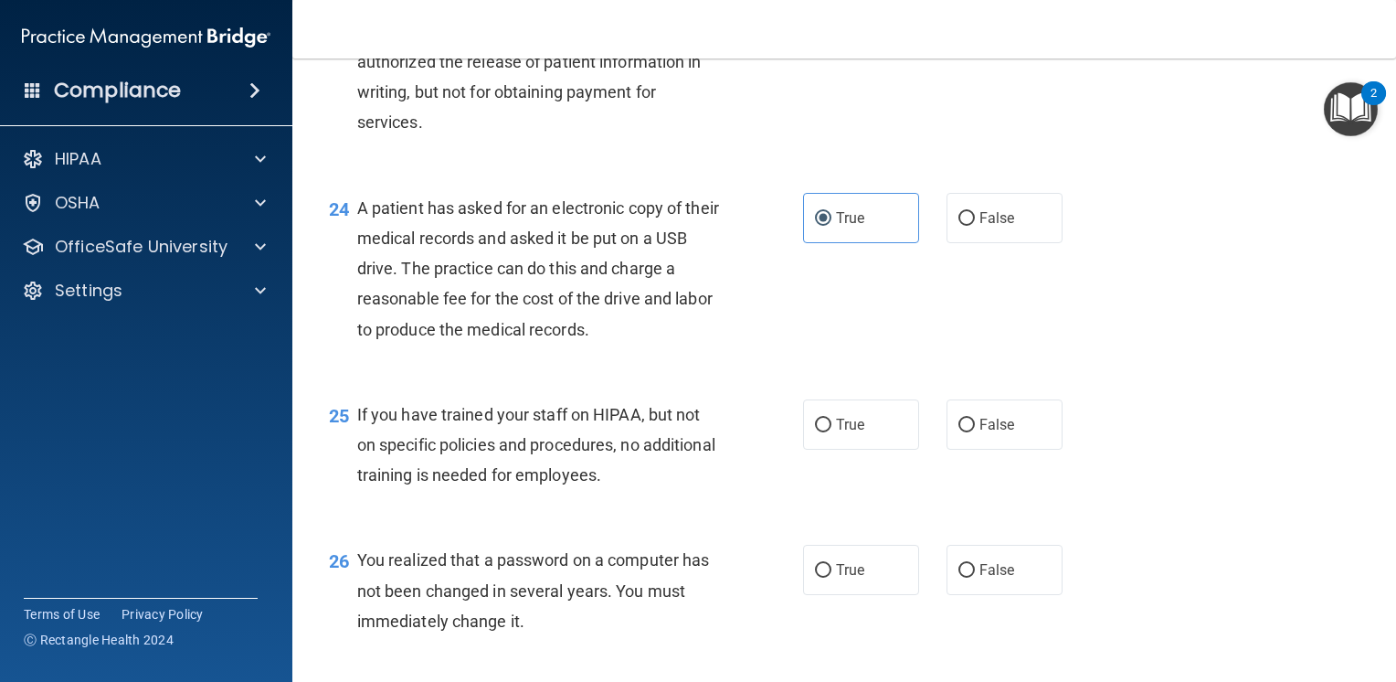
scroll to position [3655, 0]
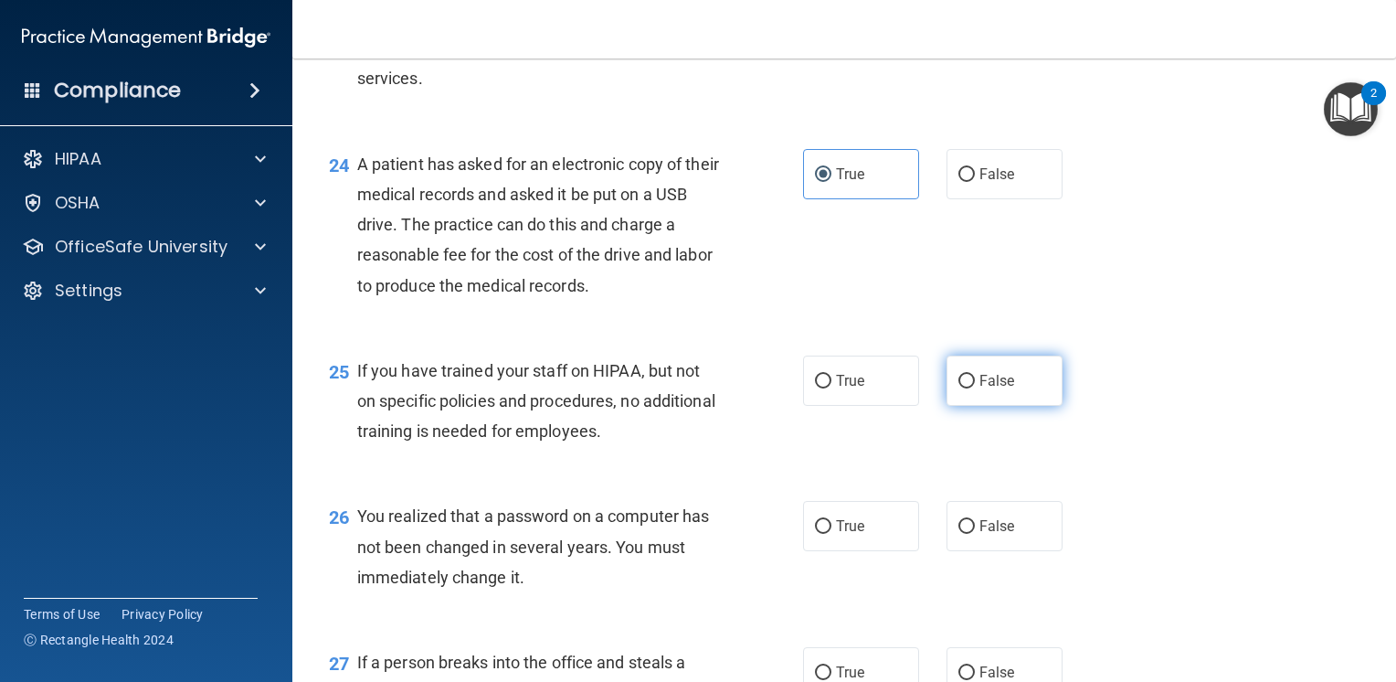
click at [1013, 406] on label "False" at bounding box center [1005, 380] width 116 height 50
click at [975, 388] on input "False" at bounding box center [966, 382] width 16 height 14
radio input "true"
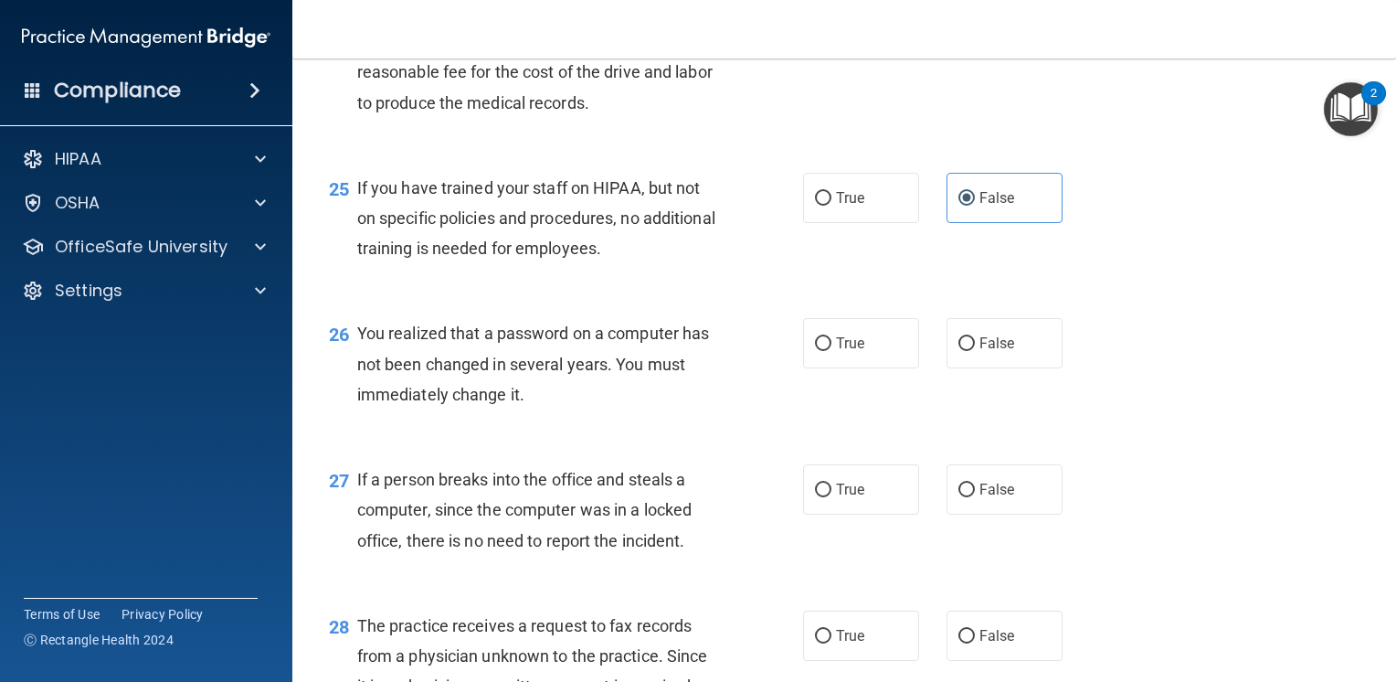
scroll to position [3929, 0]
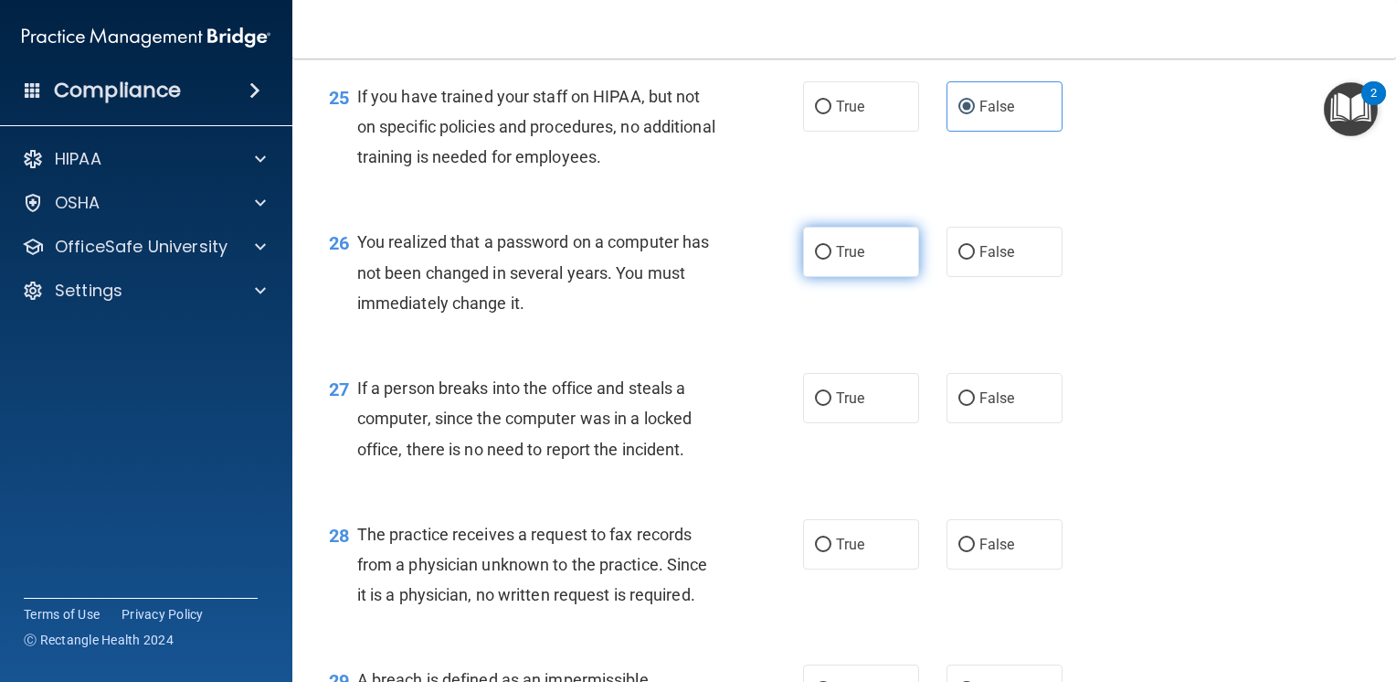
click at [889, 277] on label "True" at bounding box center [861, 252] width 116 height 50
click at [831, 259] on input "True" at bounding box center [823, 253] width 16 height 14
radio input "true"
click at [1016, 423] on label "False" at bounding box center [1005, 398] width 116 height 50
click at [975, 406] on input "False" at bounding box center [966, 399] width 16 height 14
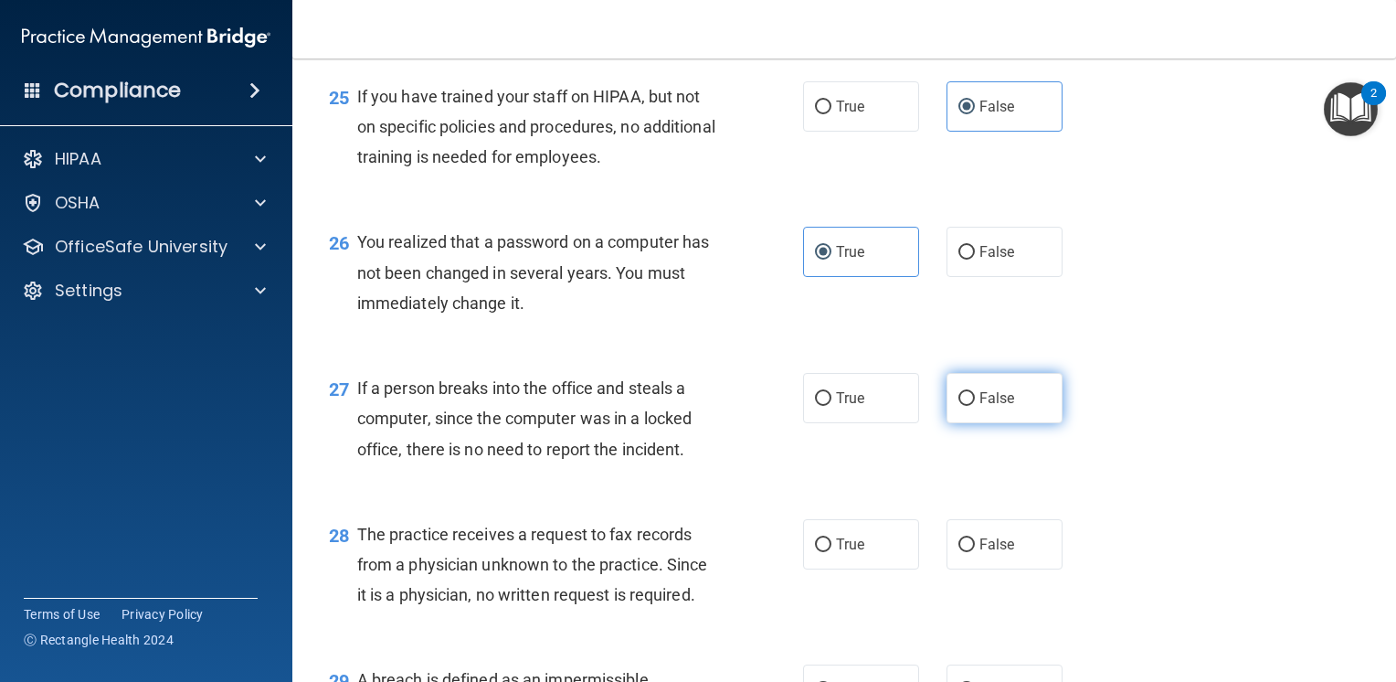
radio input "true"
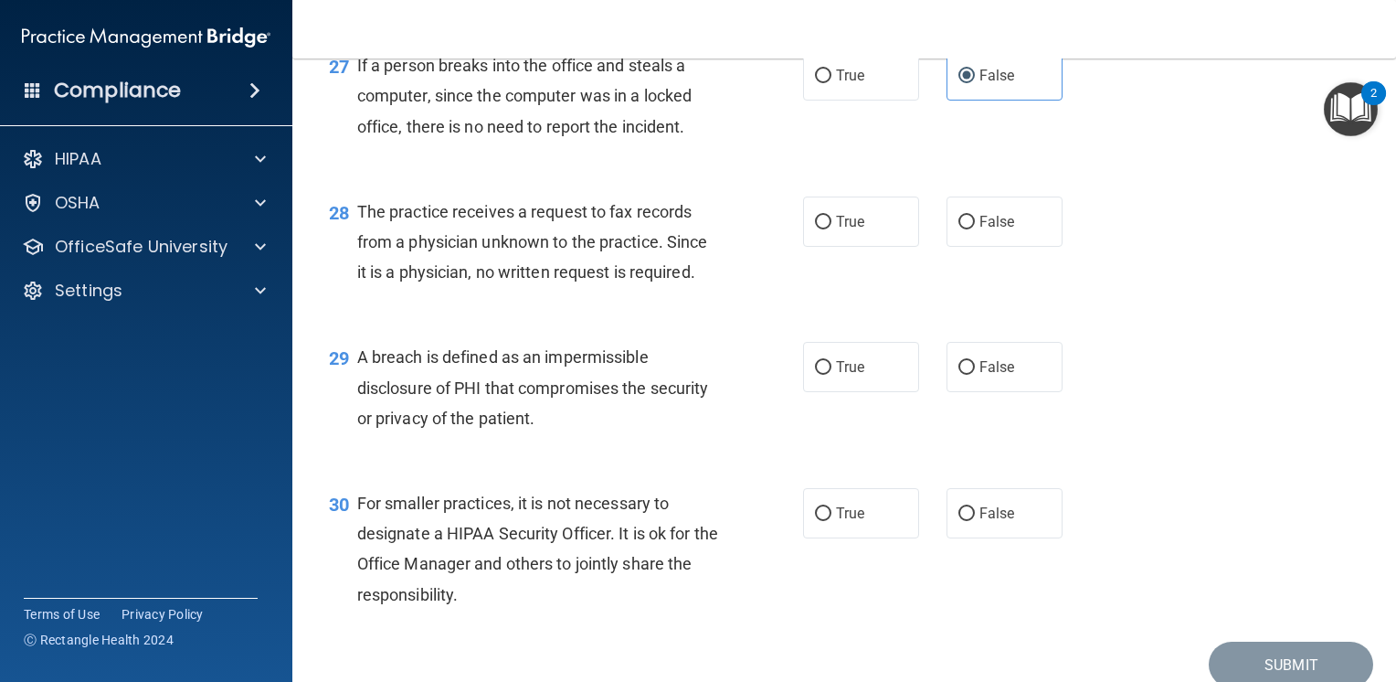
scroll to position [4294, 0]
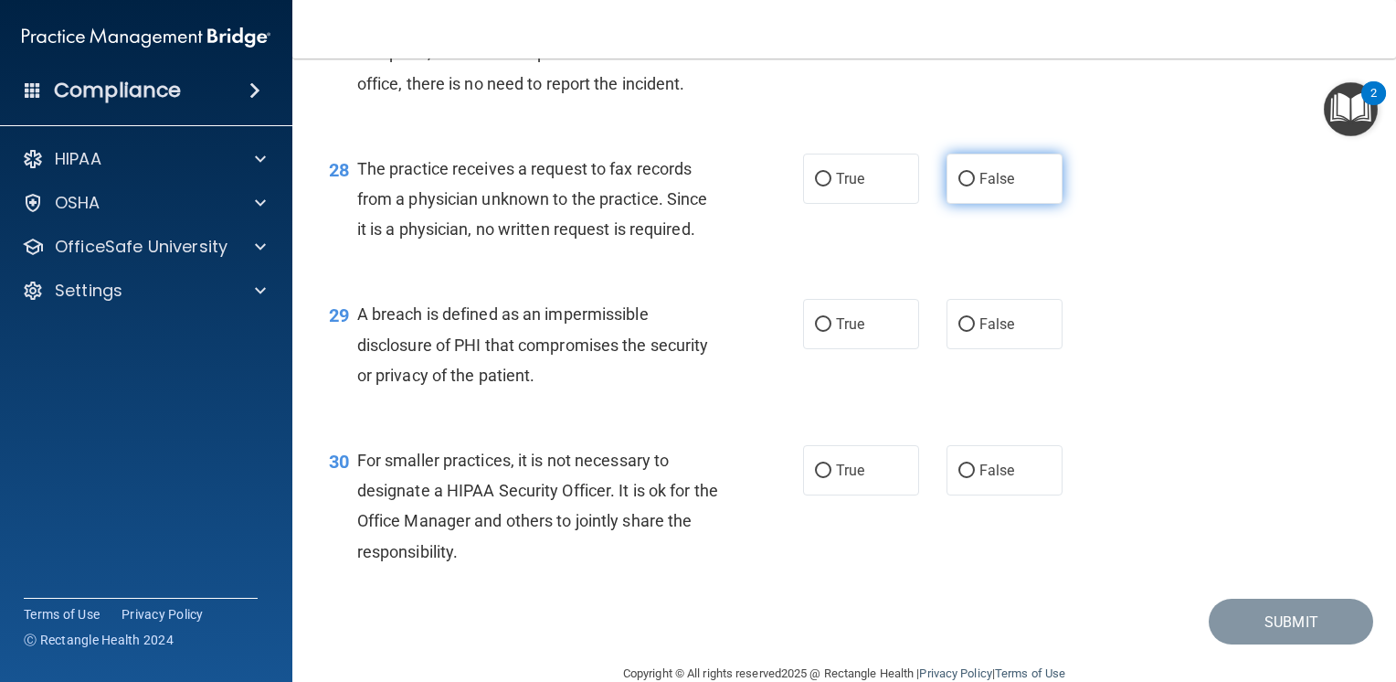
click at [1008, 204] on label "False" at bounding box center [1005, 178] width 116 height 50
click at [975, 186] on input "False" at bounding box center [966, 180] width 16 height 14
radio input "true"
click at [884, 349] on label "True" at bounding box center [861, 324] width 116 height 50
click at [831, 332] on input "True" at bounding box center [823, 325] width 16 height 14
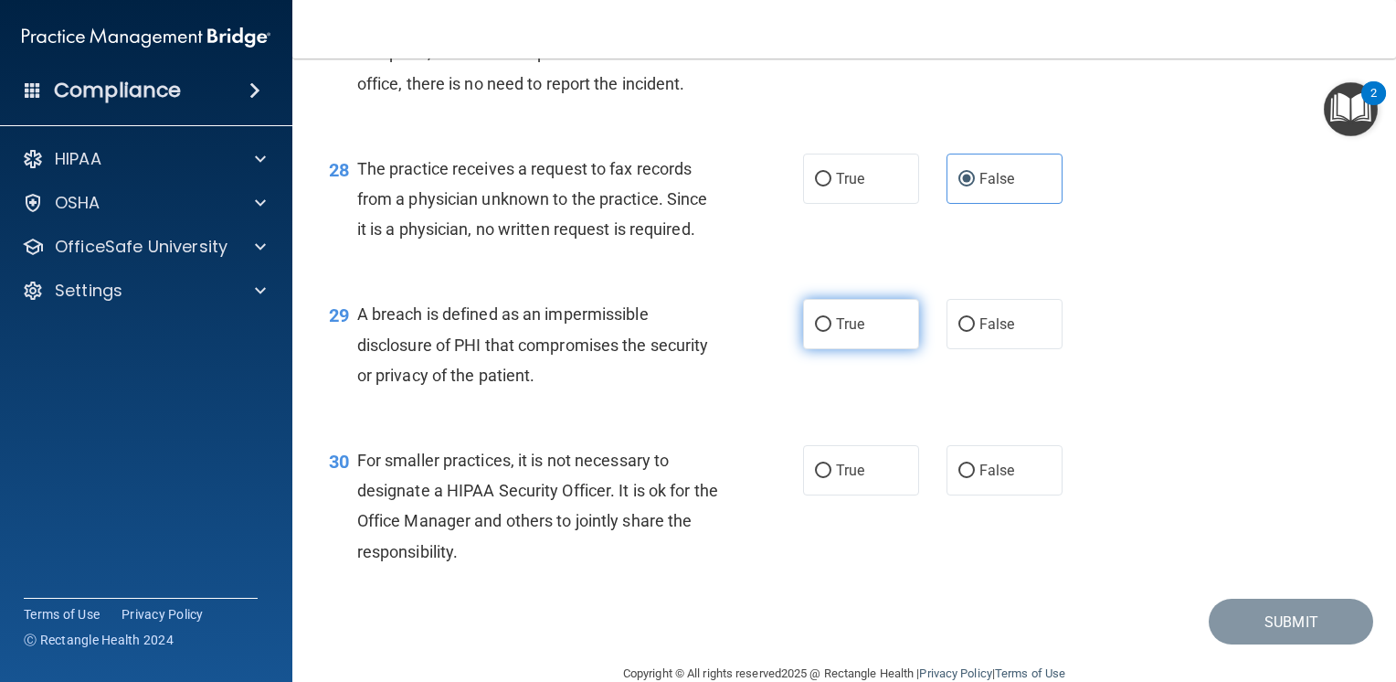
radio input "true"
click at [979, 479] on span "False" at bounding box center [997, 469] width 36 height 17
click at [975, 478] on input "False" at bounding box center [966, 471] width 16 height 14
radio input "true"
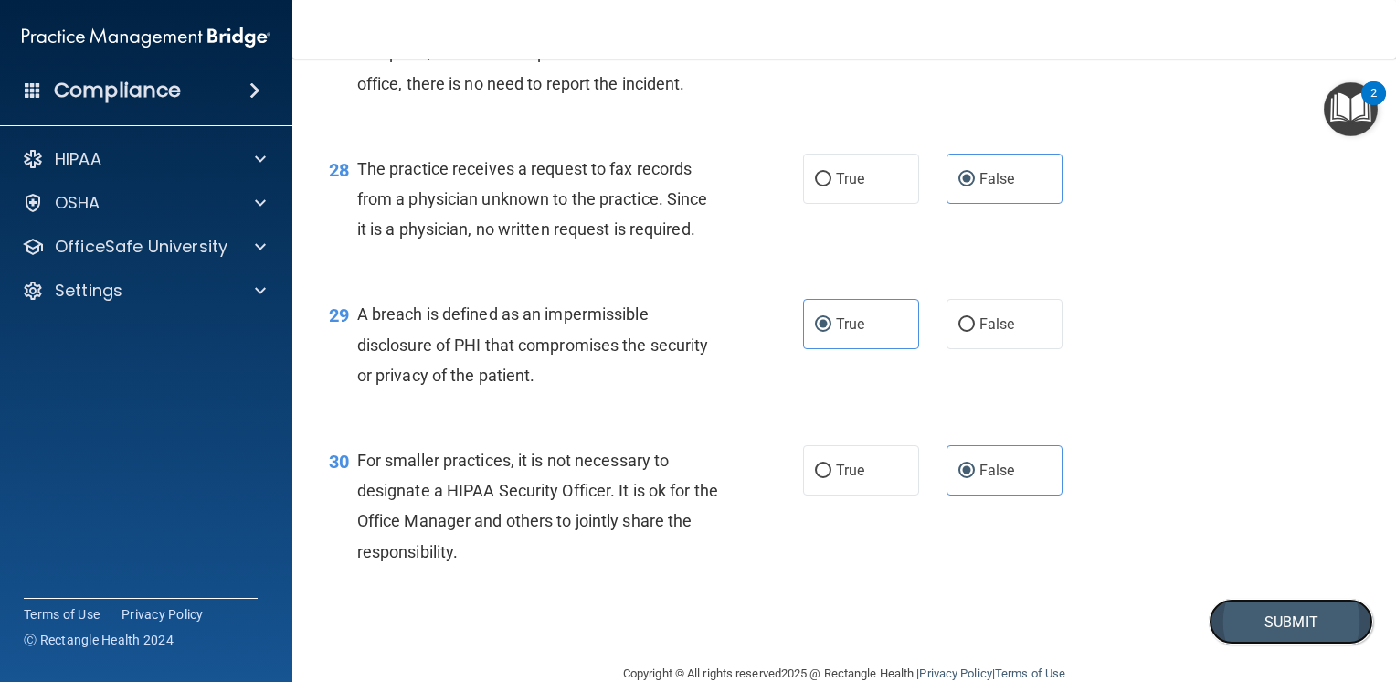
click at [1260, 645] on button "Submit" at bounding box center [1291, 621] width 164 height 47
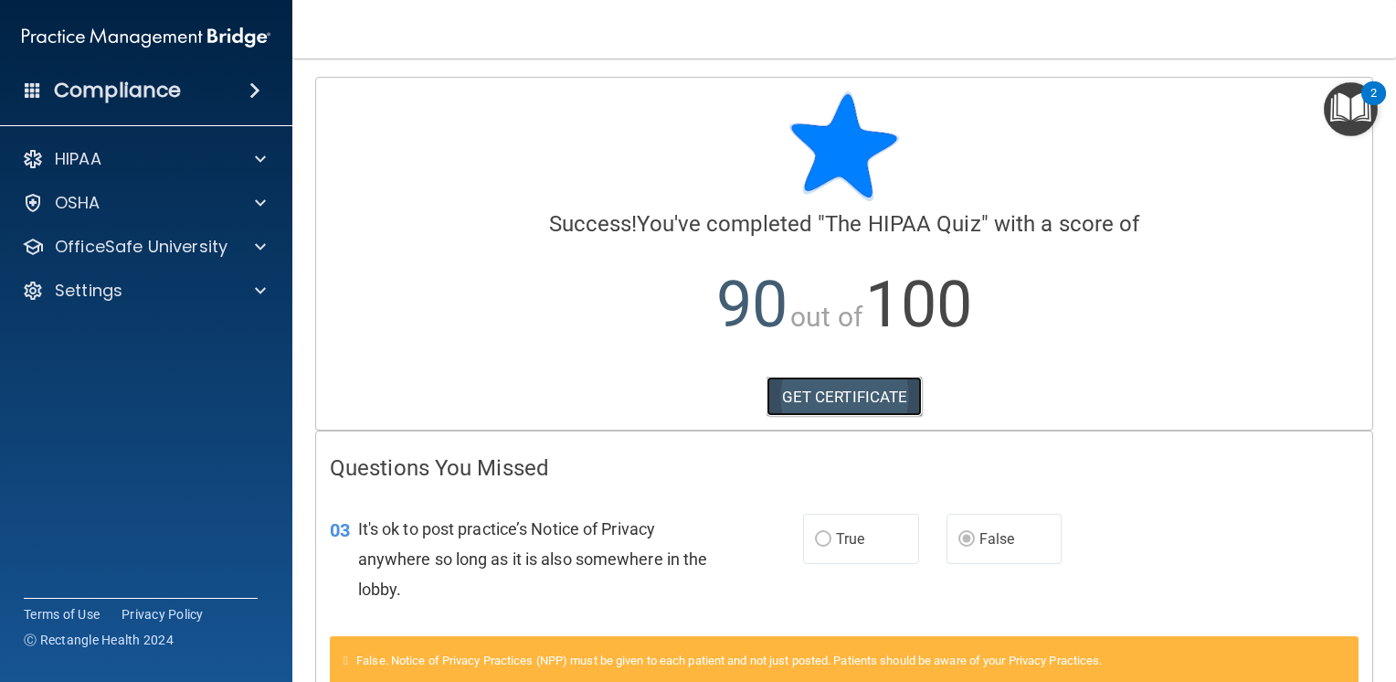
click at [861, 397] on link "GET CERTIFICATE" at bounding box center [845, 396] width 156 height 40
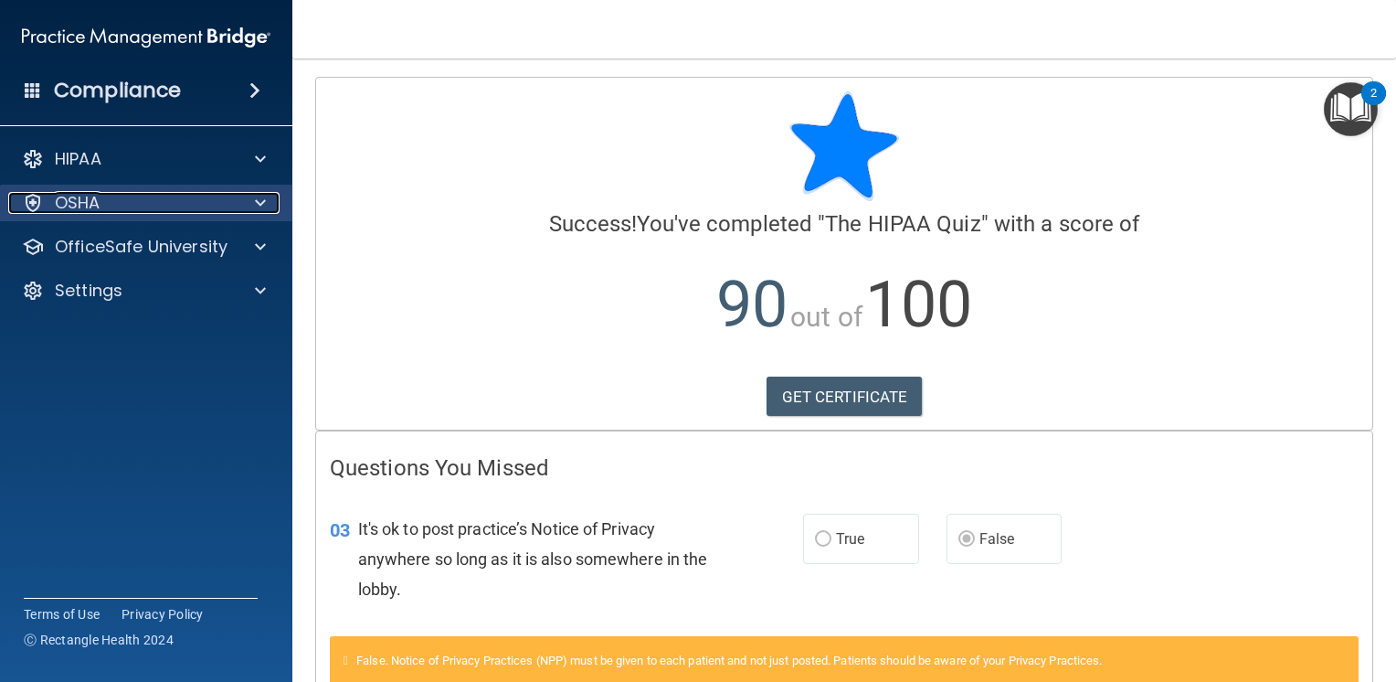
click at [185, 201] on div "OSHA" at bounding box center [121, 203] width 227 height 22
